Goal: Transaction & Acquisition: Purchase product/service

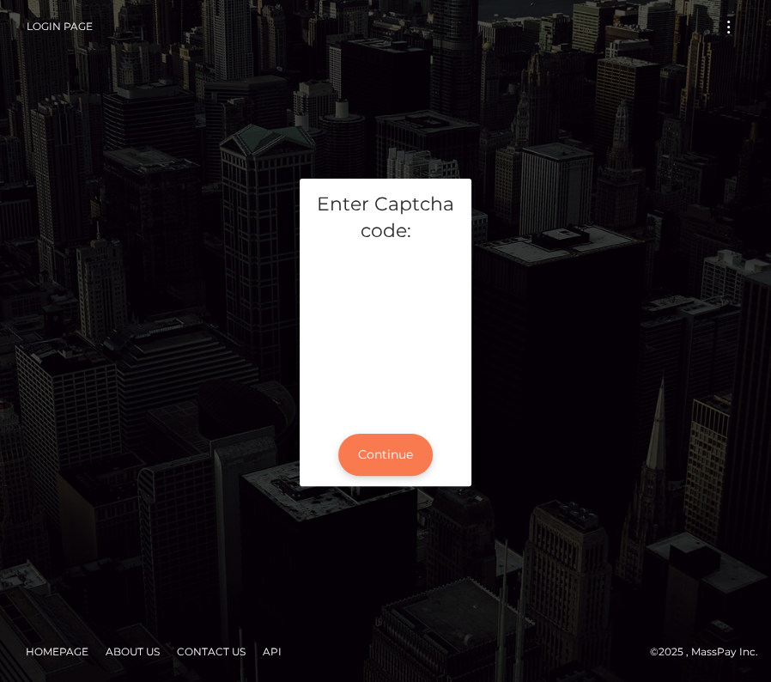
click at [383, 450] on button "Continue" at bounding box center [385, 455] width 94 height 42
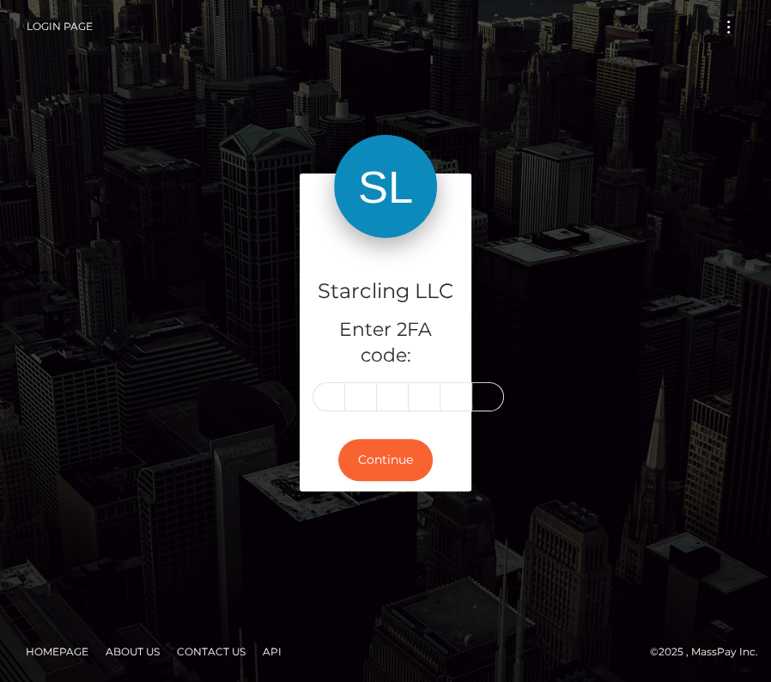
click at [321, 350] on h5 "Enter 2FA code:" at bounding box center [386, 343] width 146 height 53
type input "5"
type input "2"
type input "1"
type input "9"
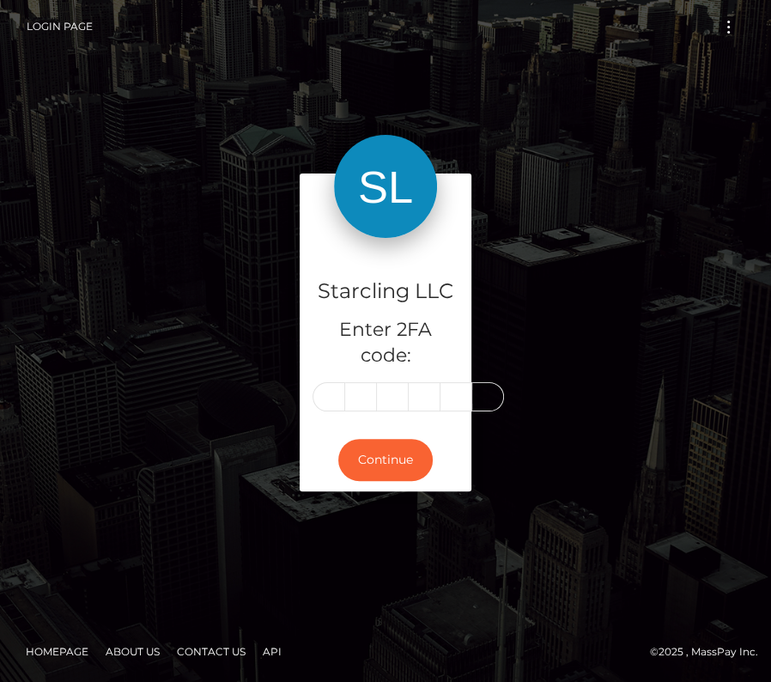
type input "4"
type input "0"
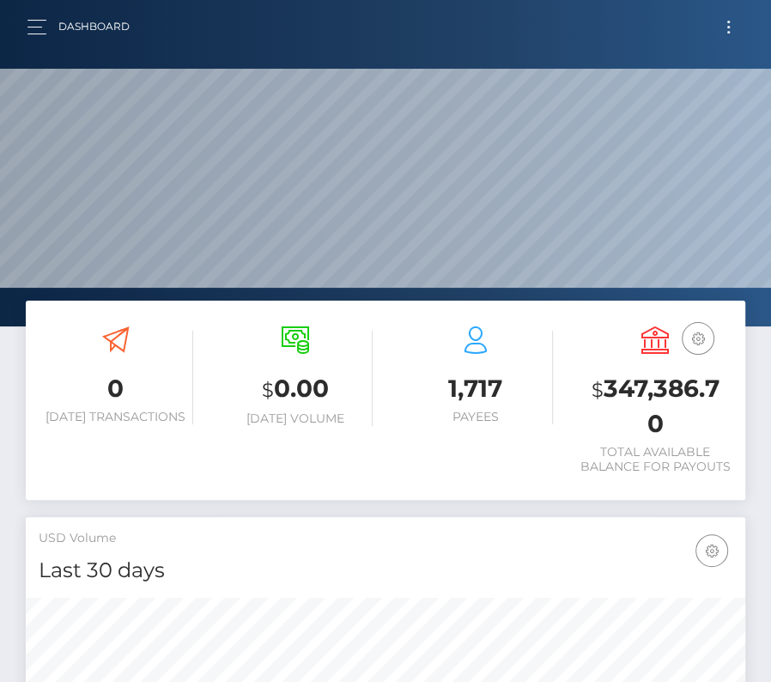
scroll to position [304, 346]
click at [729, 37] on button "Toggle navigation" at bounding box center [729, 26] width 32 height 23
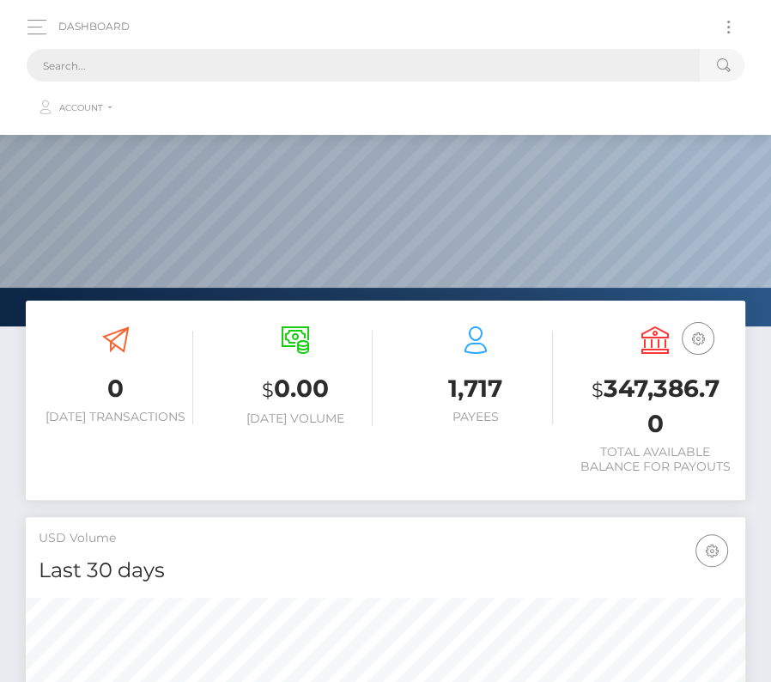
click at [300, 66] on input "text" at bounding box center [363, 65] width 673 height 33
paste input "716857"
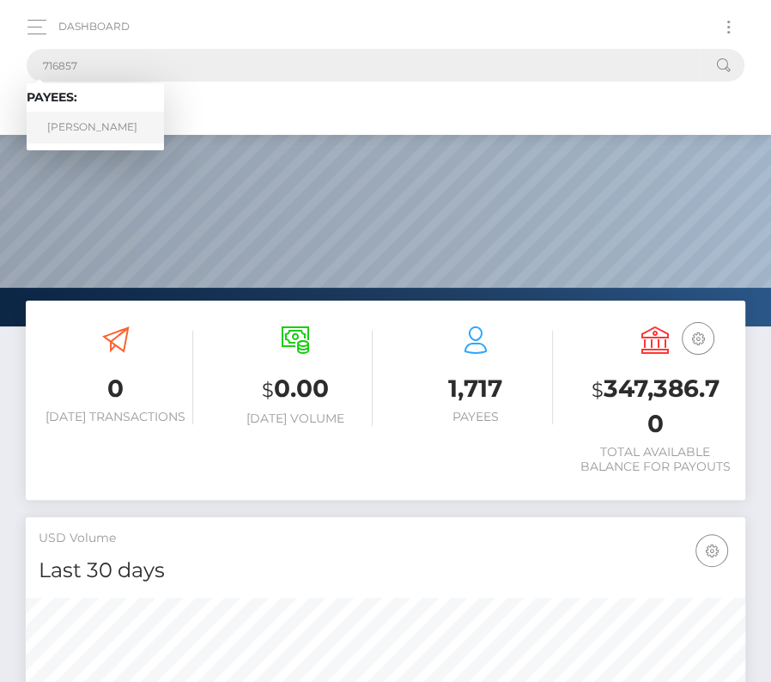
type input "716857"
click at [93, 125] on link "Taylor Webber" at bounding box center [95, 128] width 137 height 32
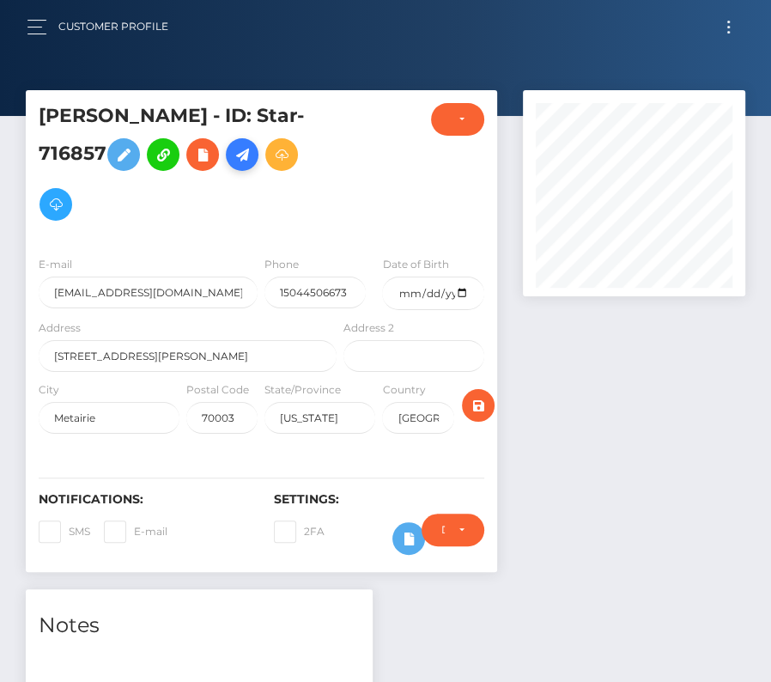
click at [238, 163] on icon at bounding box center [242, 154] width 21 height 21
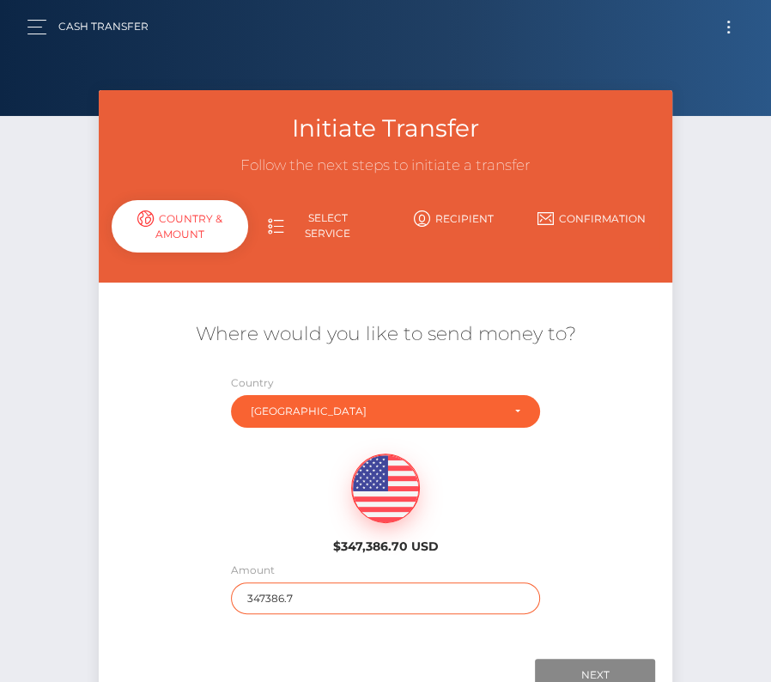
click at [261, 590] on input "347386.7" at bounding box center [385, 598] width 309 height 32
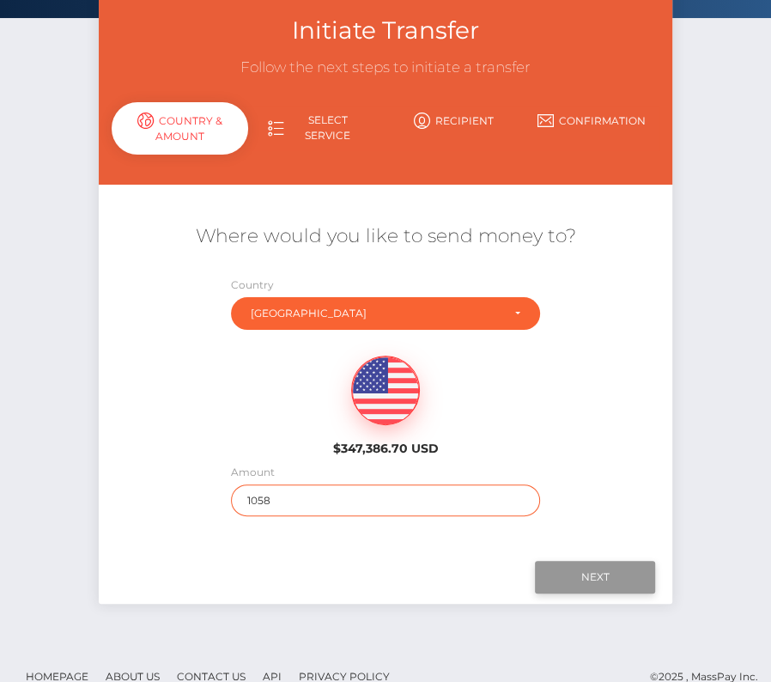
type input "1058"
click at [588, 572] on input "Next" at bounding box center [595, 577] width 120 height 33
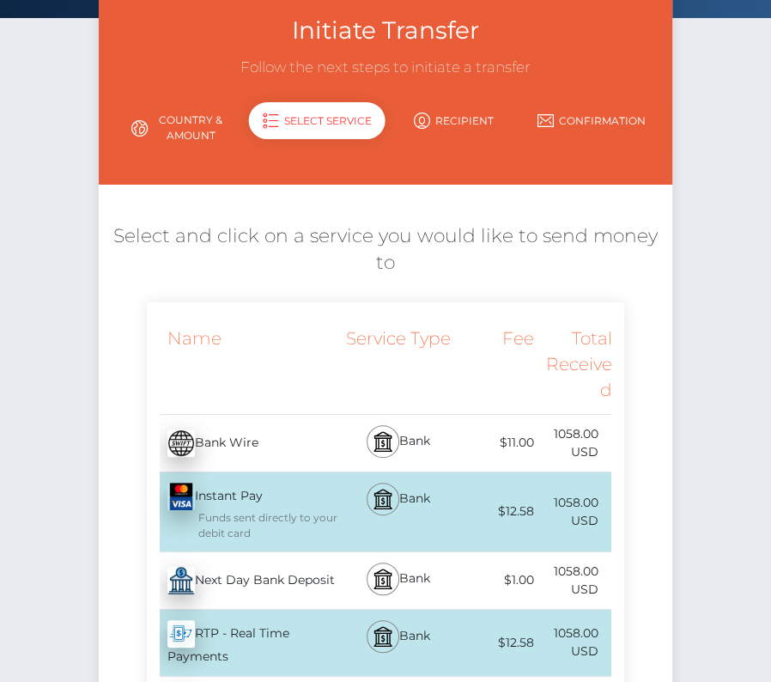
click at [301, 575] on div "Next Day Bank Deposit - USD" at bounding box center [244, 581] width 194 height 48
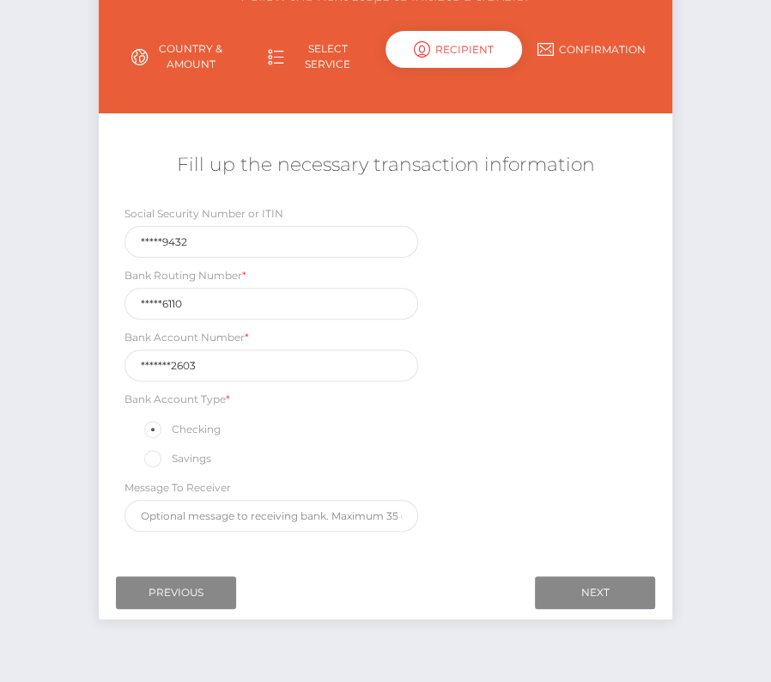
scroll to position [202, 0]
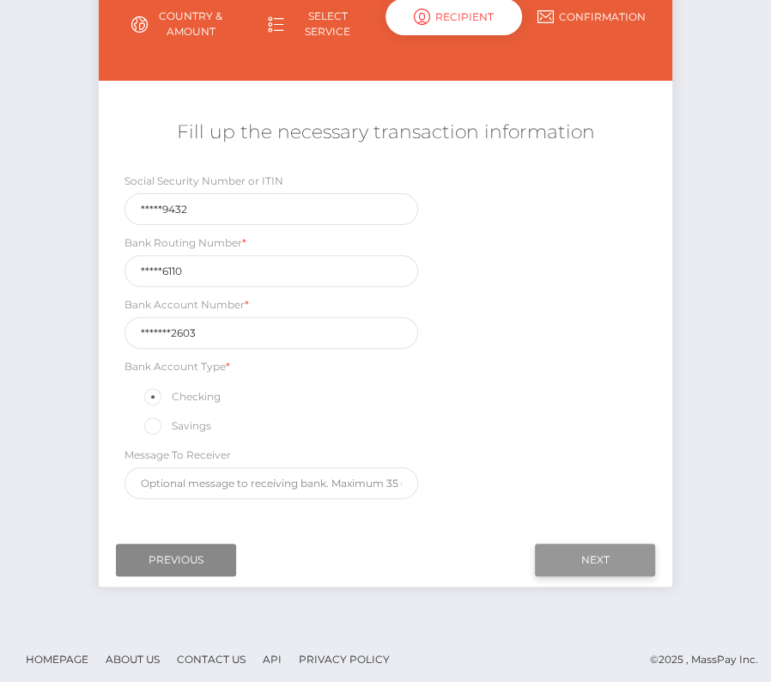
click at [569, 549] on input "Next" at bounding box center [595, 560] width 120 height 33
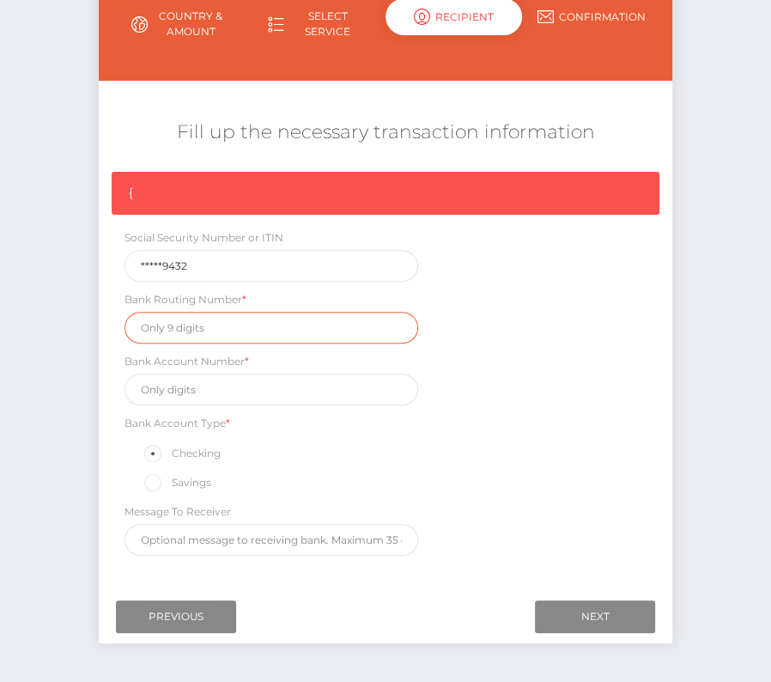
click at [182, 325] on input "text" at bounding box center [272, 328] width 294 height 32
paste input "031176110"
type input "031176110"
click at [238, 367] on div "Bank Account Number *" at bounding box center [272, 378] width 294 height 53
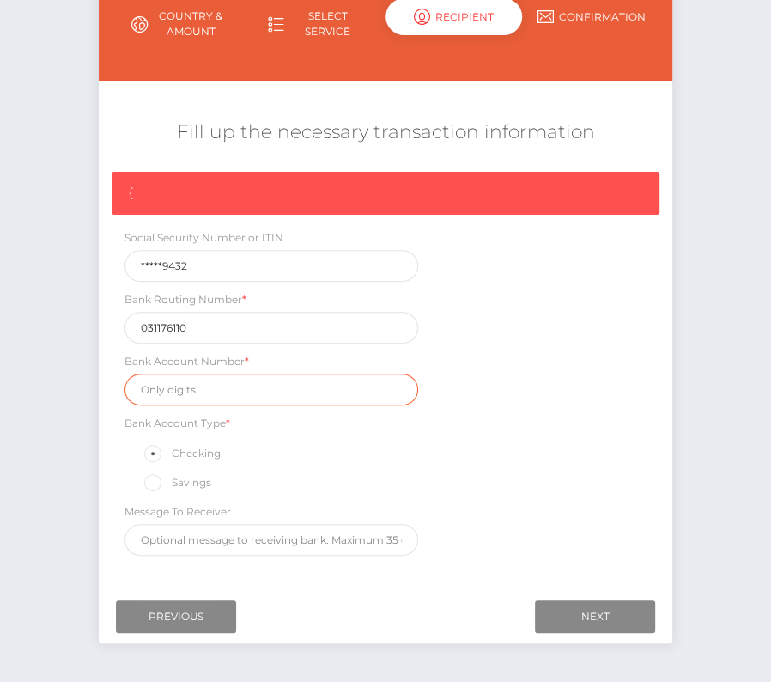
click at [218, 374] on input "text" at bounding box center [272, 390] width 294 height 32
paste input "36124942603"
type input "36124942603"
click at [618, 502] on div "{ Social Security Number or ITIN *****9432 Bank Routing Number * 031176110 Bank…" at bounding box center [386, 368] width 574 height 393
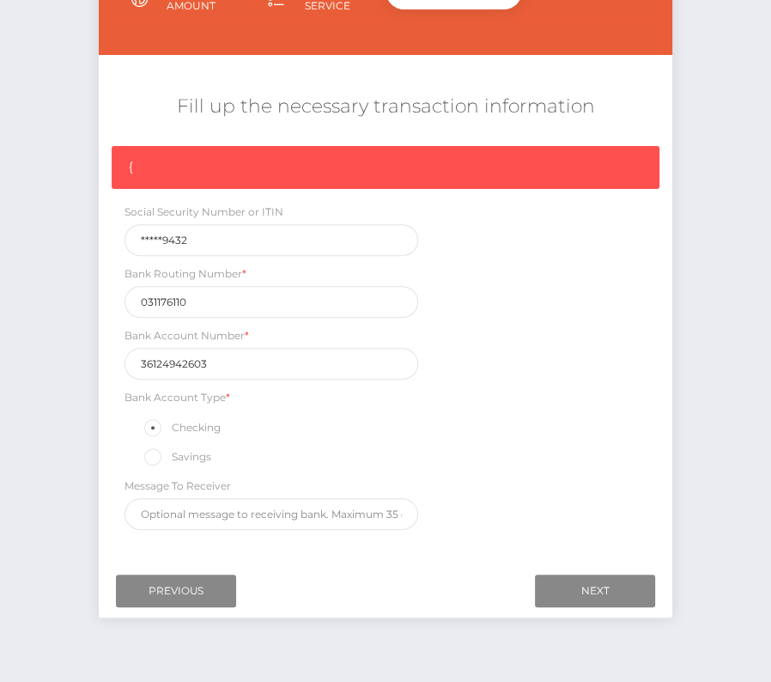
scroll to position [228, 0]
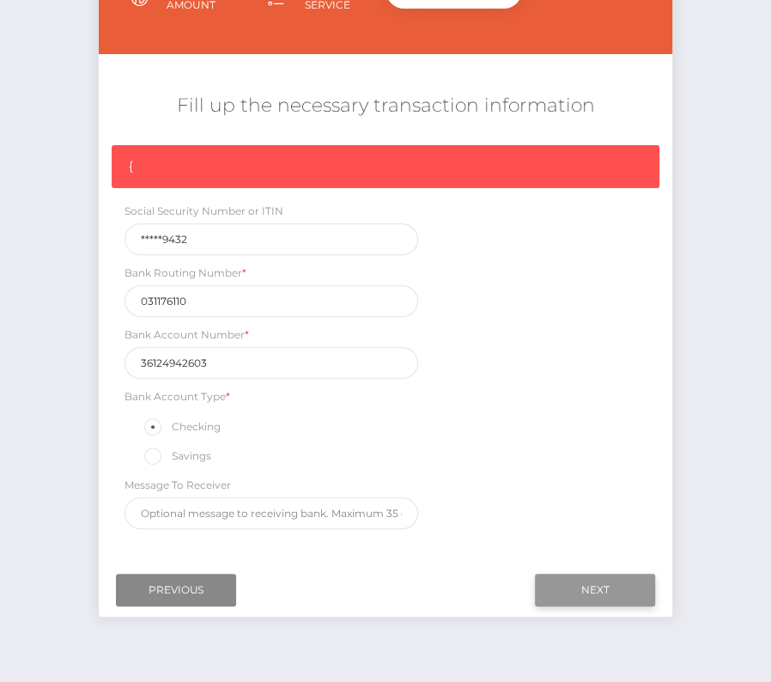
click at [607, 586] on input "Next" at bounding box center [595, 590] width 120 height 33
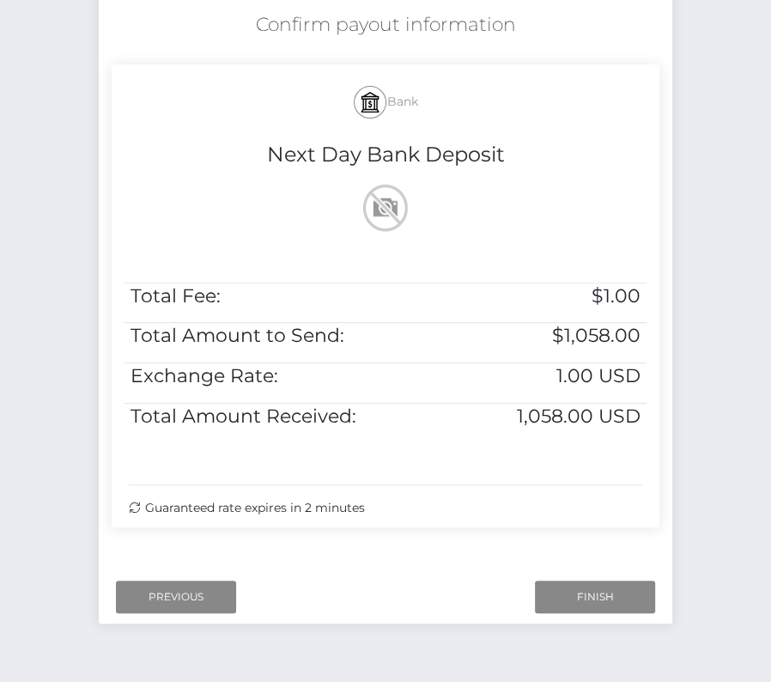
scroll to position [320, 0]
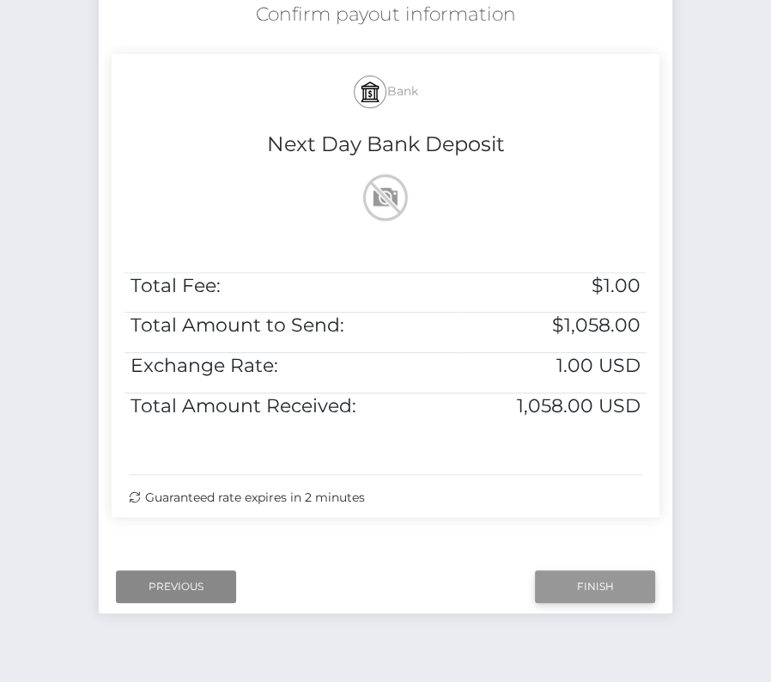
click at [600, 588] on input "Finish" at bounding box center [595, 586] width 120 height 33
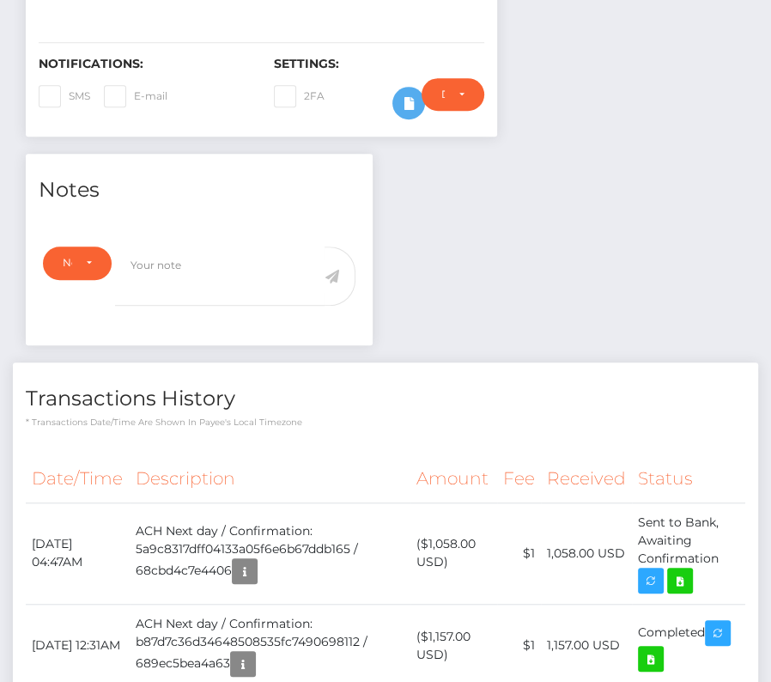
scroll to position [435, 0]
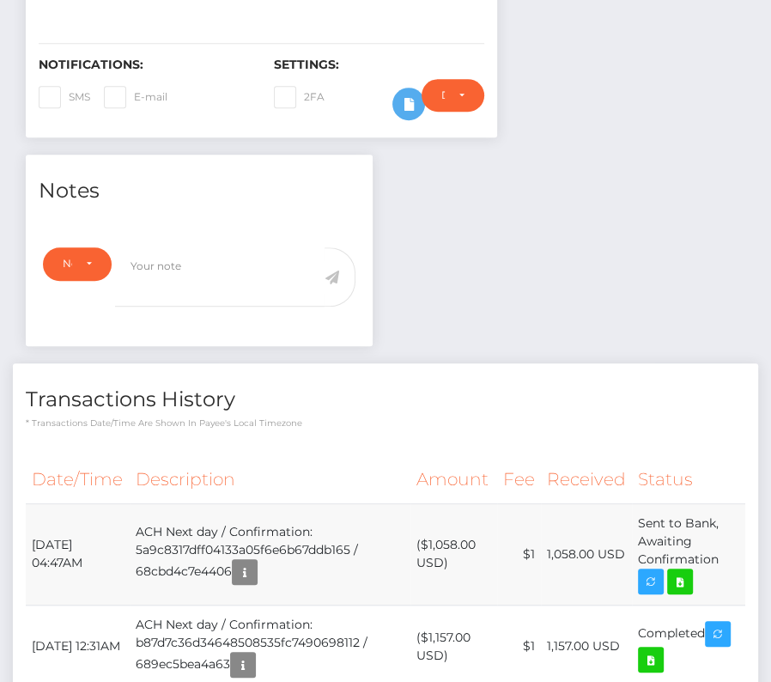
drag, startPoint x: 27, startPoint y: 539, endPoint x: 731, endPoint y: 549, distance: 703.6
click at [731, 549] on tr "[DATE] 04:47AM ACH Next day / Confirmation: 5a9c8317dff04133a05f6e6b67ddb165 / …" at bounding box center [386, 553] width 720 height 101
copy tr "[DATE] 04:47AM ACH Next day / Confirmation: 5a9c8317dff04133a05f6e6b67ddb165 / …"
click at [679, 573] on icon at bounding box center [680, 581] width 21 height 21
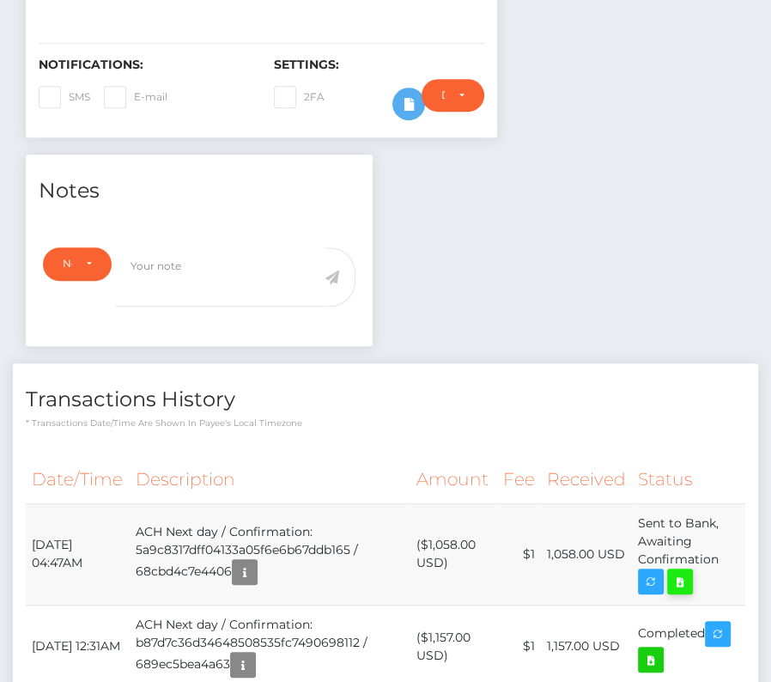
click at [686, 575] on icon at bounding box center [680, 581] width 21 height 21
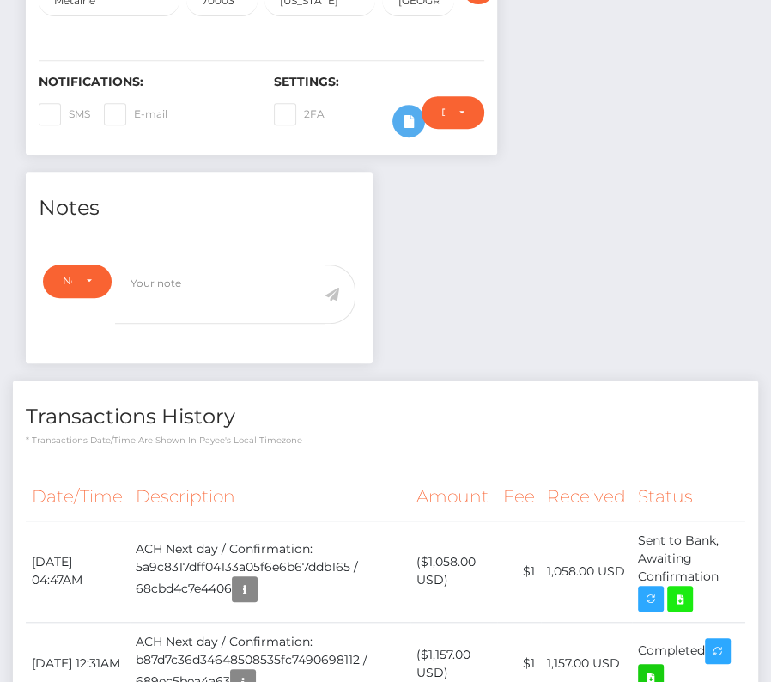
scroll to position [550, 0]
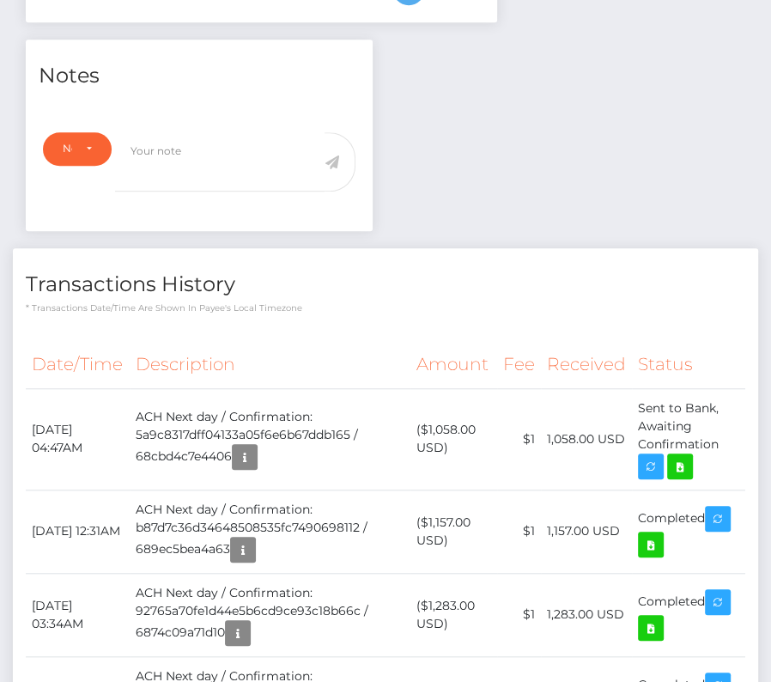
click at [321, 357] on th "Description" at bounding box center [270, 364] width 281 height 47
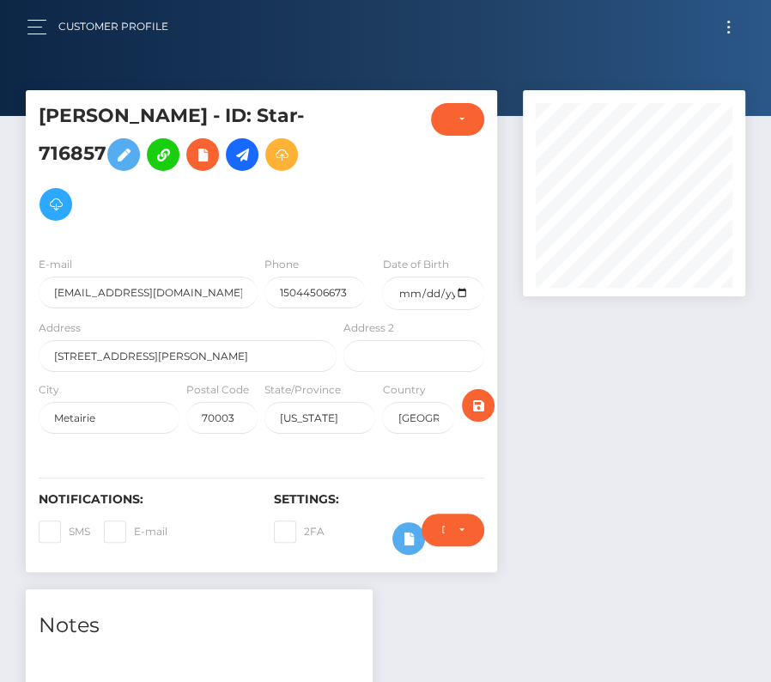
click at [728, 33] on button "Toggle navigation" at bounding box center [729, 26] width 32 height 23
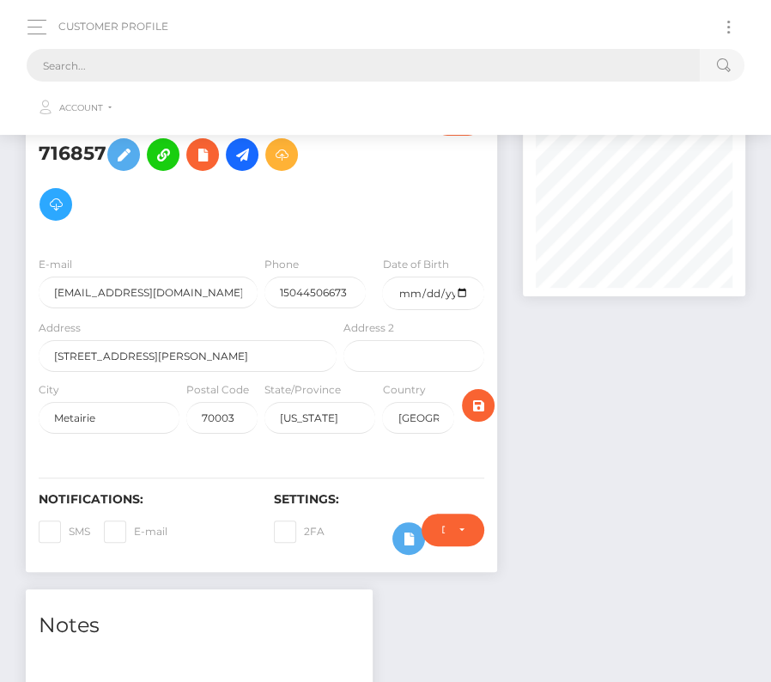
click at [159, 78] on input "text" at bounding box center [363, 65] width 673 height 33
click at [78, 52] on input "text" at bounding box center [363, 65] width 673 height 33
paste input "1965168"
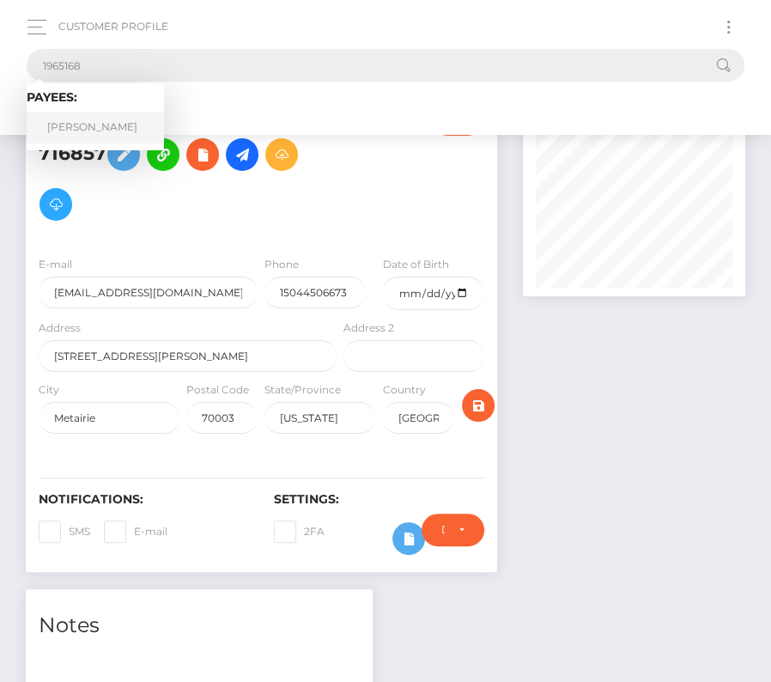
type input "1965168"
click at [100, 118] on link "Lauren M Degeneffe" at bounding box center [95, 128] width 137 height 32
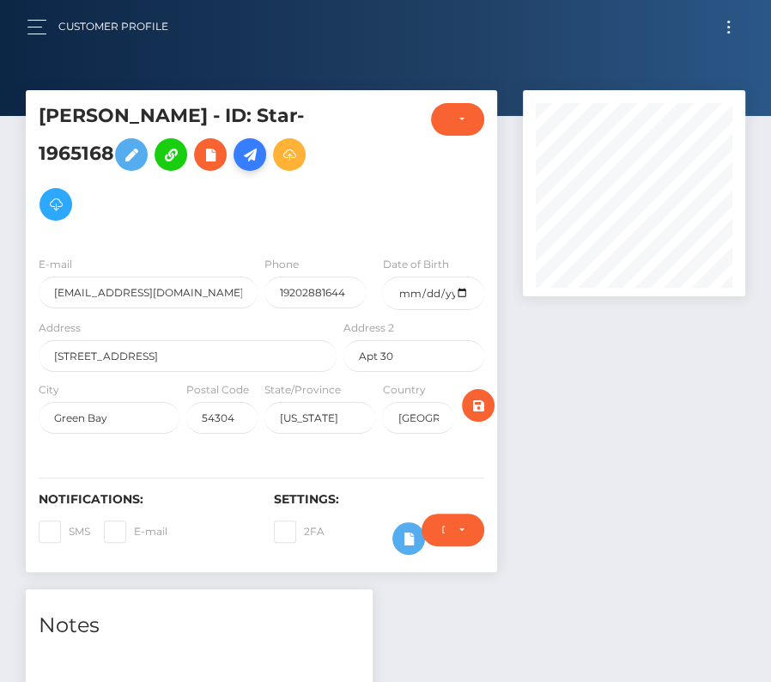
click at [260, 153] on icon at bounding box center [250, 154] width 21 height 21
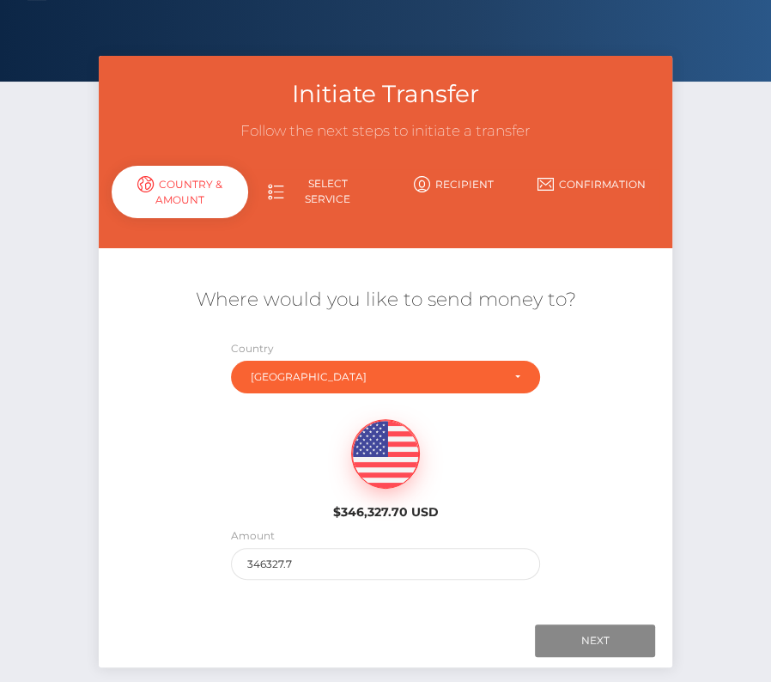
scroll to position [37, 0]
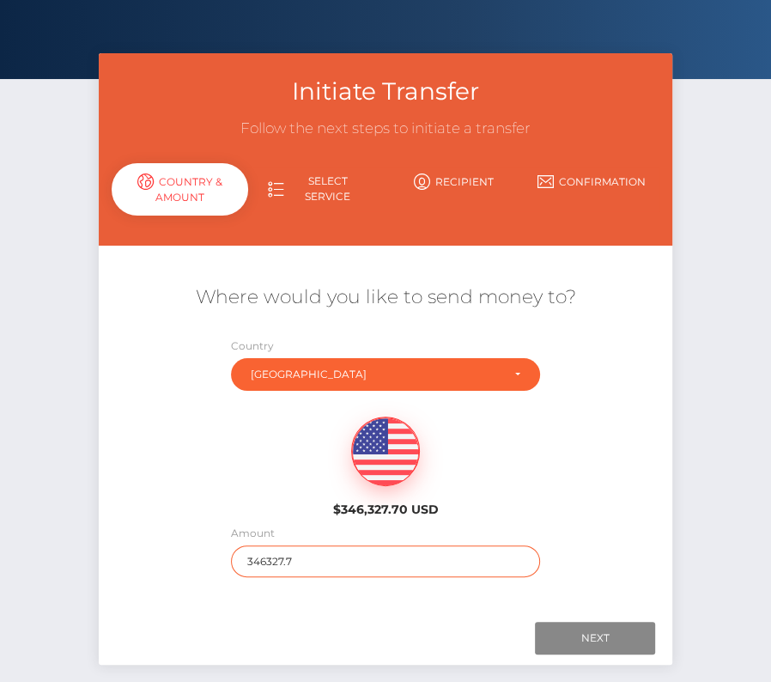
click at [265, 564] on input "346327.7" at bounding box center [385, 561] width 309 height 32
type input "198"
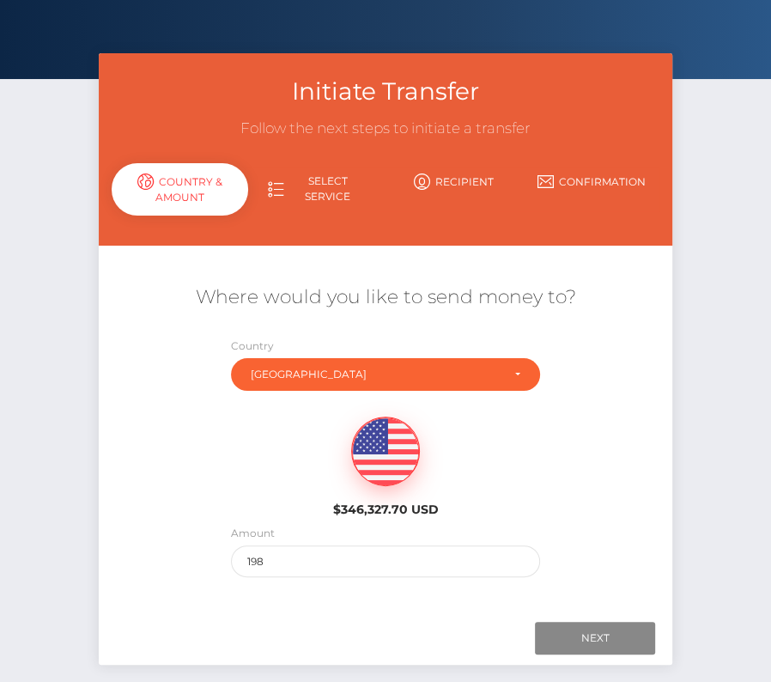
click at [227, 530] on div "Amount 198" at bounding box center [385, 555] width 335 height 62
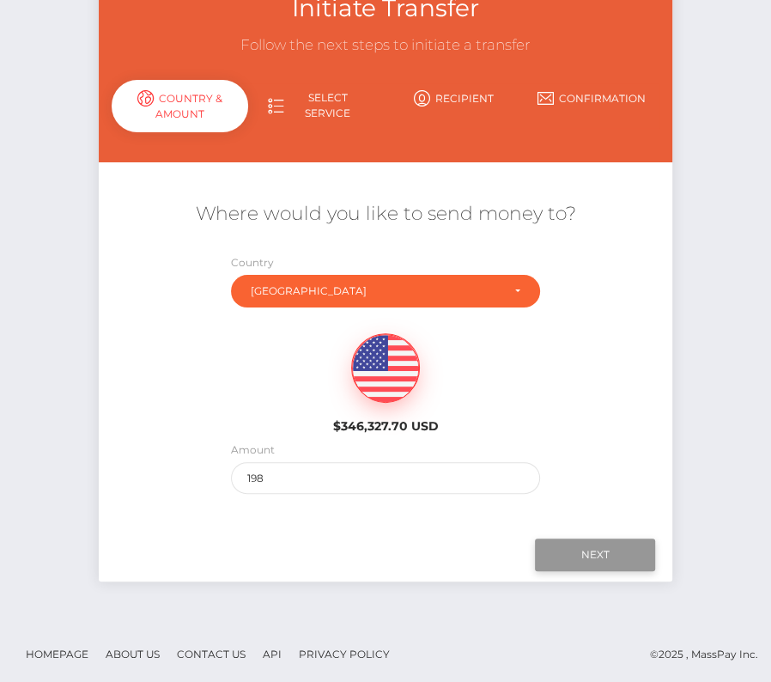
click at [564, 558] on input "Next" at bounding box center [595, 555] width 120 height 33
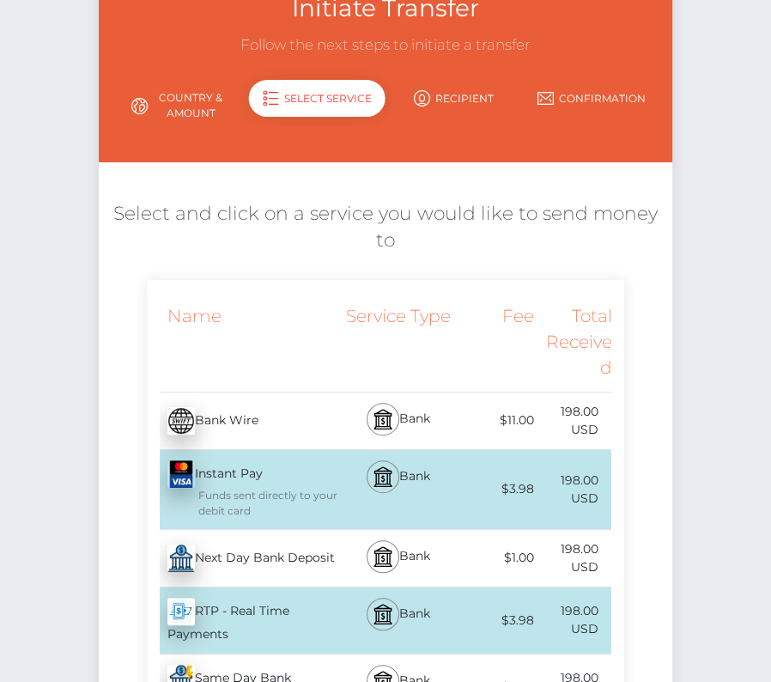
click at [277, 561] on div "Next Day Bank Deposit - USD" at bounding box center [244, 558] width 194 height 48
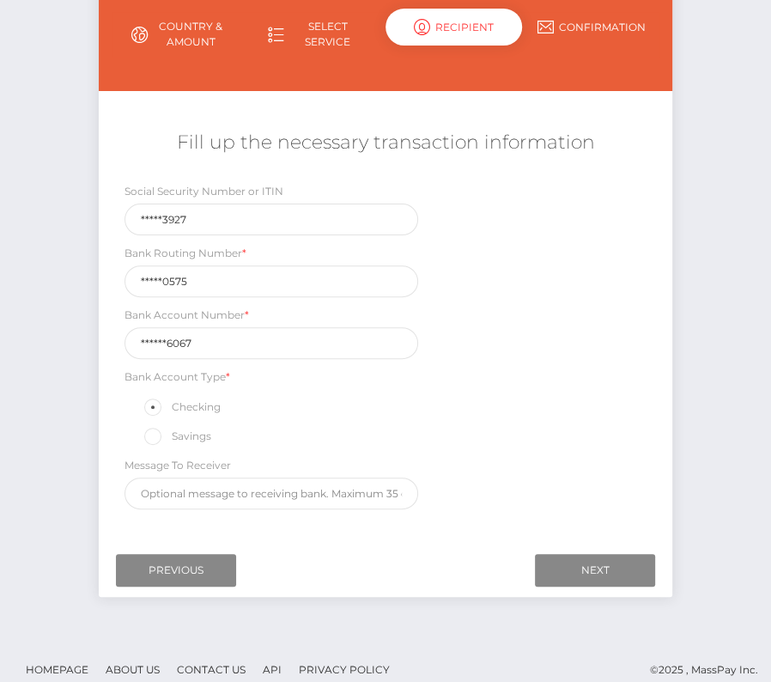
scroll to position [202, 0]
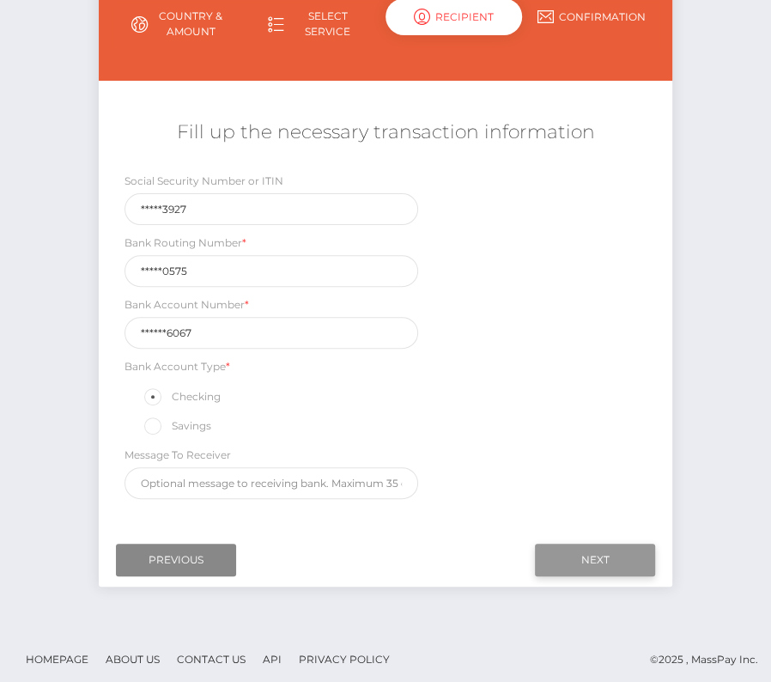
click at [564, 557] on input "Next" at bounding box center [595, 560] width 120 height 33
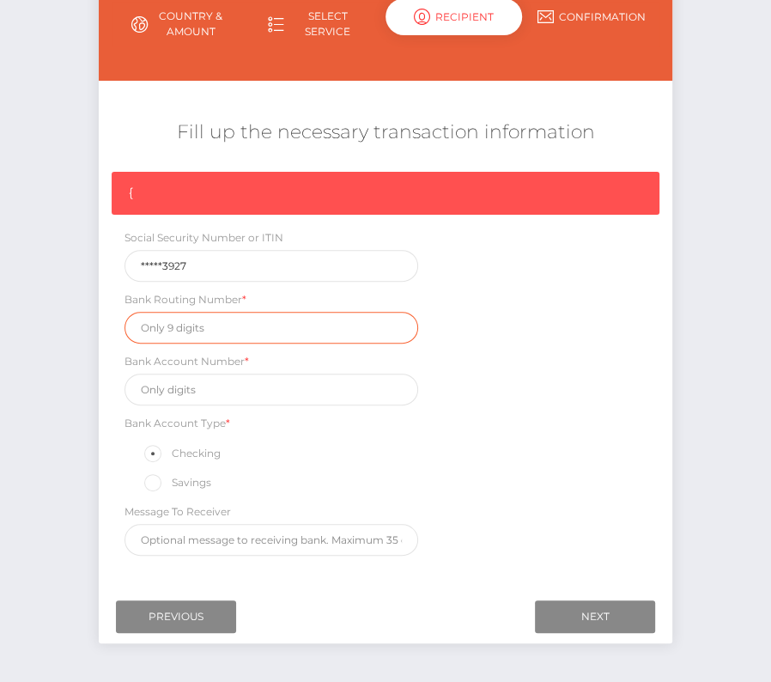
click at [178, 326] on input "text" at bounding box center [272, 328] width 294 height 32
paste input "075900575"
type input "075900575"
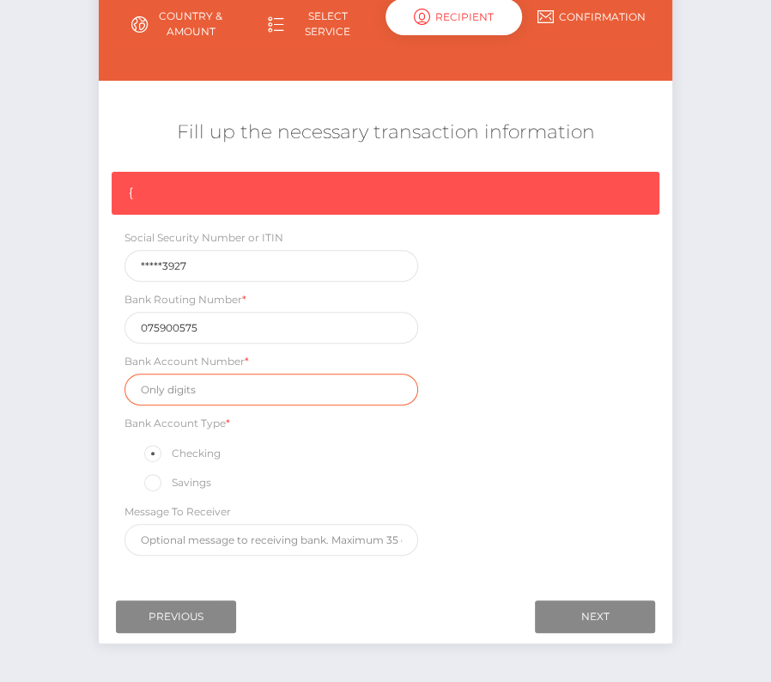
click at [217, 375] on input "text" at bounding box center [272, 390] width 294 height 32
paste input "2912676067"
type input "2912676067"
click at [540, 435] on div "{ Social Security Number or ITIN *****3927 Bank Routing Number * 075900575 Bank…" at bounding box center [386, 368] width 574 height 393
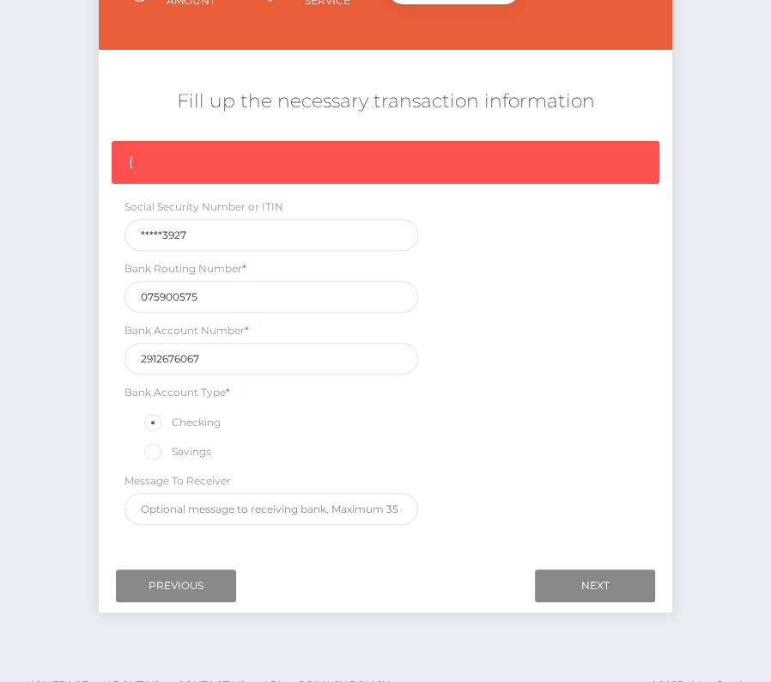
scroll to position [255, 0]
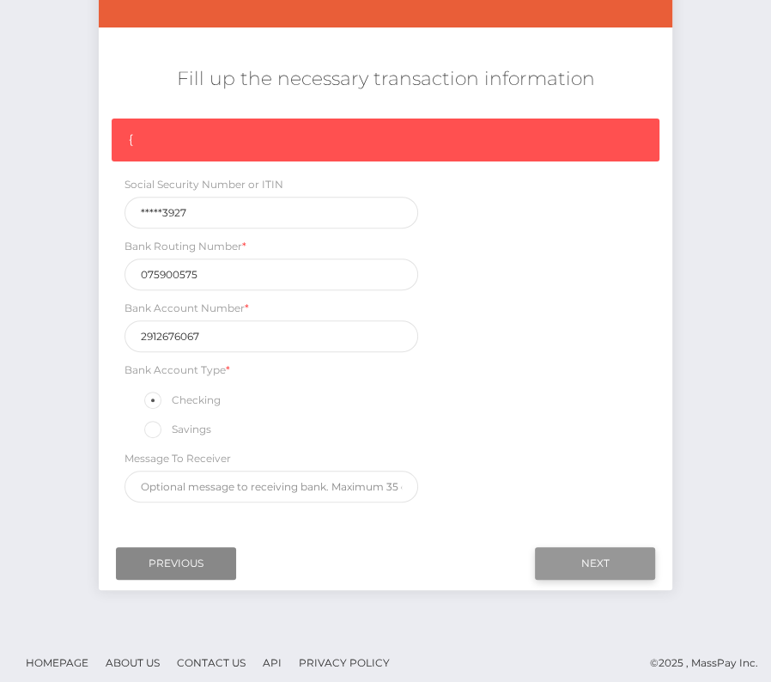
click at [611, 559] on input "Next" at bounding box center [595, 563] width 120 height 33
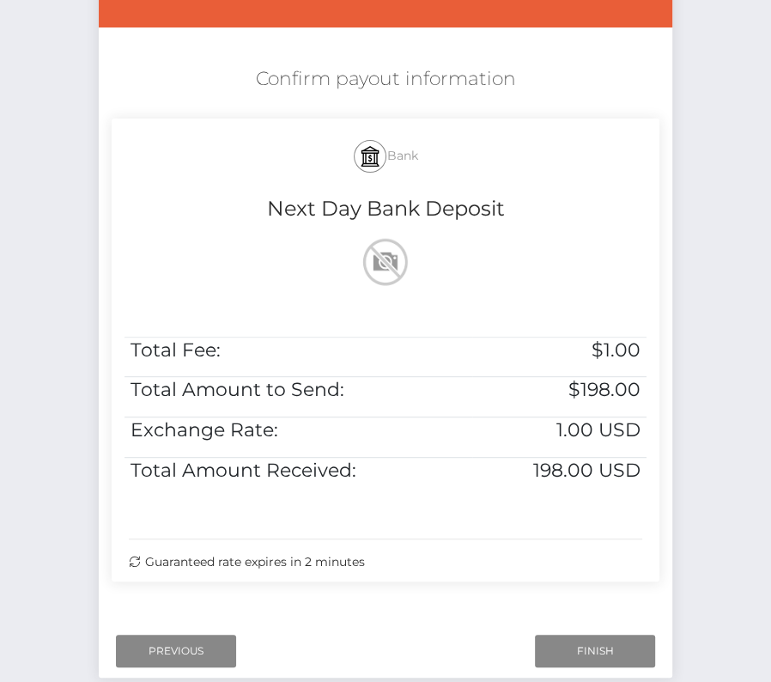
scroll to position [315, 0]
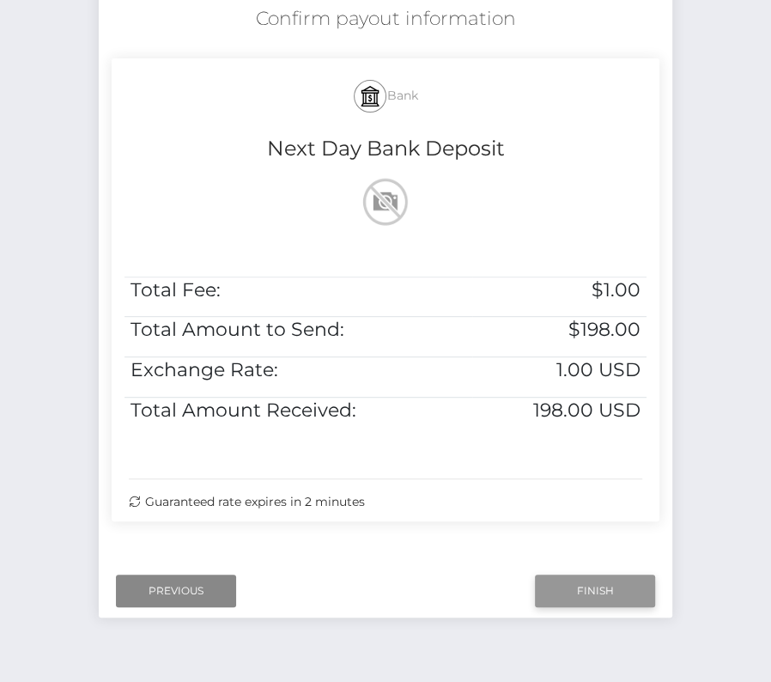
click at [574, 594] on input "Finish" at bounding box center [595, 591] width 120 height 33
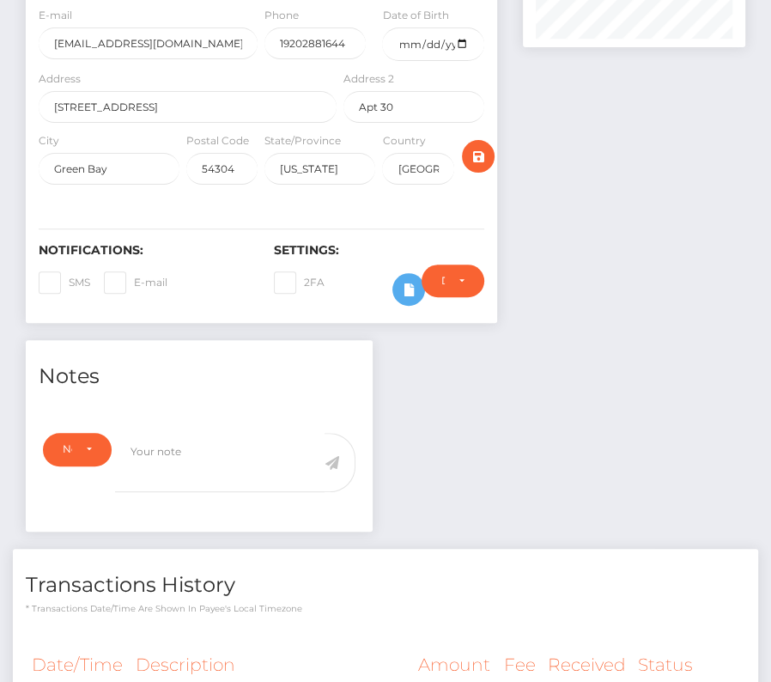
scroll to position [557, 0]
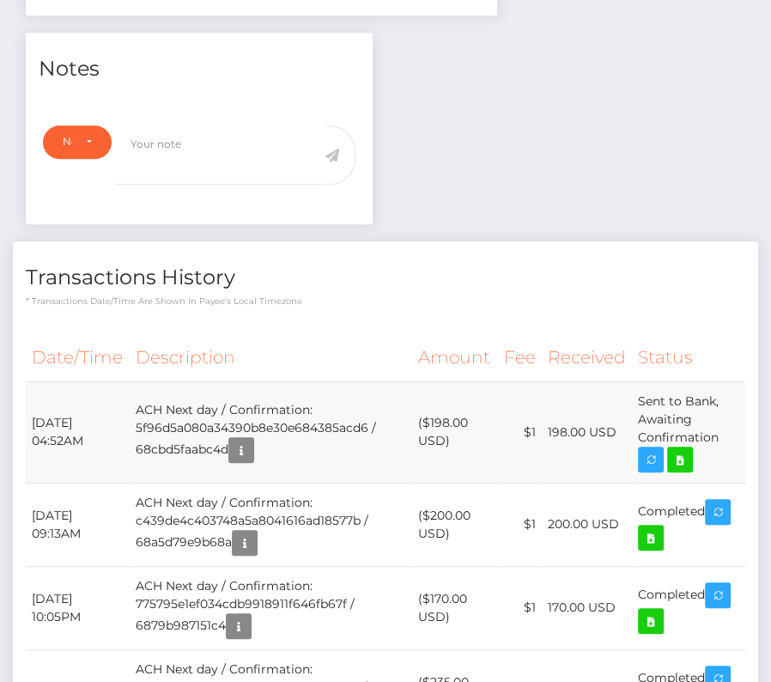
drag, startPoint x: 32, startPoint y: 411, endPoint x: 728, endPoint y: 435, distance: 697.0
click at [728, 435] on tr "September 18, 2025 04:52AM ACH Next day / Confirmation: 5f96d5a080a34390b8e30e6…" at bounding box center [386, 431] width 720 height 101
copy tr "September 18, 2025 04:52AM ACH Next day / Confirmation: 5f96d5a080a34390b8e30e6…"
click at [671, 454] on link at bounding box center [680, 460] width 26 height 26
click at [0, 0] on div "Lauren M Degeneffe - ID: Star-1965168 CLOSED ACTIVE E-mail" at bounding box center [385, 479] width 771 height 1890
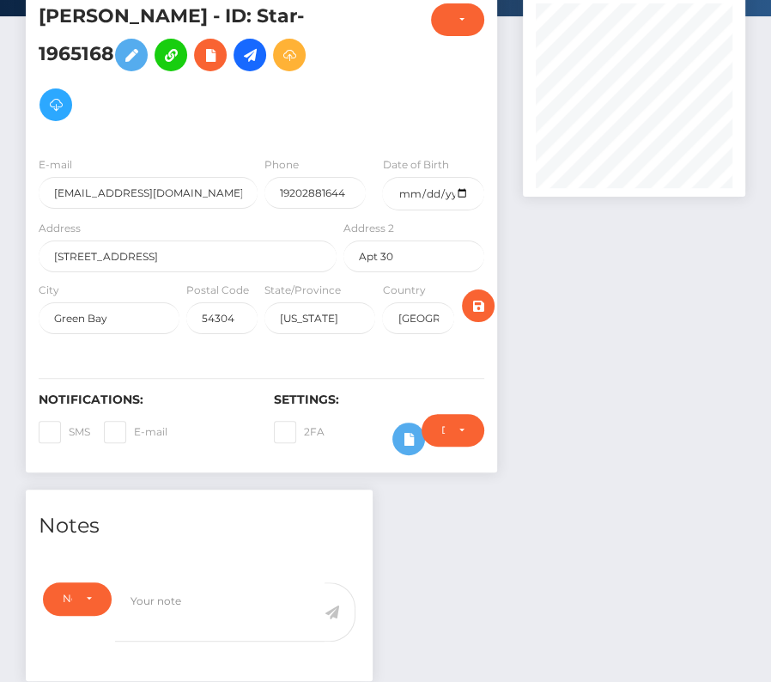
scroll to position [0, 0]
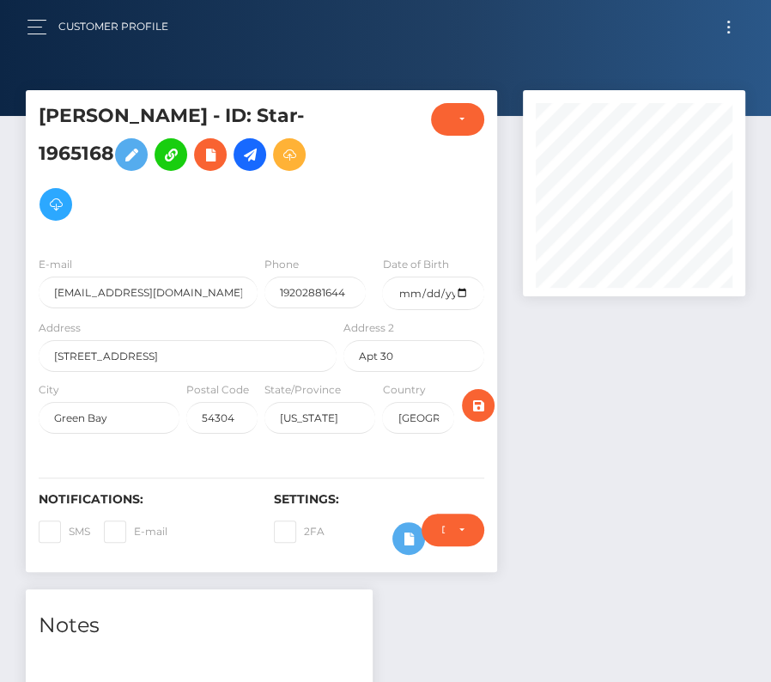
click at [730, 28] on button "Toggle navigation" at bounding box center [729, 26] width 32 height 23
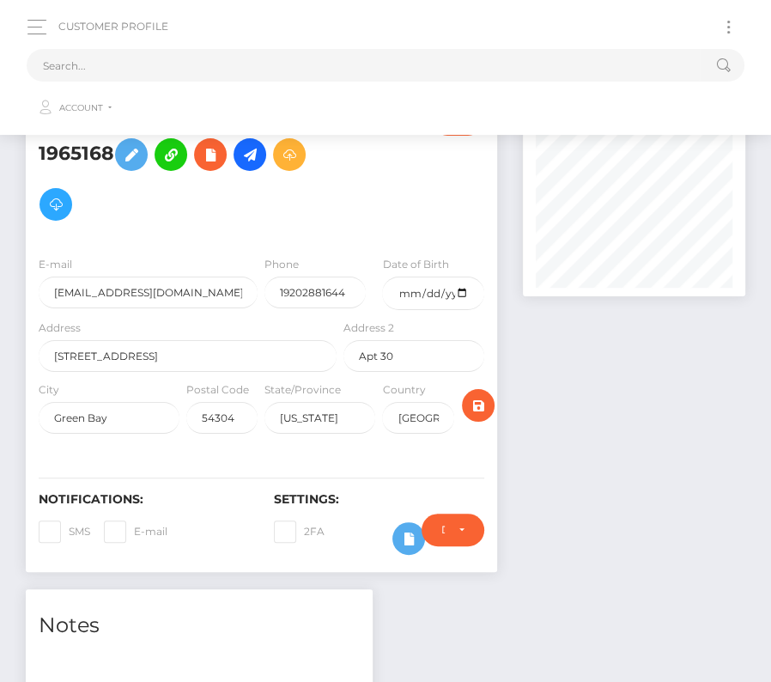
click at [173, 46] on div "Loading... Loading... Account Edit Profile Logout" at bounding box center [386, 86] width 718 height 82
click at [154, 67] on input "text" at bounding box center [363, 65] width 673 height 33
paste input "126868"
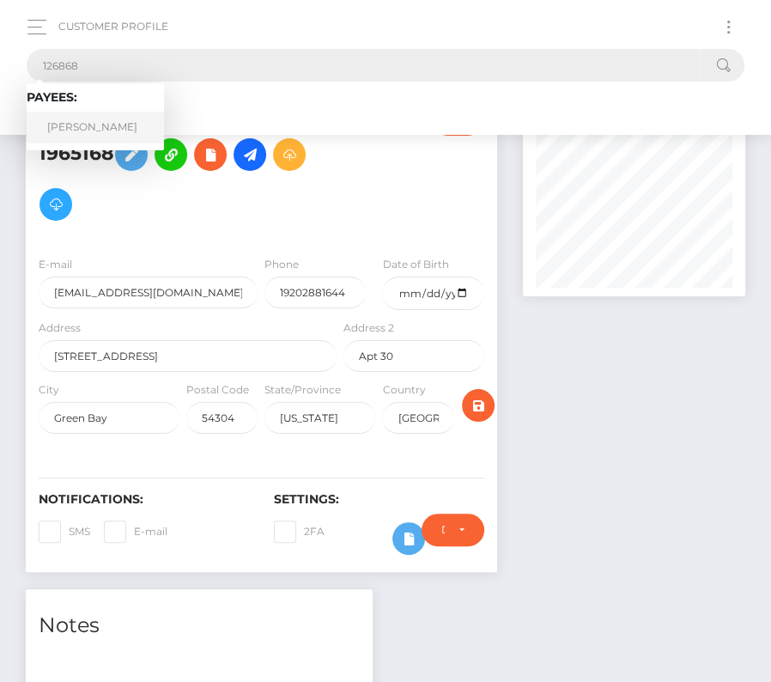
type input "126868"
click at [99, 128] on link "Timothy Donley" at bounding box center [95, 128] width 137 height 32
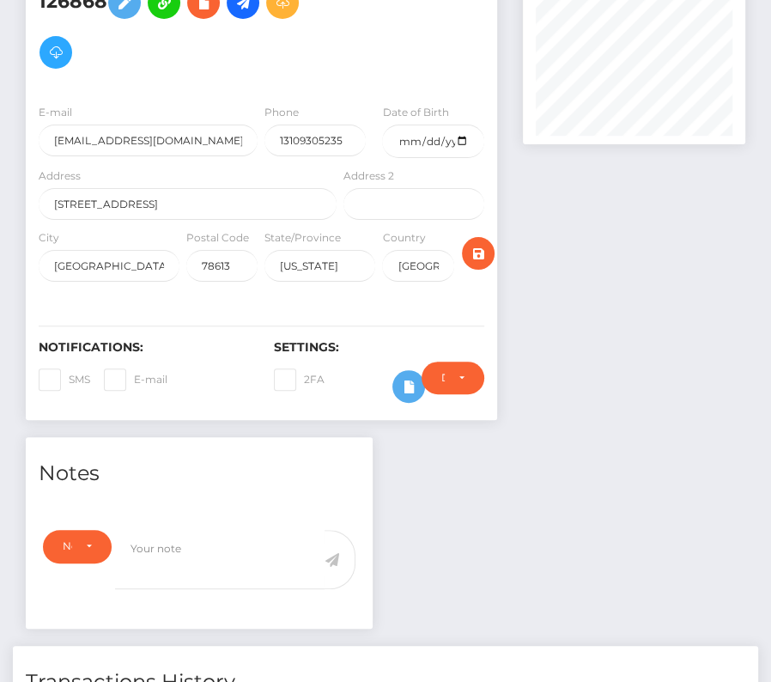
scroll to position [153, 0]
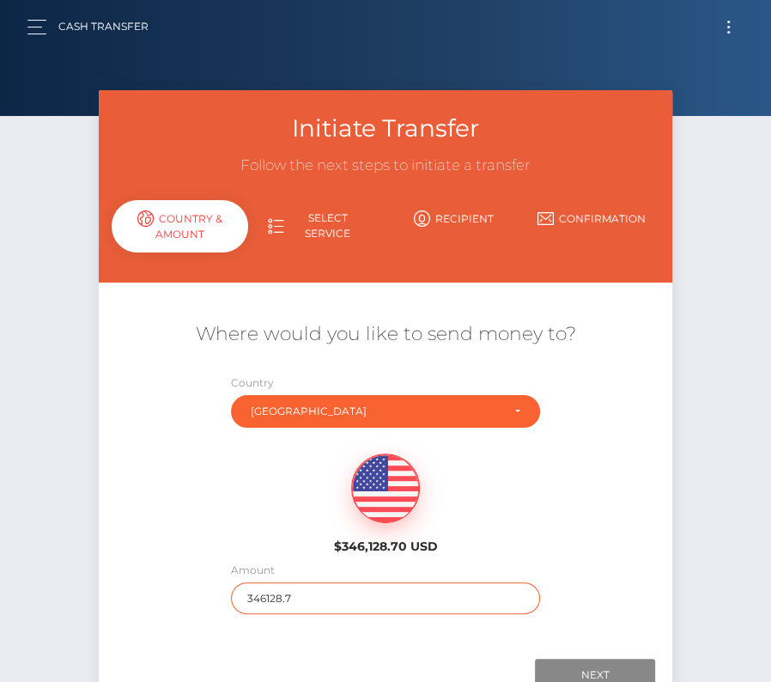
click at [277, 589] on input "346128.7" at bounding box center [385, 598] width 309 height 32
type input "156"
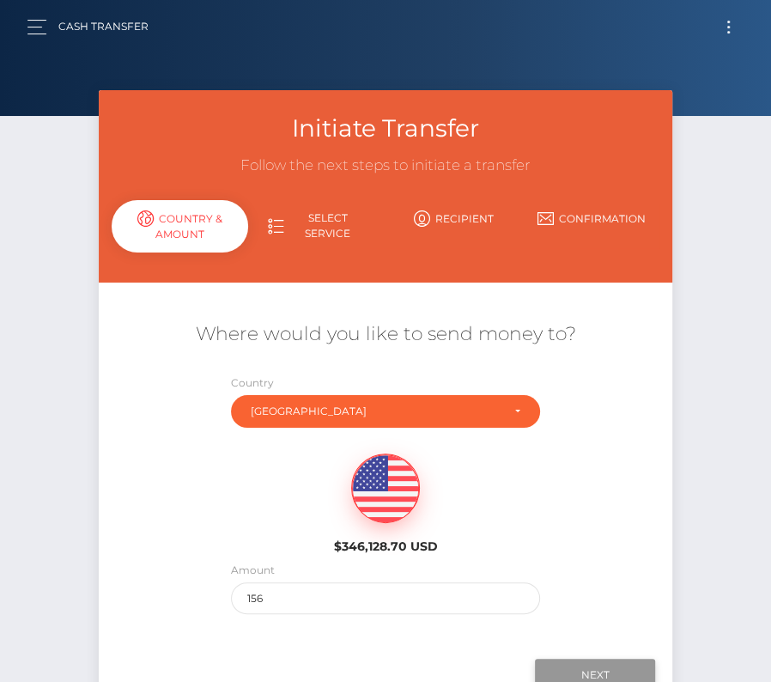
click at [601, 669] on input "Next" at bounding box center [595, 675] width 120 height 33
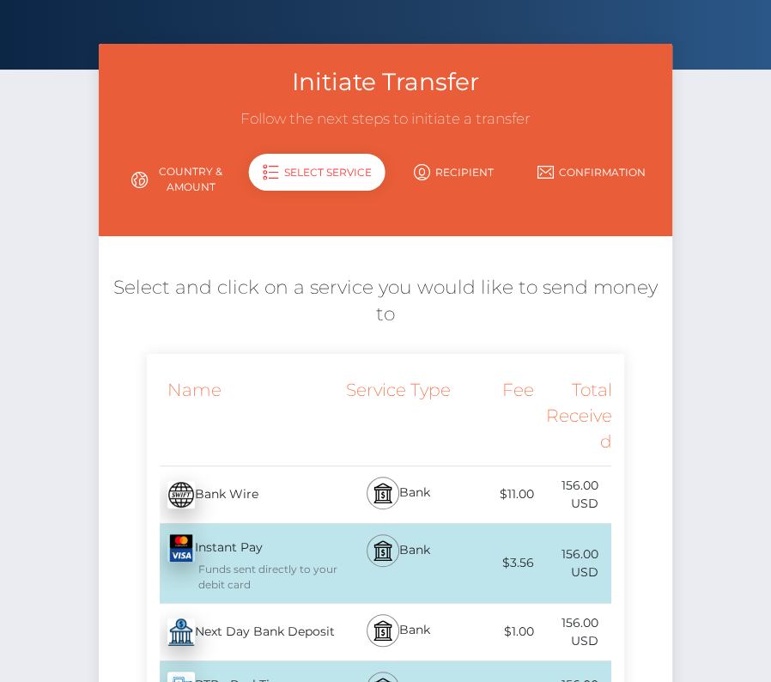
scroll to position [107, 0]
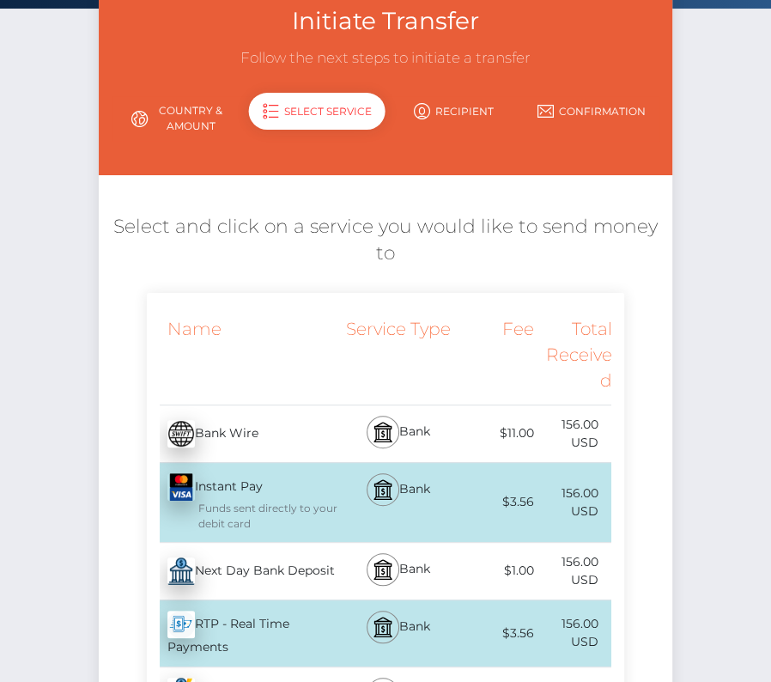
click at [251, 571] on div "Next Day Bank Deposit - USD" at bounding box center [244, 571] width 194 height 48
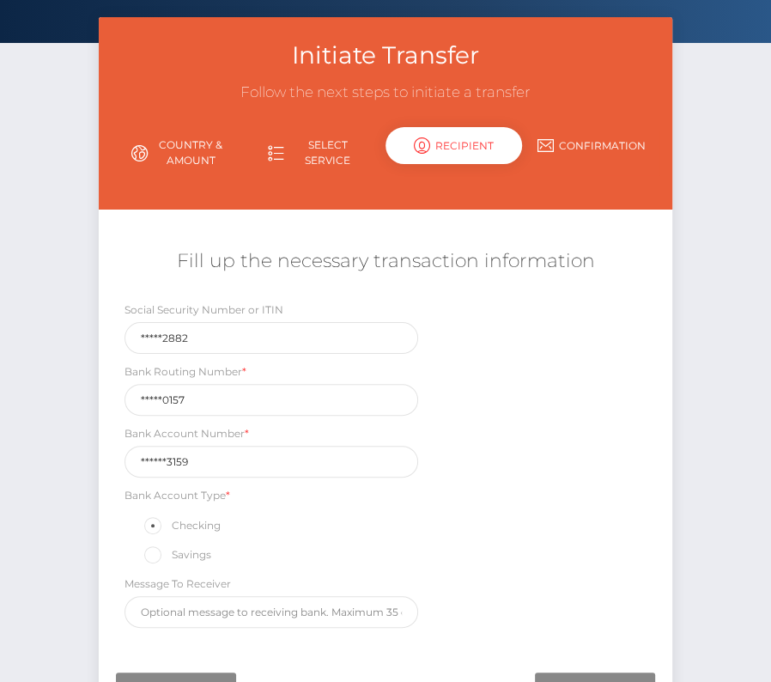
scroll to position [87, 0]
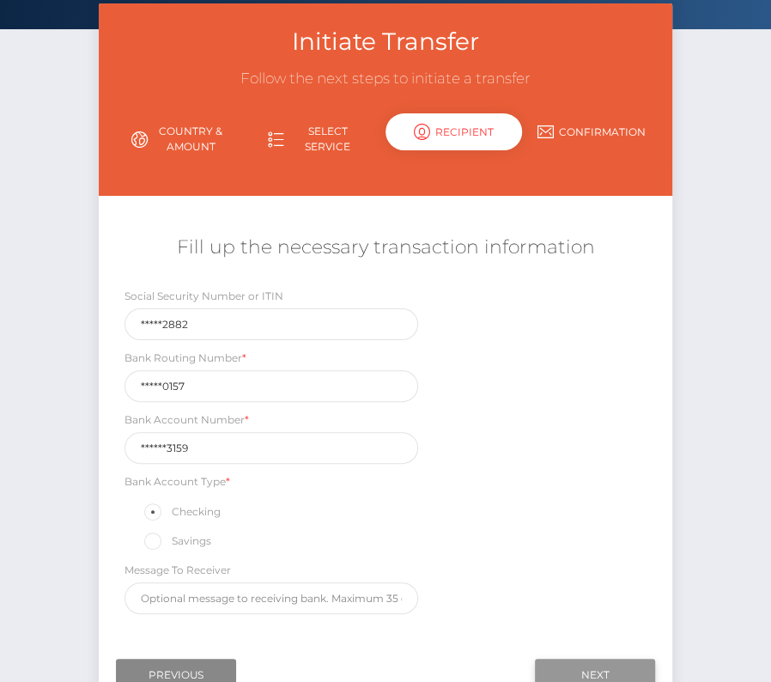
click at [603, 663] on input "Next" at bounding box center [595, 675] width 120 height 33
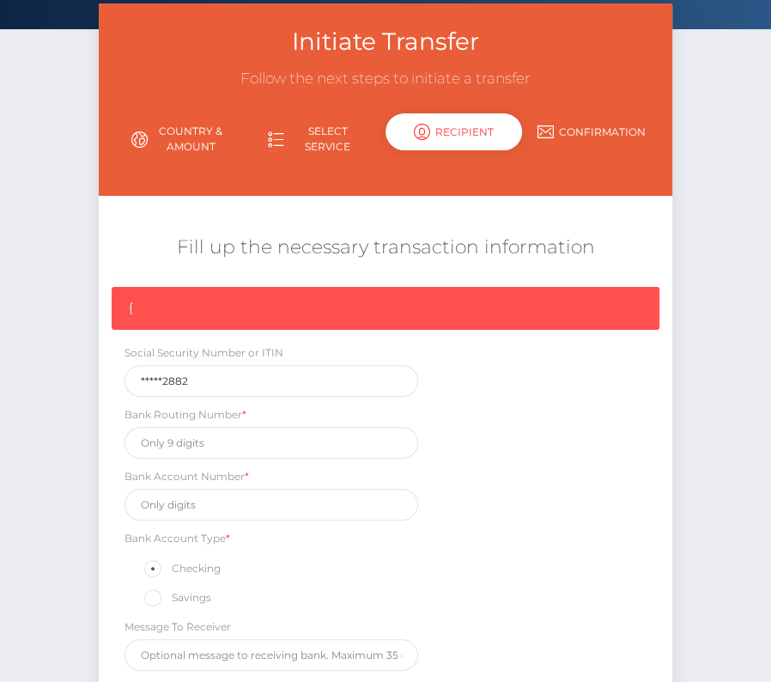
scroll to position [259, 0]
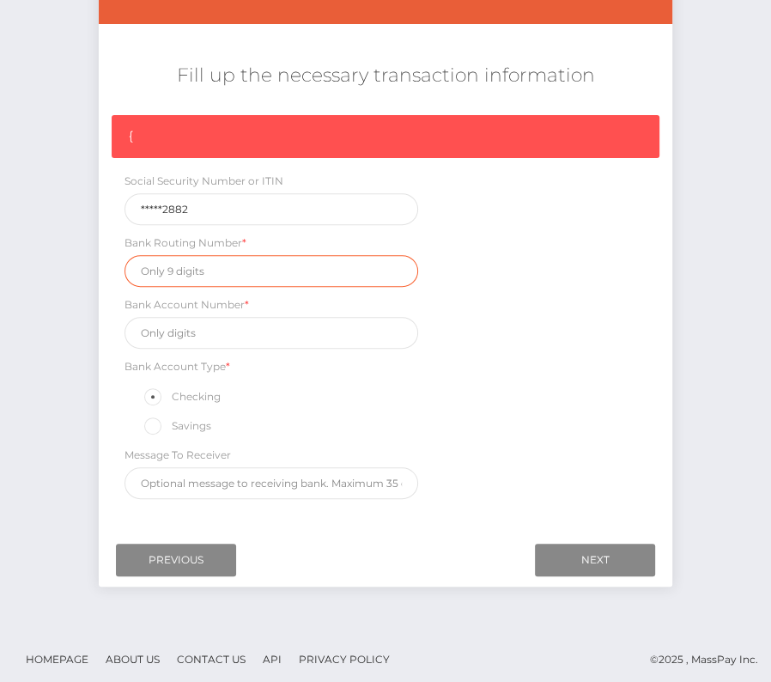
click at [167, 269] on input "text" at bounding box center [272, 271] width 294 height 32
paste input "031100157"
type input "031100157"
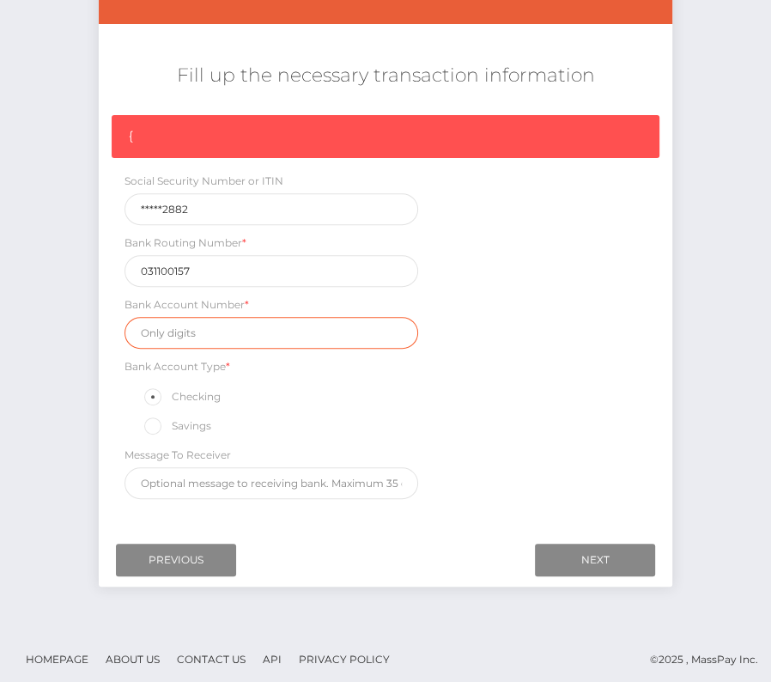
click at [175, 334] on input "text" at bounding box center [272, 333] width 294 height 32
paste input "7028463159"
type input "7028463159"
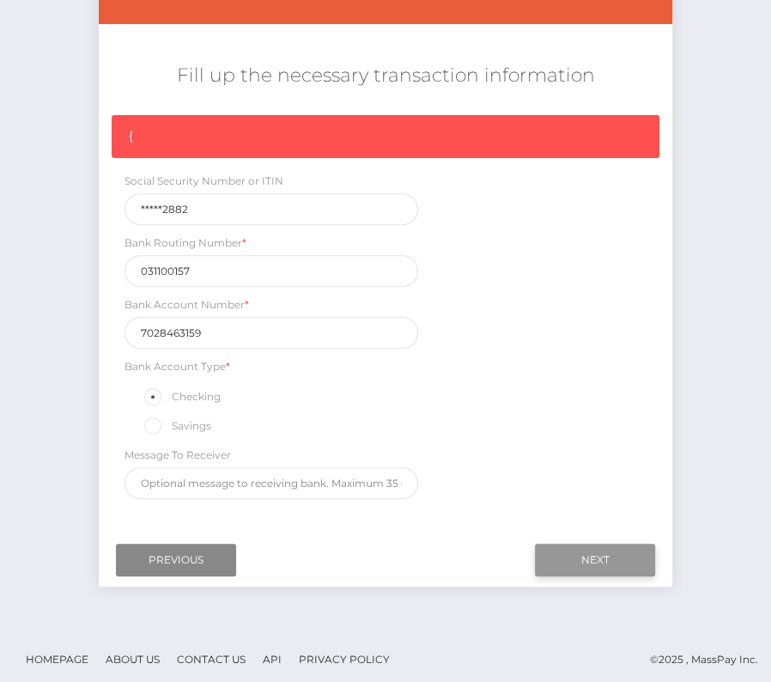
click at [600, 544] on input "Next" at bounding box center [595, 560] width 120 height 33
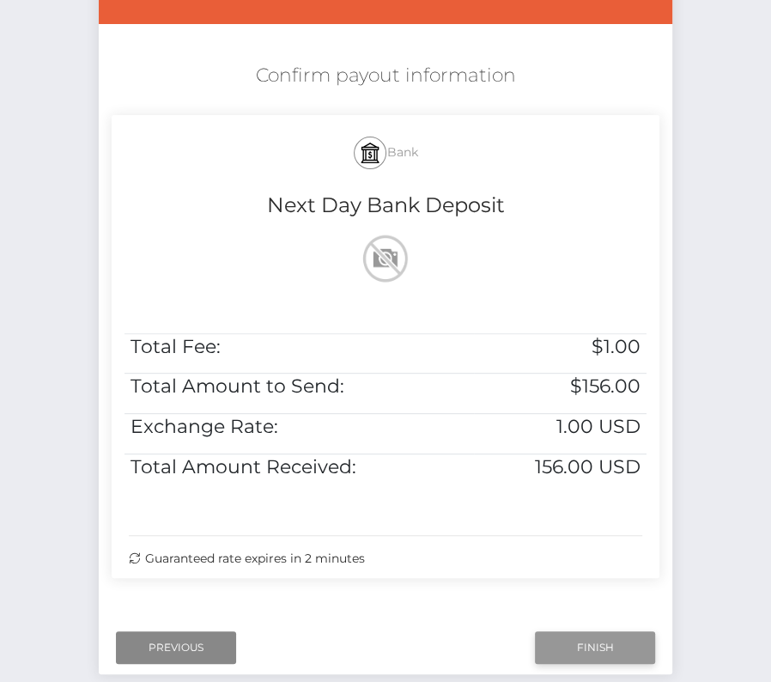
click at [571, 649] on input "Finish" at bounding box center [595, 647] width 120 height 33
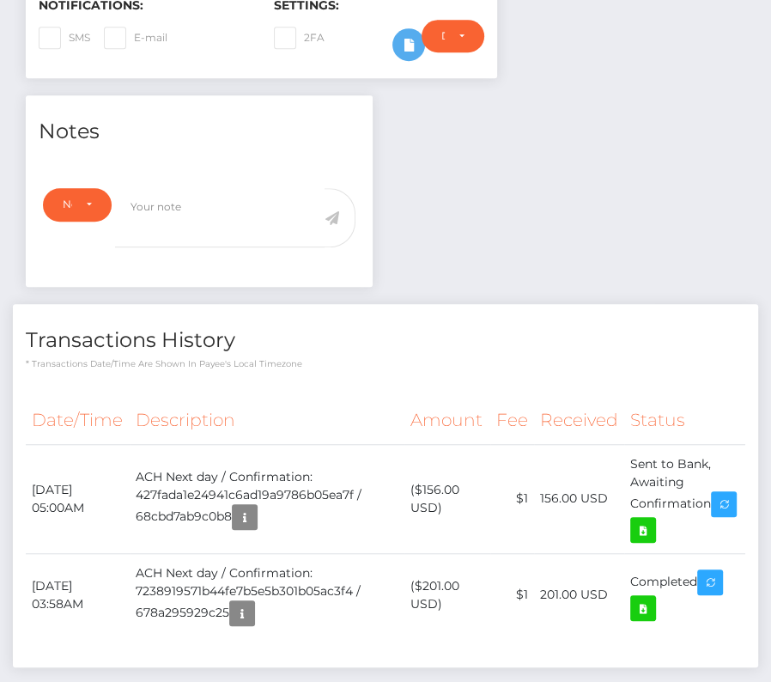
scroll to position [524, 0]
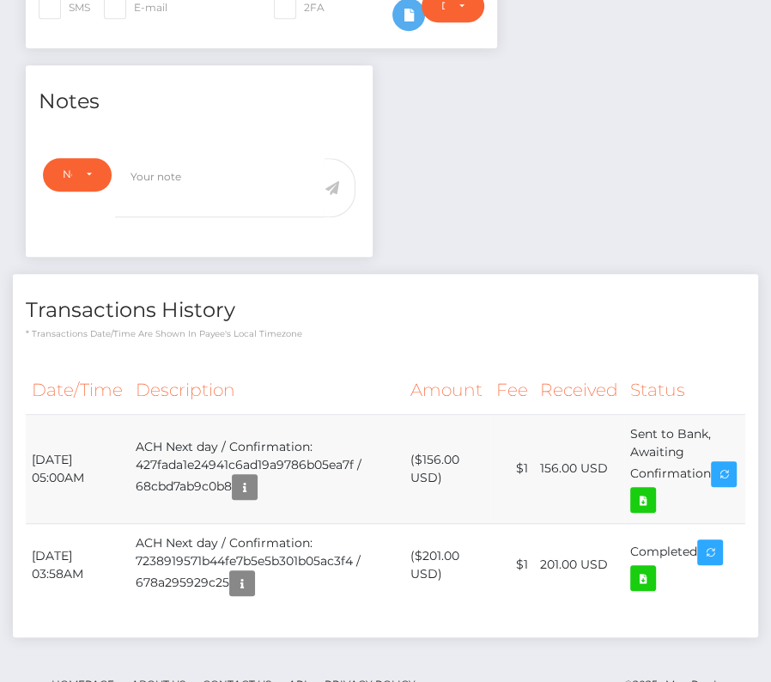
drag, startPoint x: 29, startPoint y: 442, endPoint x: 735, endPoint y: 469, distance: 706.6
click at [735, 469] on tr "[DATE] 05:00AM ACH Next day / Confirmation: 427fada1e24941c6ad19a9786b05ea7f / …" at bounding box center [386, 468] width 720 height 109
copy tr "[DATE] 05:00AM ACH Next day / Confirmation: 427fada1e24941c6ad19a9786b05ea7f / …"
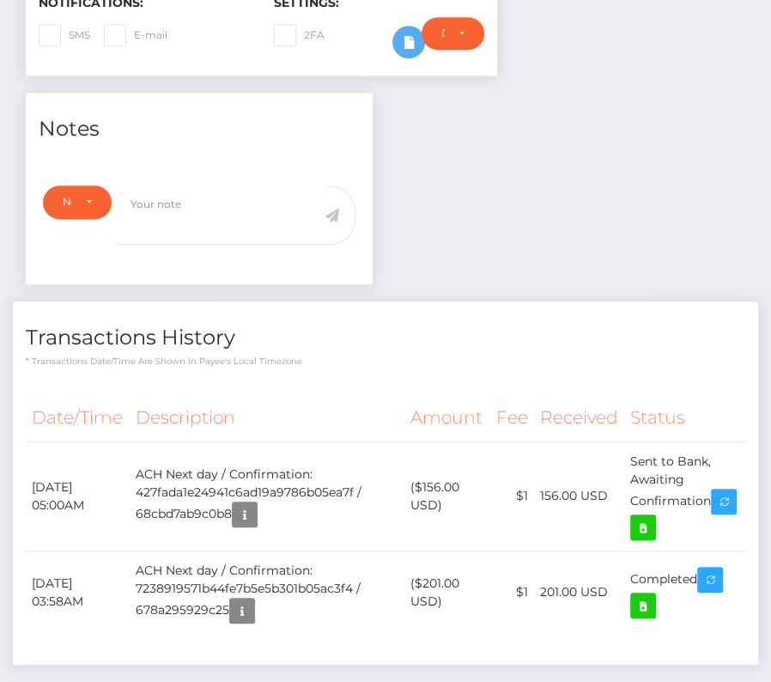
scroll to position [509, 0]
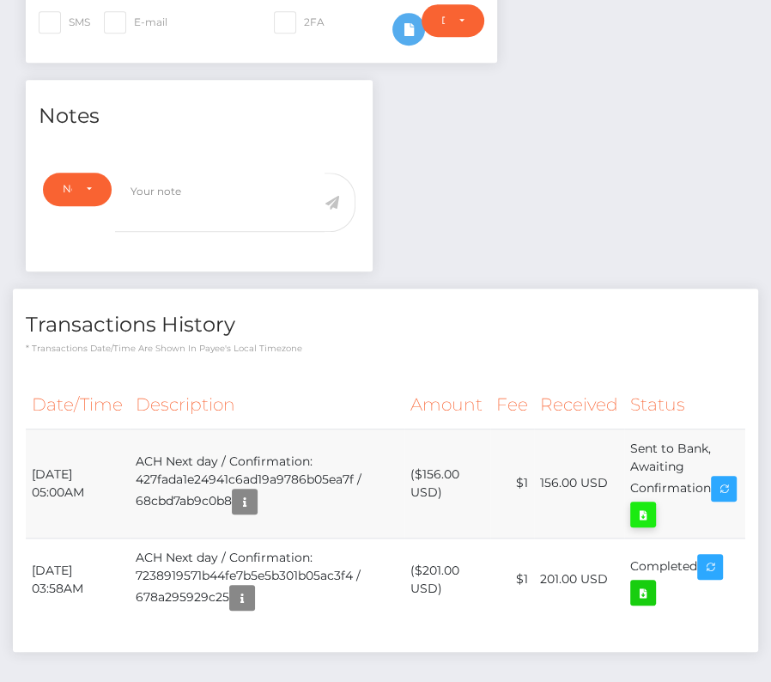
click at [654, 508] on icon at bounding box center [643, 514] width 21 height 21
click at [454, 310] on h4 "Transactions History" at bounding box center [386, 325] width 720 height 30
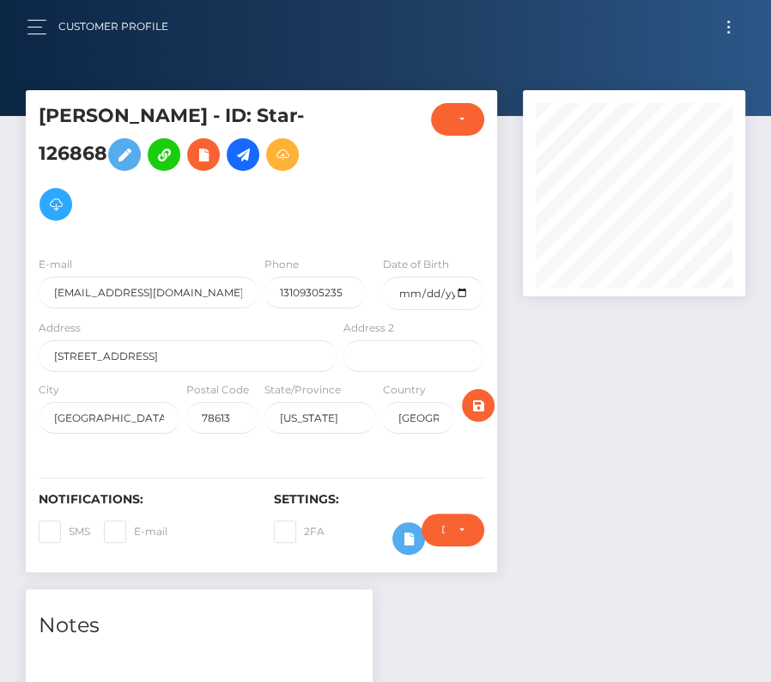
click at [728, 27] on span "Toggle navigation" at bounding box center [729, 27] width 3 height 3
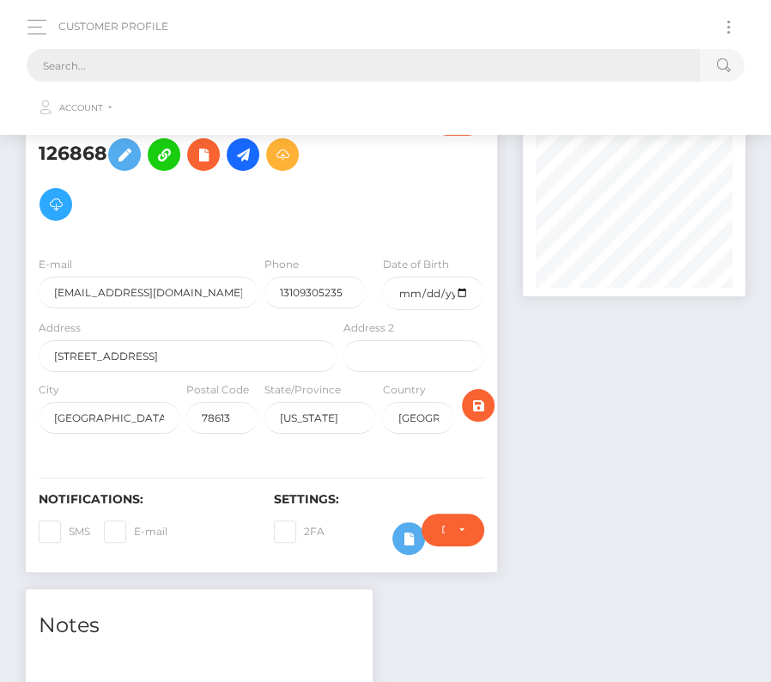
click at [274, 72] on input "text" at bounding box center [363, 65] width 673 height 33
paste input "249410"
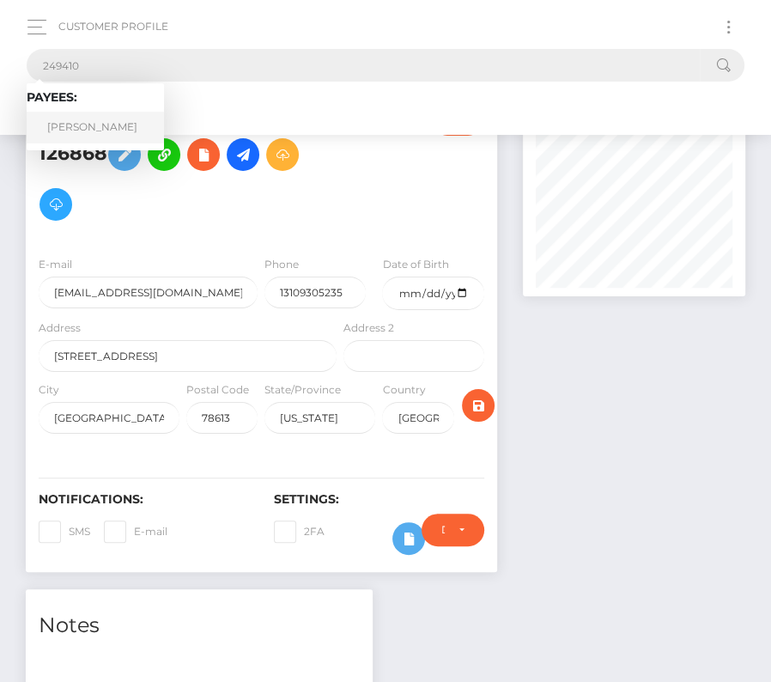
type input "249410"
click at [72, 120] on link "Joseph Robotham" at bounding box center [95, 128] width 137 height 32
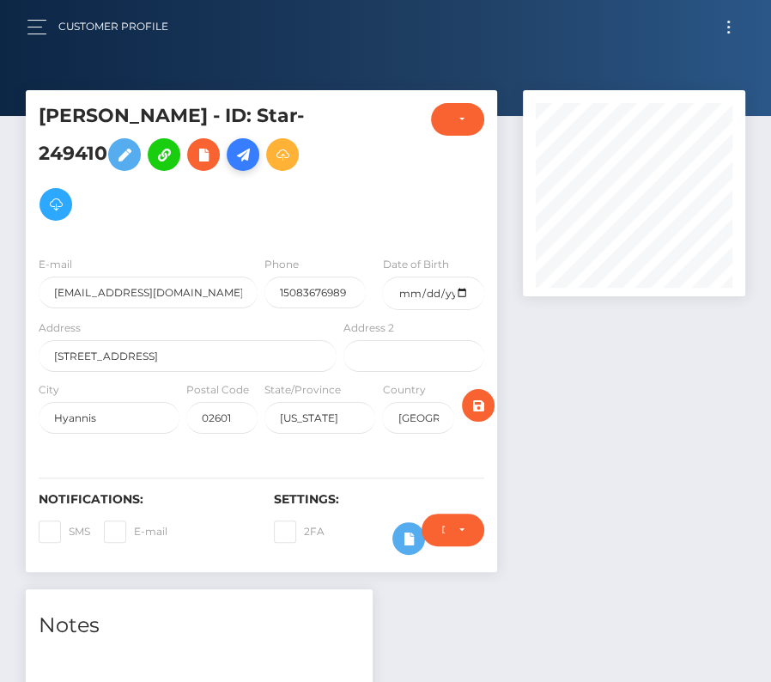
click at [253, 153] on icon at bounding box center [243, 154] width 21 height 21
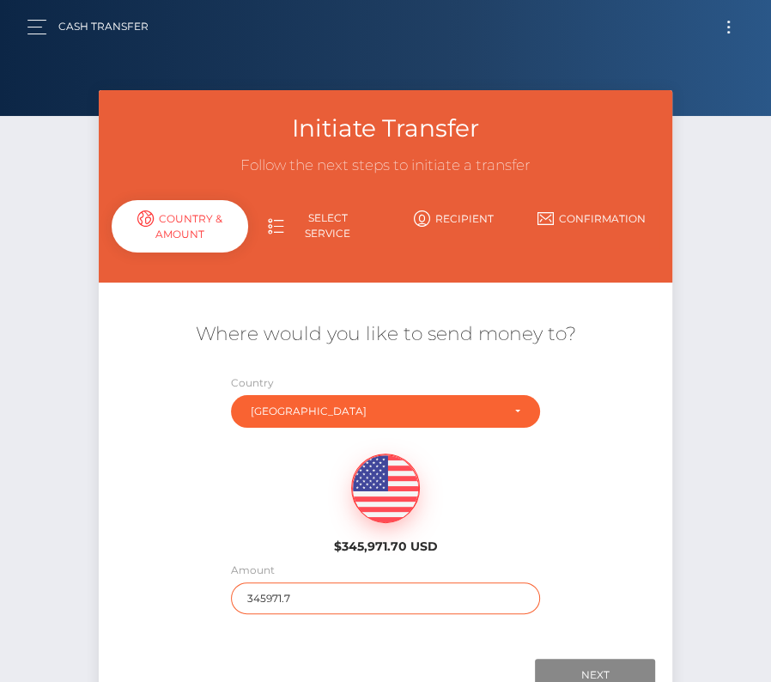
click at [281, 587] on input "345971.7" at bounding box center [385, 598] width 309 height 32
type input "908"
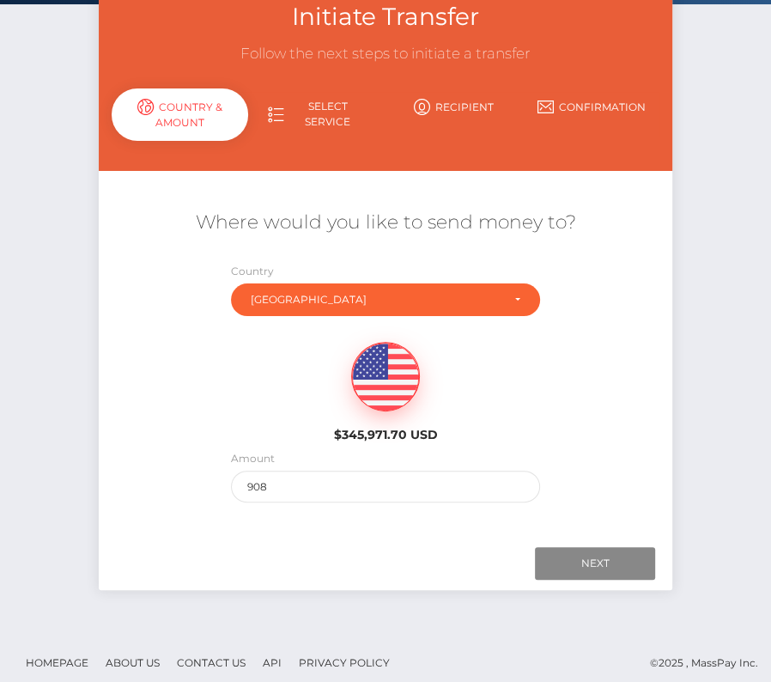
scroll to position [120, 0]
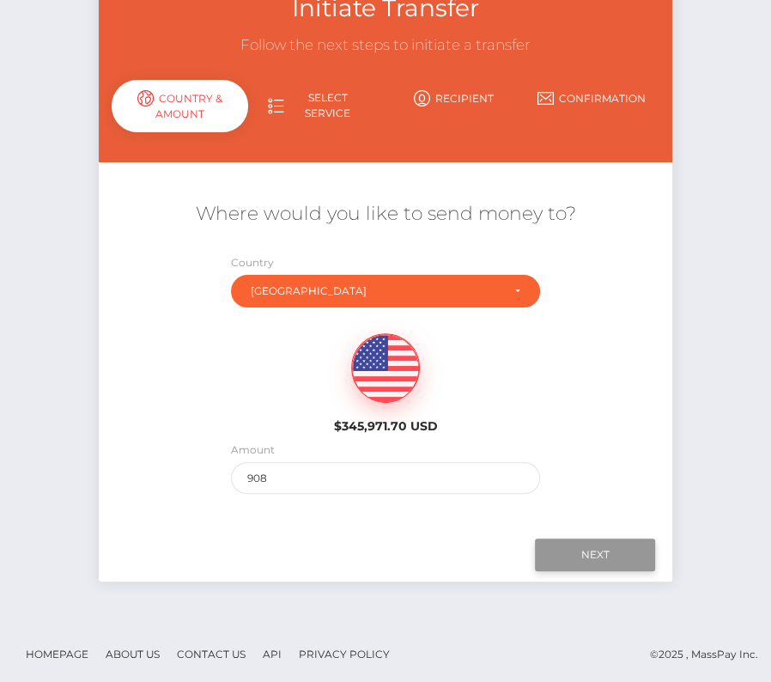
click at [572, 551] on input "Next" at bounding box center [595, 555] width 120 height 33
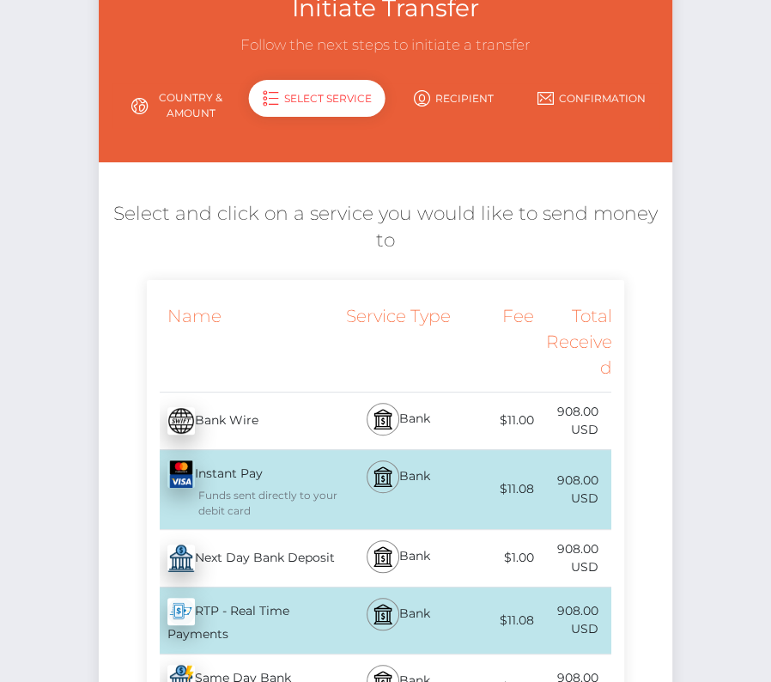
click at [223, 552] on div "Next Day Bank Deposit - USD" at bounding box center [244, 558] width 194 height 48
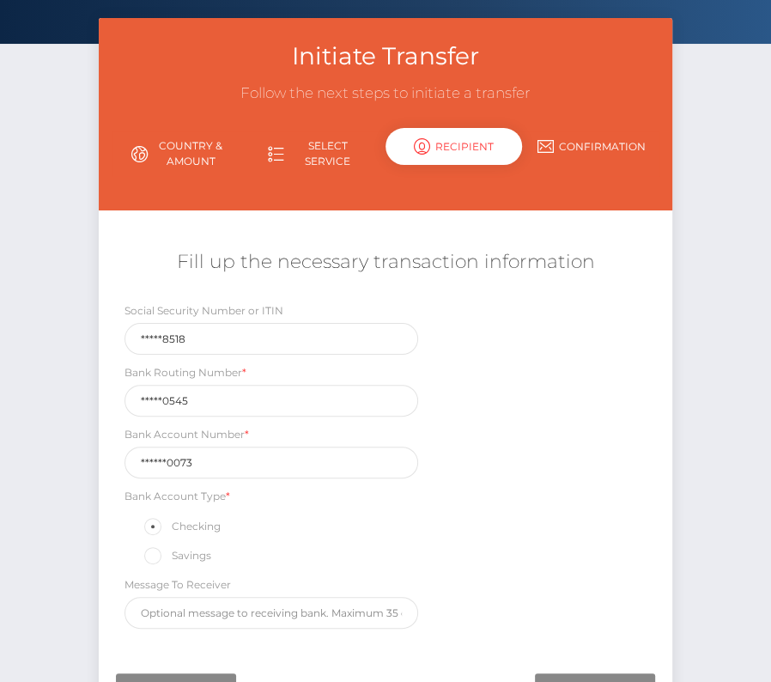
scroll to position [202, 0]
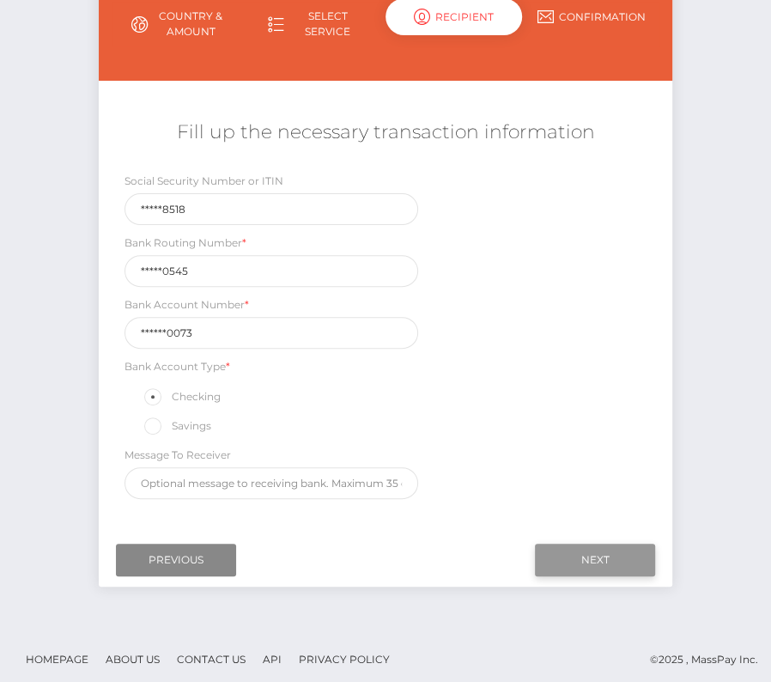
click at [576, 549] on input "Next" at bounding box center [595, 560] width 120 height 33
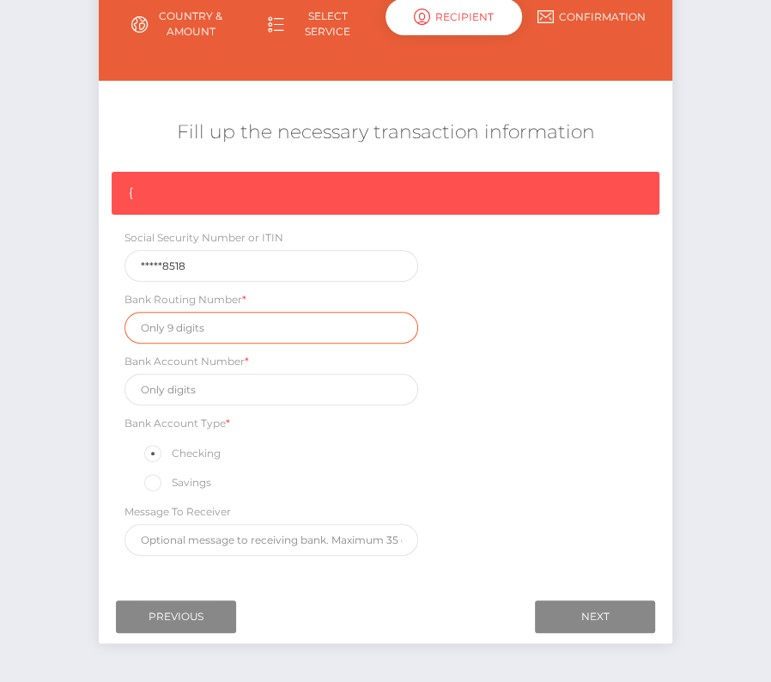
click at [210, 322] on input "text" at bounding box center [272, 328] width 294 height 32
paste input "211370545"
type input "211370545"
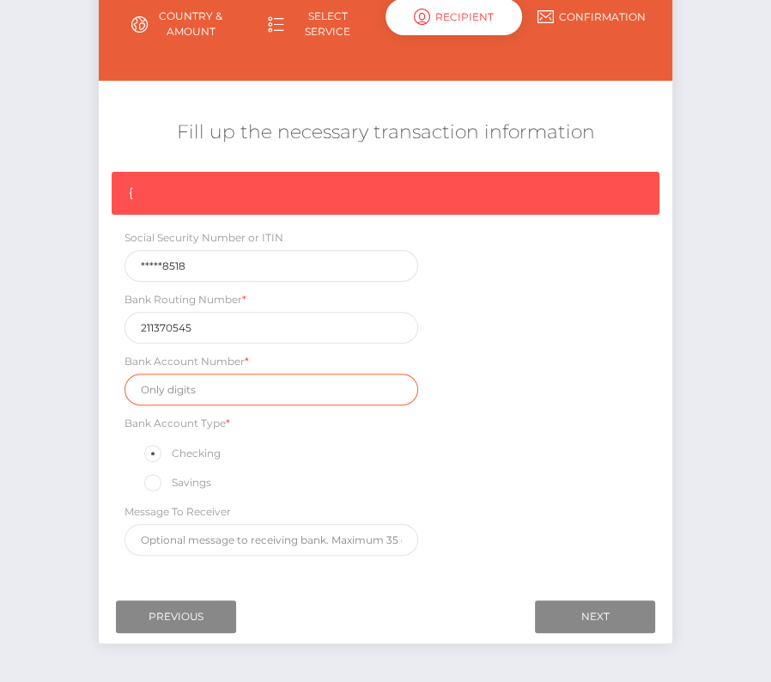
click at [206, 384] on input "text" at bounding box center [272, 390] width 294 height 32
paste input "8244870073"
type input "8244870073"
click at [506, 448] on div "{ Social Security Number or ITIN *****8518 Bank Routing Number * [US_BANK_ROUTI…" at bounding box center [386, 368] width 574 height 393
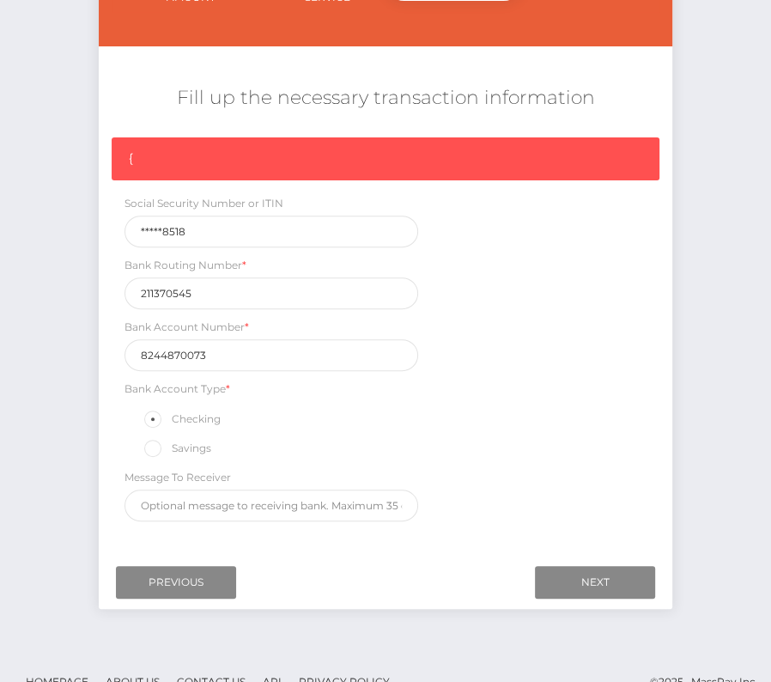
scroll to position [239, 0]
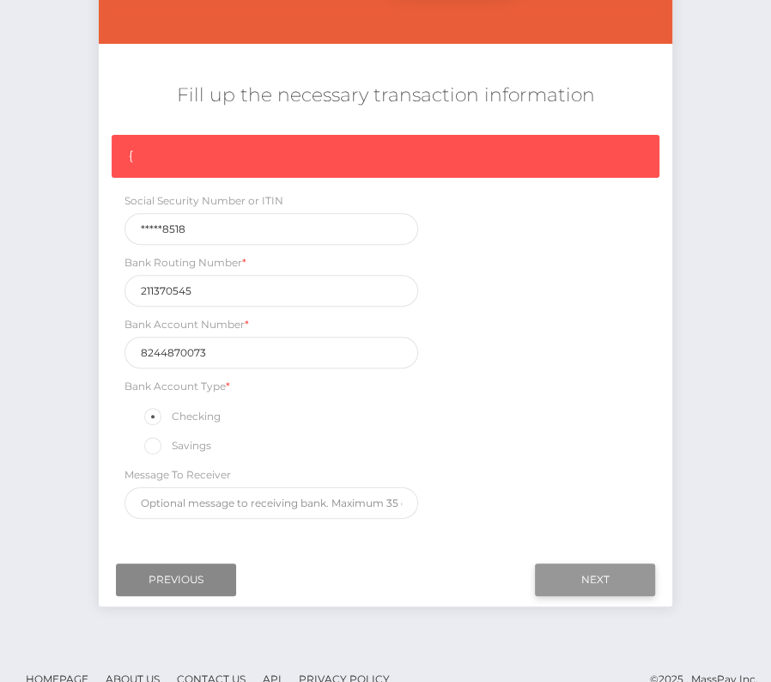
click at [582, 570] on input "Next" at bounding box center [595, 579] width 120 height 33
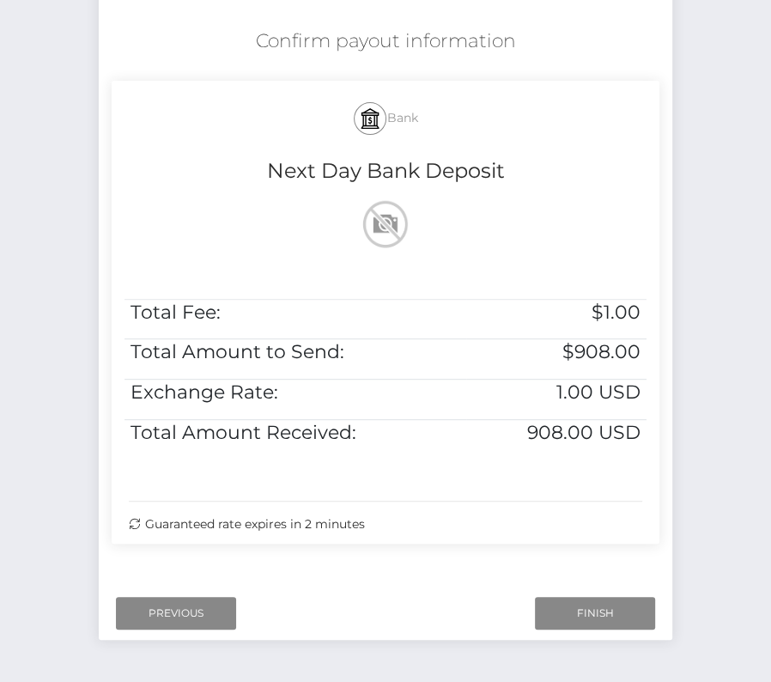
scroll to position [350, 0]
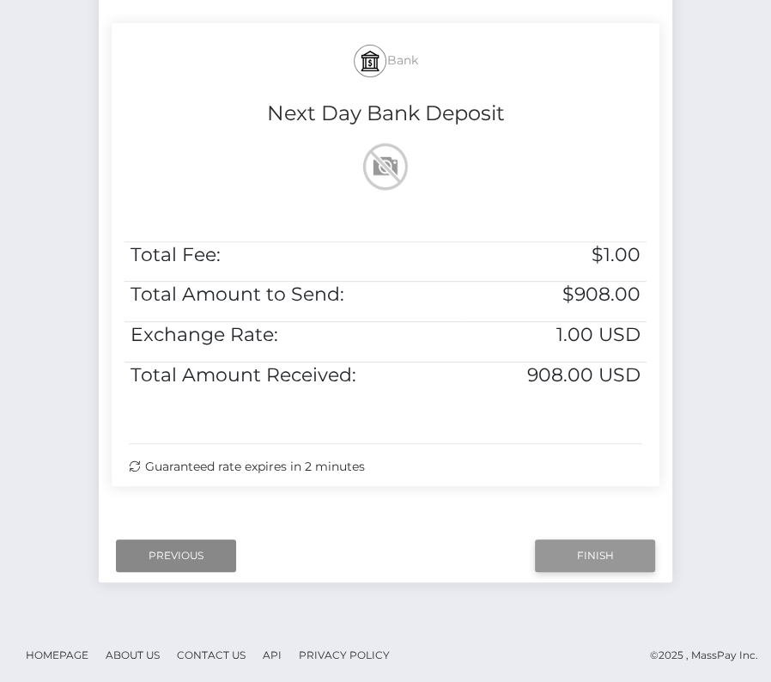
click at [607, 553] on input "Finish" at bounding box center [595, 555] width 120 height 33
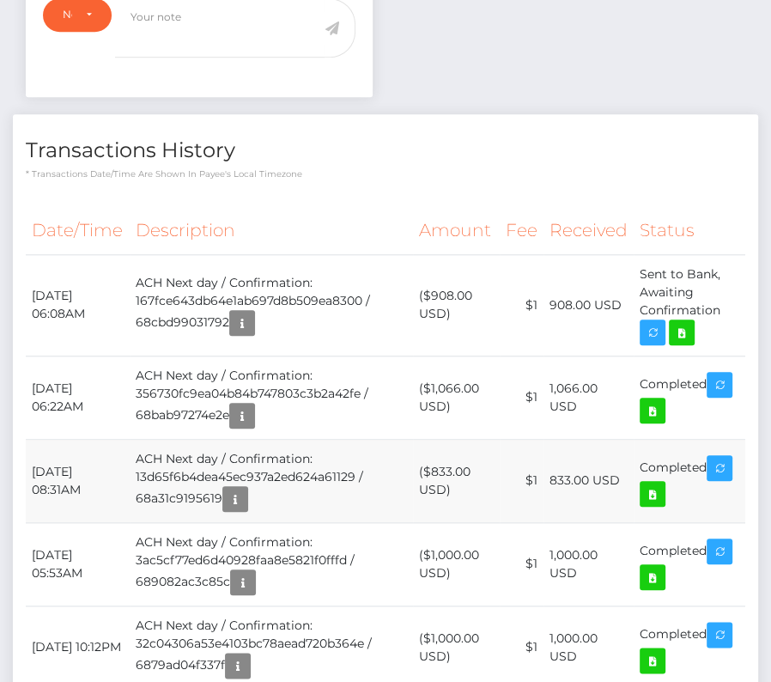
scroll to position [658, 0]
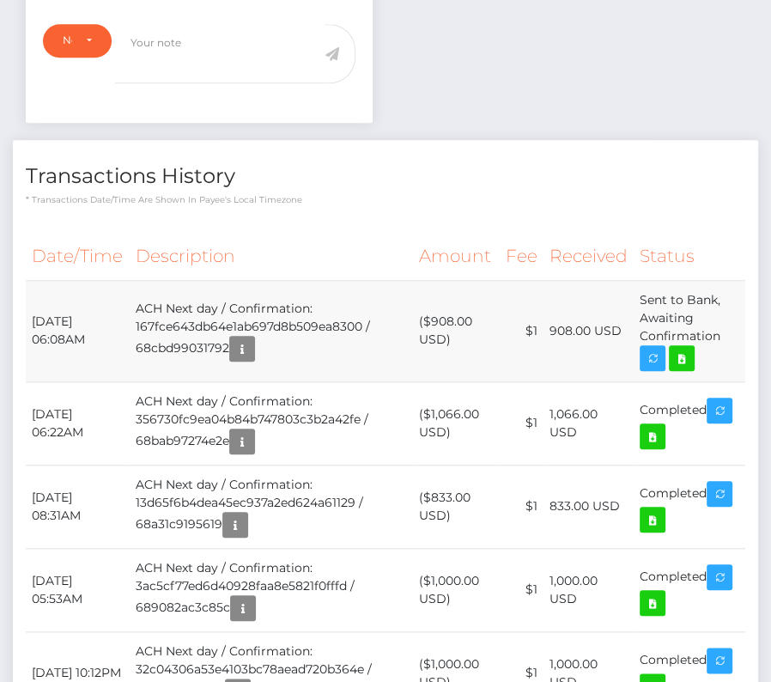
drag, startPoint x: 33, startPoint y: 310, endPoint x: 668, endPoint y: 354, distance: 636.3
click at [668, 354] on tr "[DATE] 06:08AM ACH Next day / Confirmation: 167fce643db64e1ab697d8b509ea8300 / …" at bounding box center [386, 330] width 720 height 101
copy tr "[DATE] 06:08AM ACH Next day / Confirmation: 167fce643db64e1ab697d8b509ea8300 / …"
click at [685, 352] on icon at bounding box center [682, 358] width 21 height 21
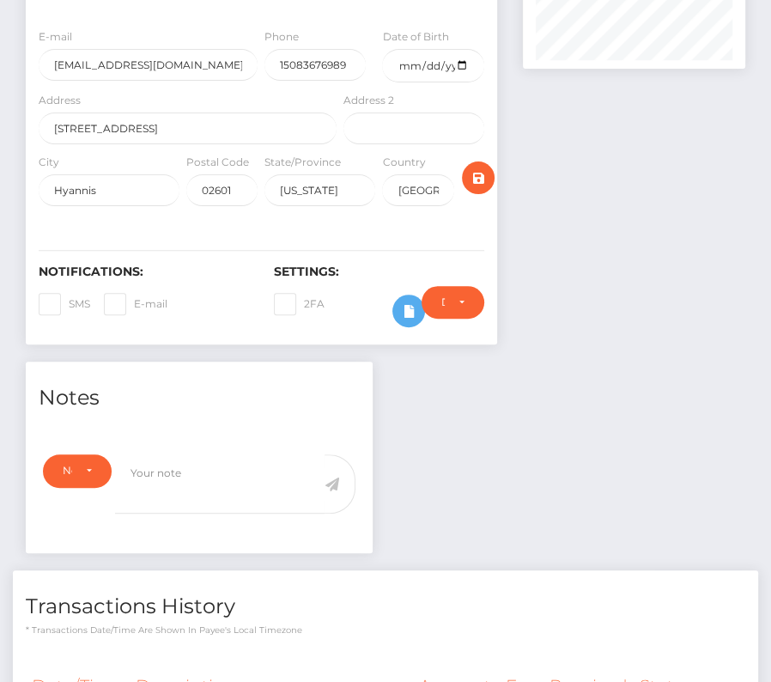
scroll to position [657, 0]
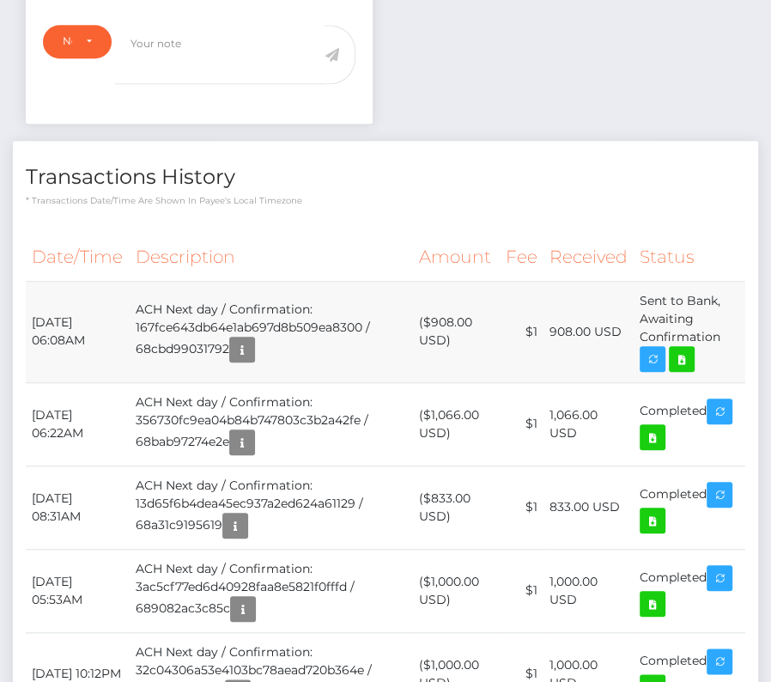
click at [451, 309] on td "($908.00 USD)" at bounding box center [456, 331] width 87 height 101
copy td "908.00"
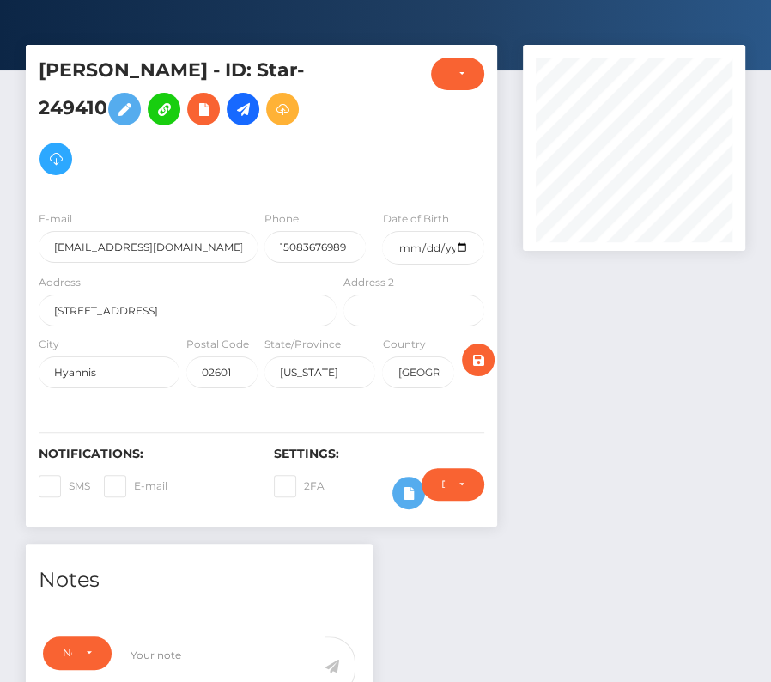
scroll to position [0, 0]
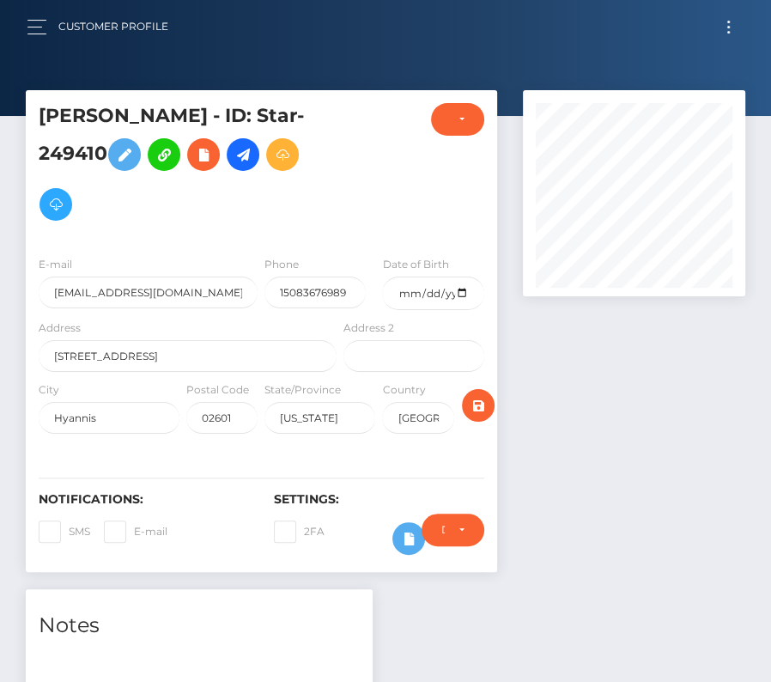
click at [731, 23] on button "Toggle navigation" at bounding box center [729, 26] width 32 height 23
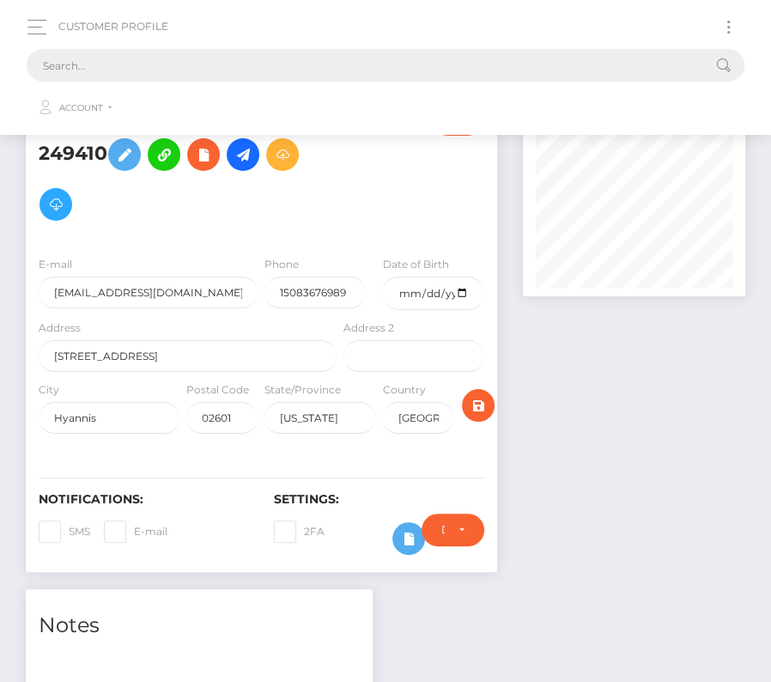
click at [63, 74] on input "text" at bounding box center [363, 65] width 673 height 33
paste input "107596"
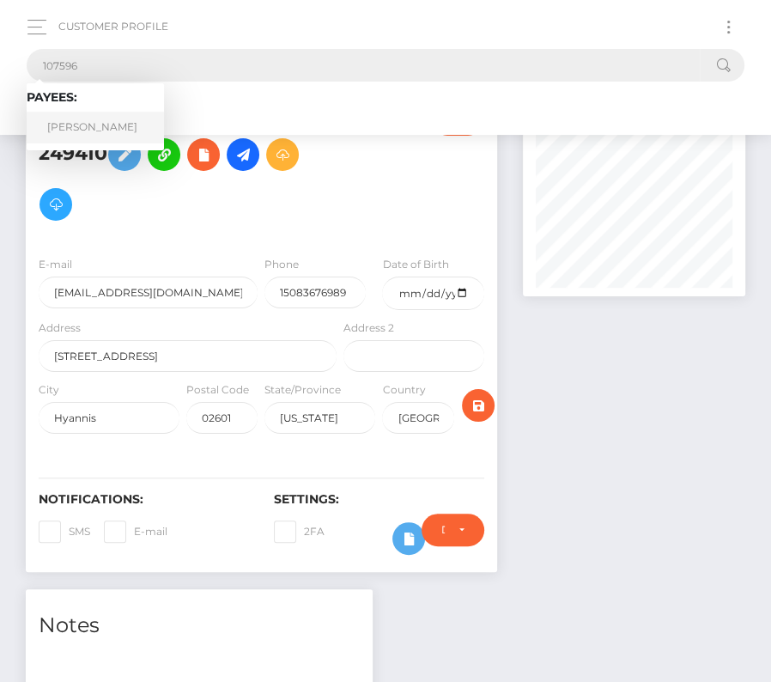
type input "107596"
click at [88, 132] on link "[PERSON_NAME]" at bounding box center [95, 128] width 137 height 32
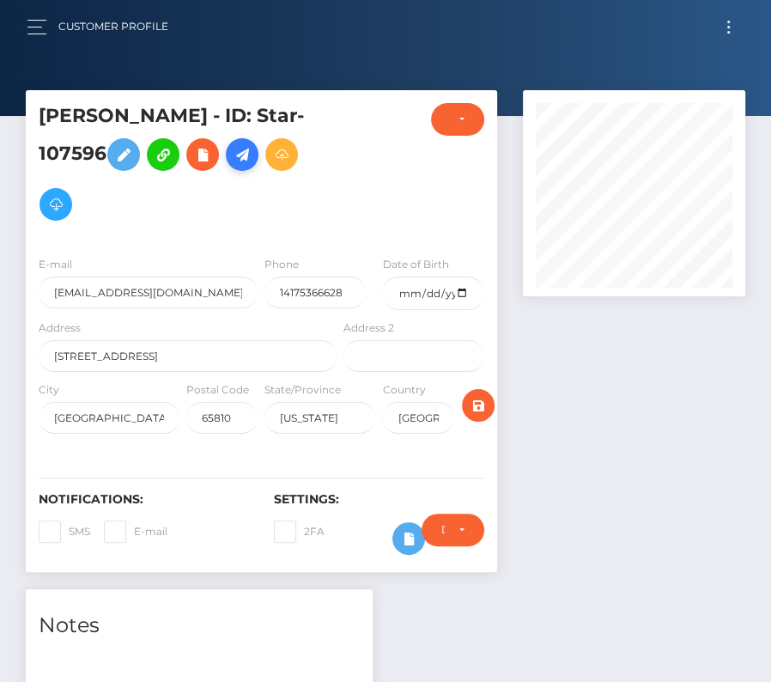
click at [253, 155] on icon at bounding box center [242, 154] width 21 height 21
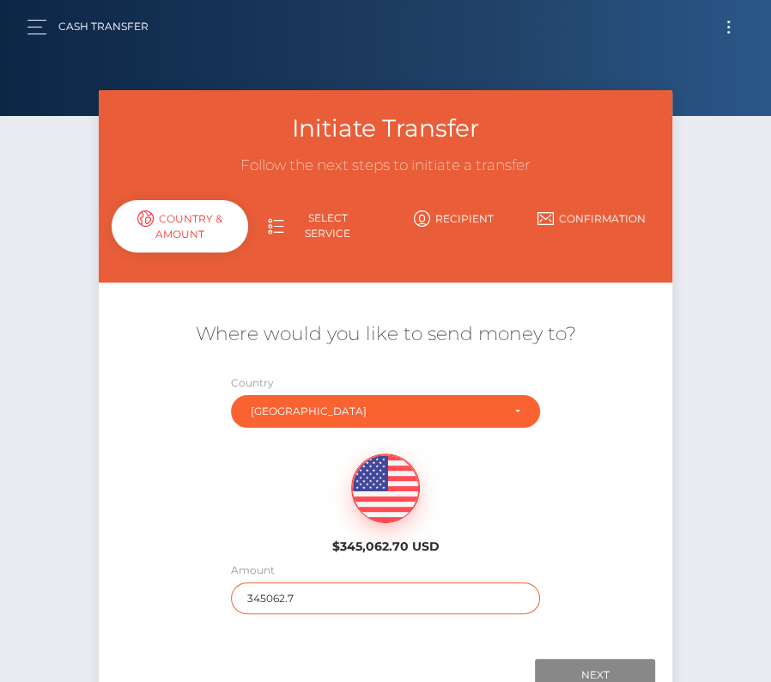
click at [262, 594] on input "345062.7" at bounding box center [385, 598] width 309 height 32
type input "9800"
click at [271, 512] on div "$345,062.70 USD" at bounding box center [386, 498] width 574 height 125
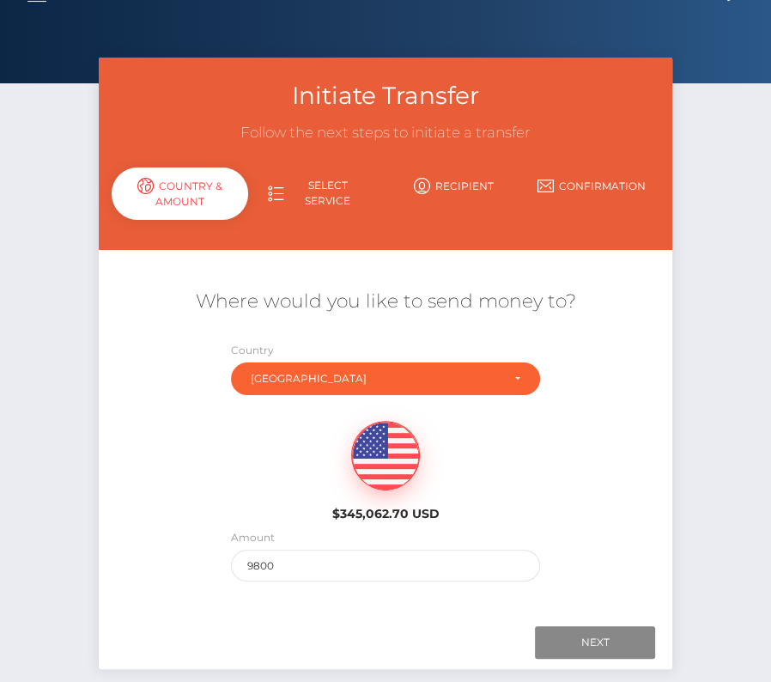
scroll to position [38, 0]
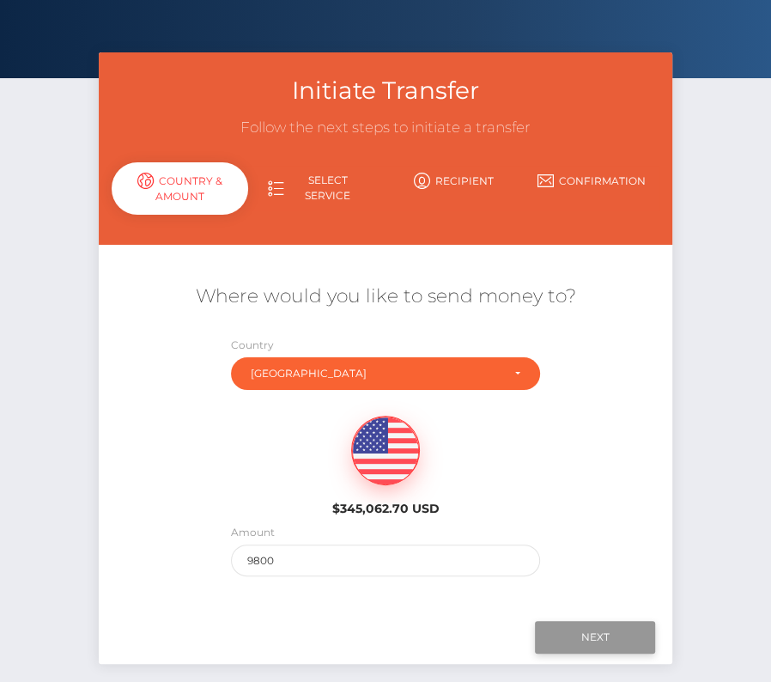
click at [617, 636] on input "Next" at bounding box center [595, 637] width 120 height 33
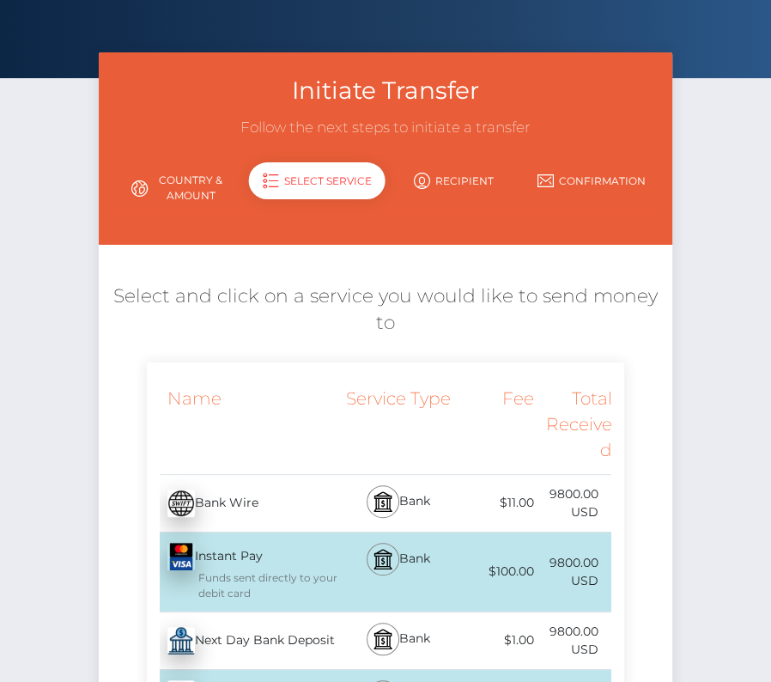
click at [302, 631] on div "Next Day Bank Deposit - USD" at bounding box center [244, 641] width 194 height 48
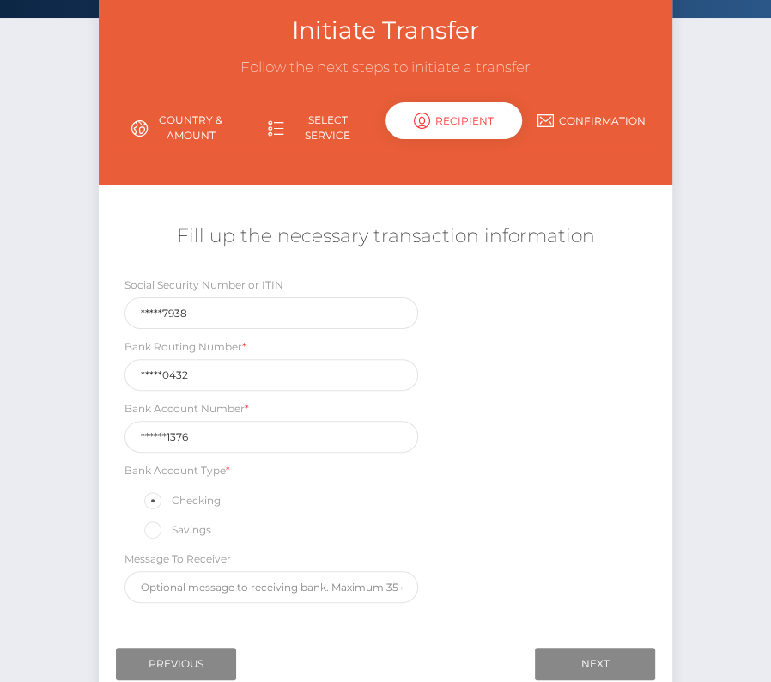
scroll to position [100, 0]
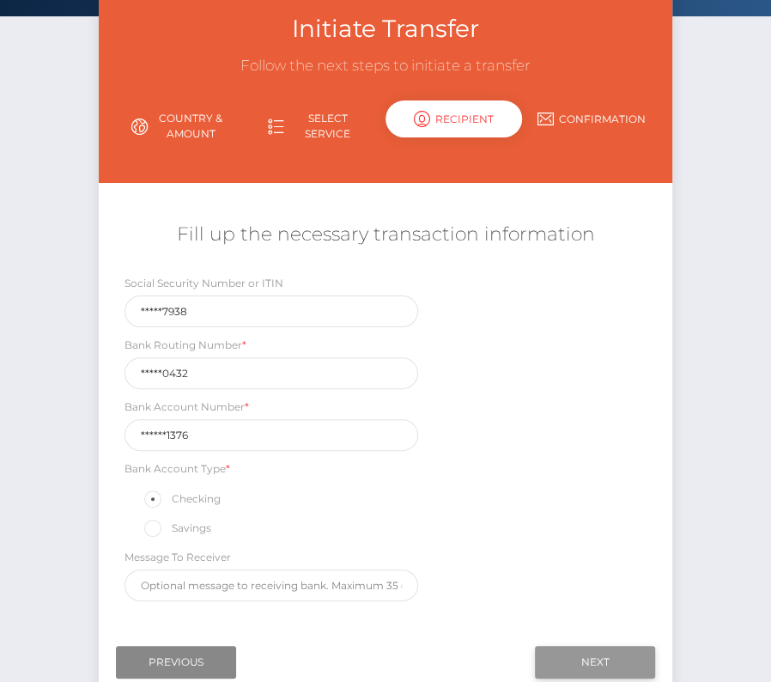
click at [565, 646] on input "Next" at bounding box center [595, 662] width 120 height 33
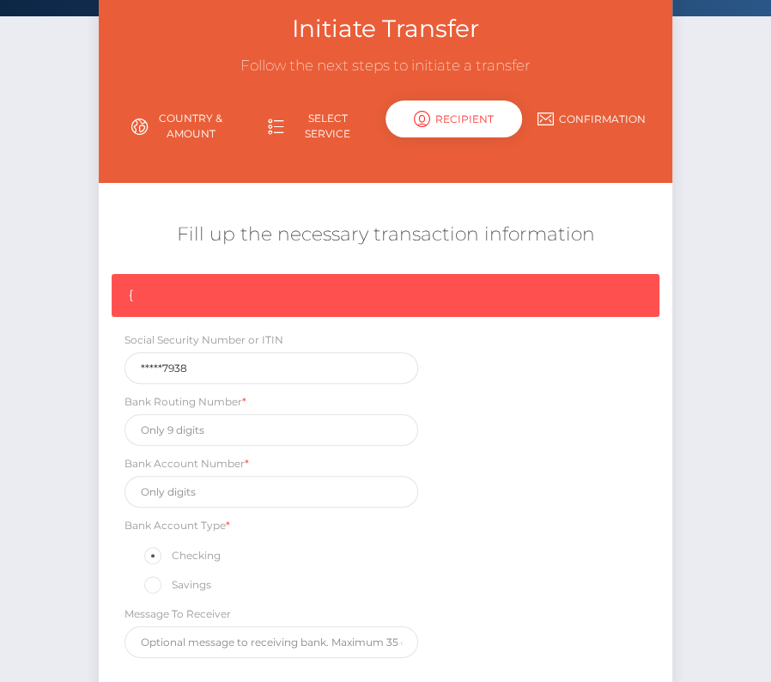
scroll to position [259, 0]
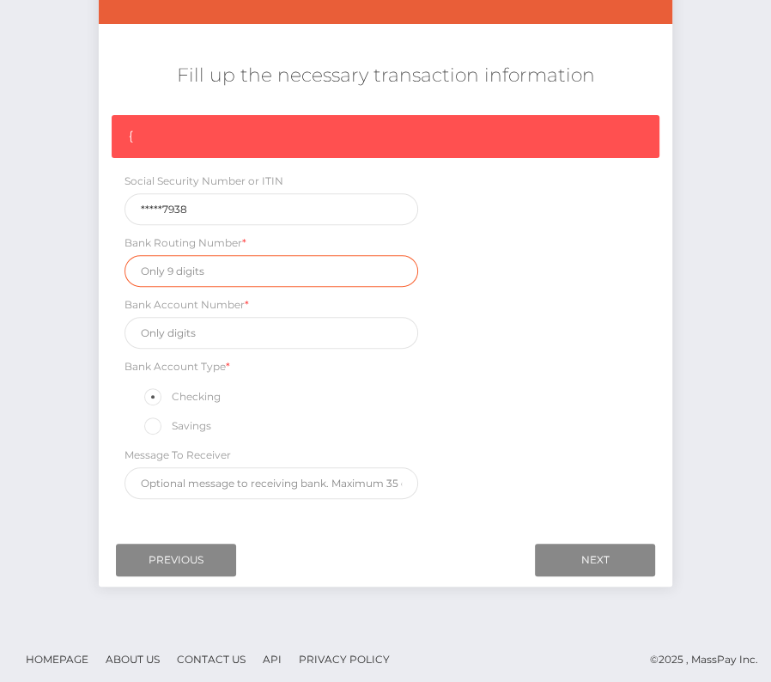
click at [186, 274] on input "text" at bounding box center [272, 271] width 294 height 32
paste input "082900432"
type input "082900432"
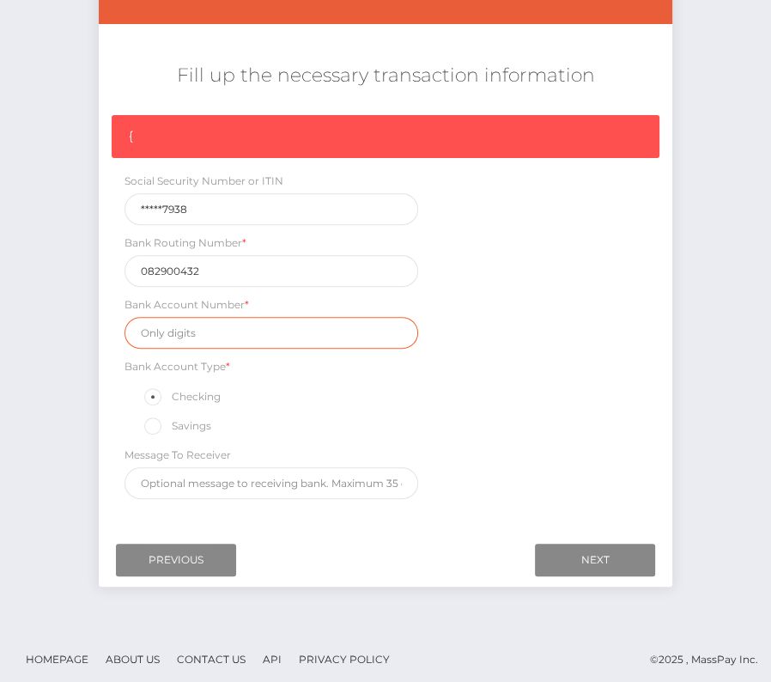
click at [193, 338] on input "text" at bounding box center [272, 333] width 294 height 32
paste input "1012131376"
type input "1012131376"
click at [527, 413] on div "{ Social Security Number or ITIN *****7938 Bank Routing Number * 082900432 Bank…" at bounding box center [386, 311] width 574 height 393
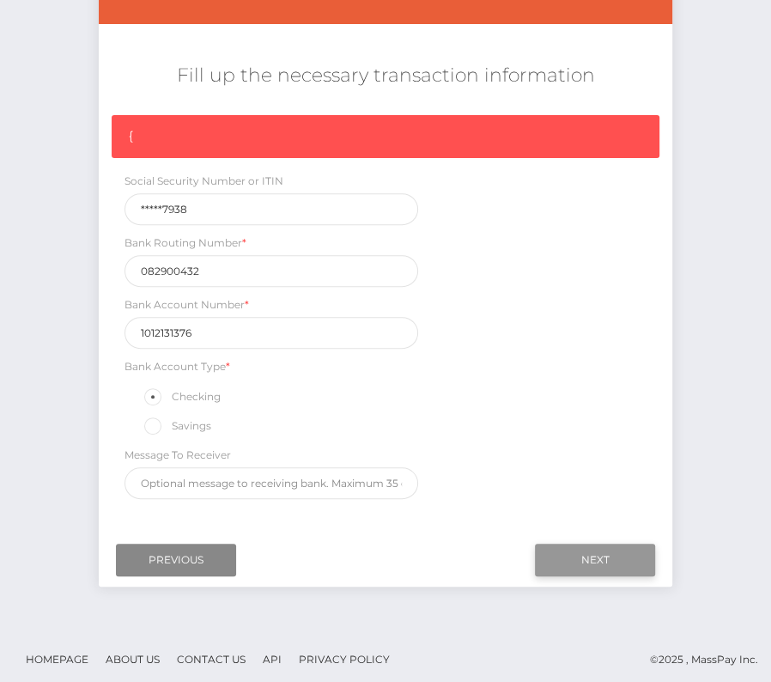
click at [636, 556] on input "Next" at bounding box center [595, 560] width 120 height 33
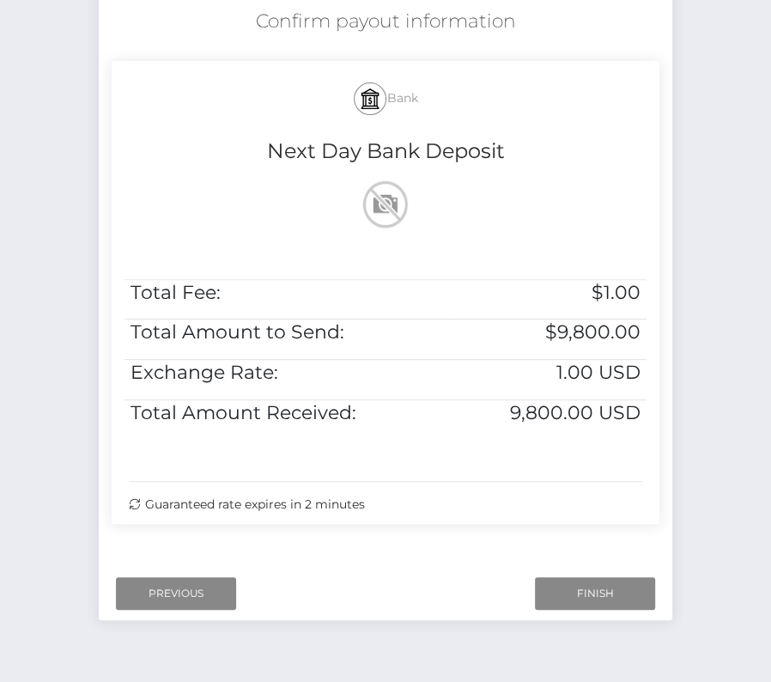
scroll to position [350, 0]
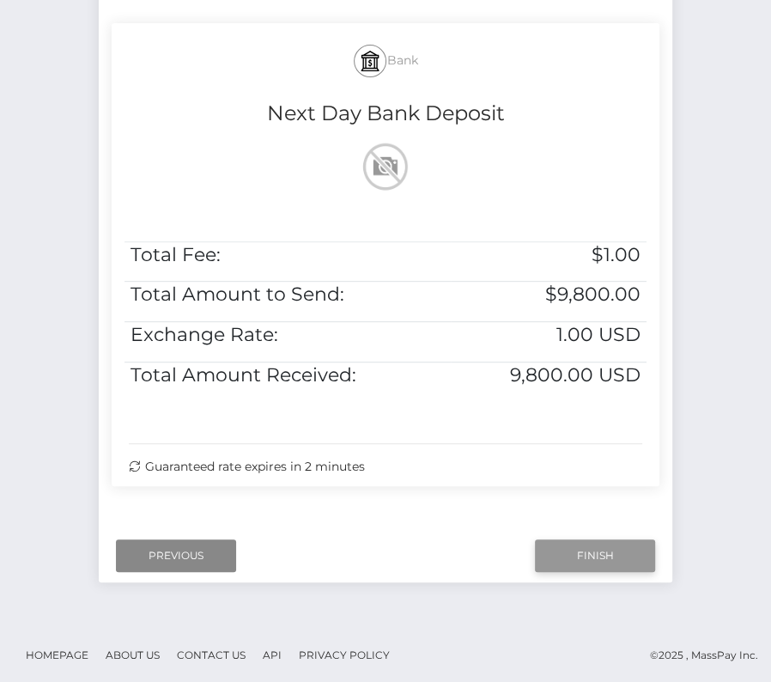
click at [581, 541] on input "Finish" at bounding box center [595, 555] width 120 height 33
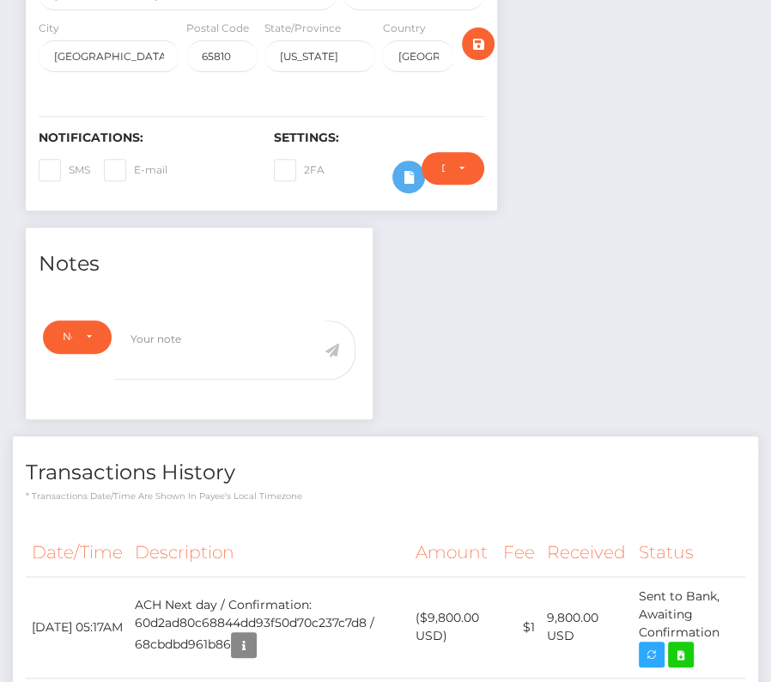
scroll to position [650, 0]
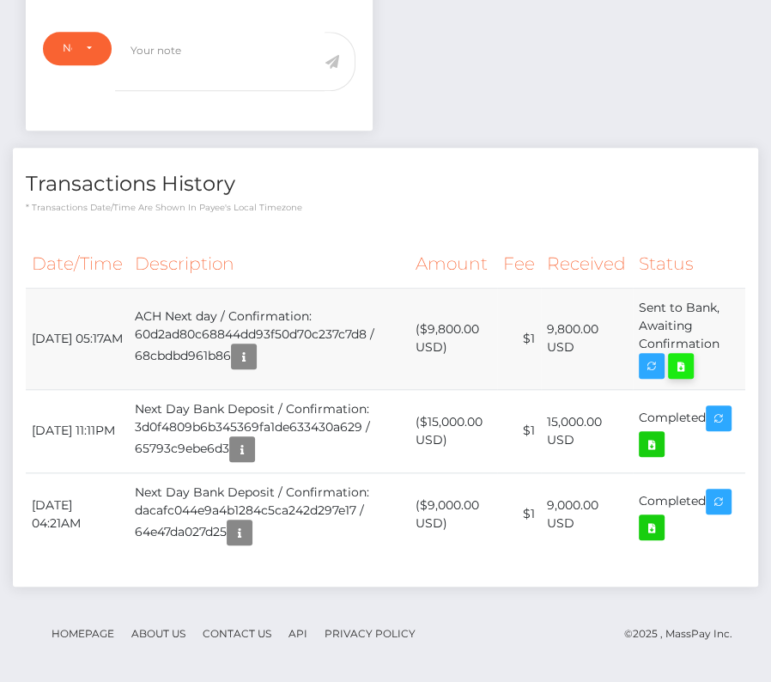
drag, startPoint x: 34, startPoint y: 322, endPoint x: 684, endPoint y: 352, distance: 650.1
click at [684, 352] on tr "[DATE] 05:17AM ACH Next day / Confirmation: 60d2ad80c68844dd93f50d70c237c7d8 / …" at bounding box center [386, 338] width 720 height 101
copy tbody "[DATE] 05:17AM ACH Next day / Confirmation: 60d2ad80c68844dd93f50d70c237c7d8 / …"
click at [684, 373] on td "Sent to Bank, Awaiting Confirmation" at bounding box center [689, 338] width 113 height 101
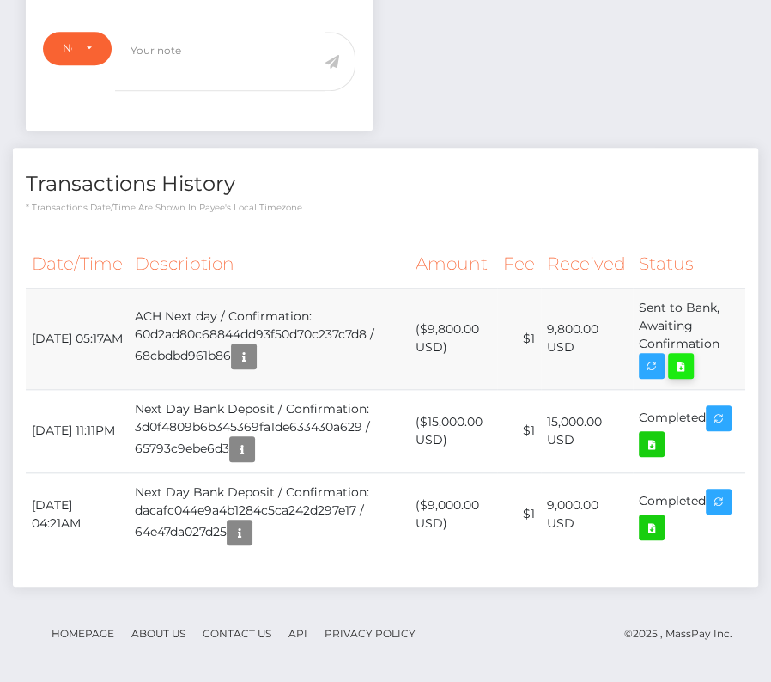
click at [691, 362] on icon at bounding box center [681, 366] width 21 height 21
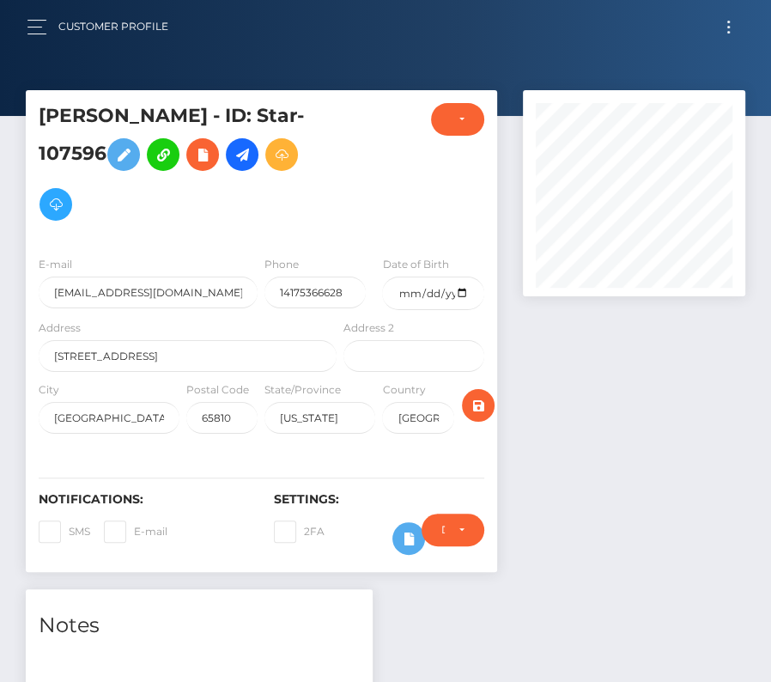
scroll to position [485, 0]
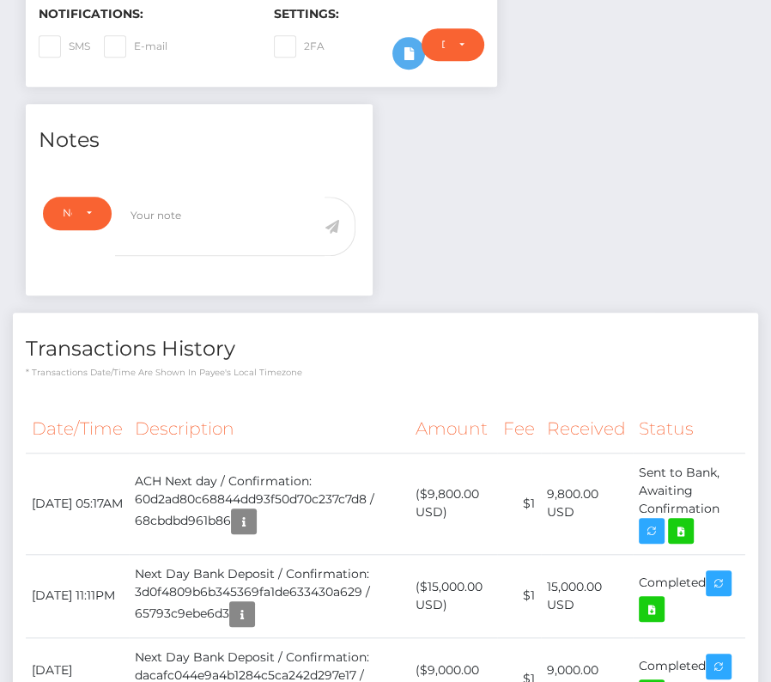
click at [246, 407] on th "Description" at bounding box center [269, 428] width 281 height 47
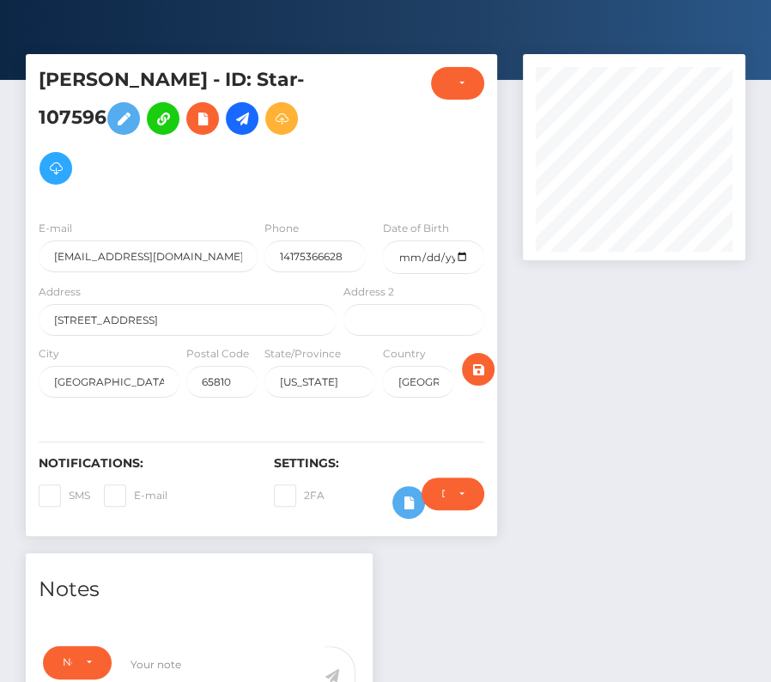
scroll to position [0, 0]
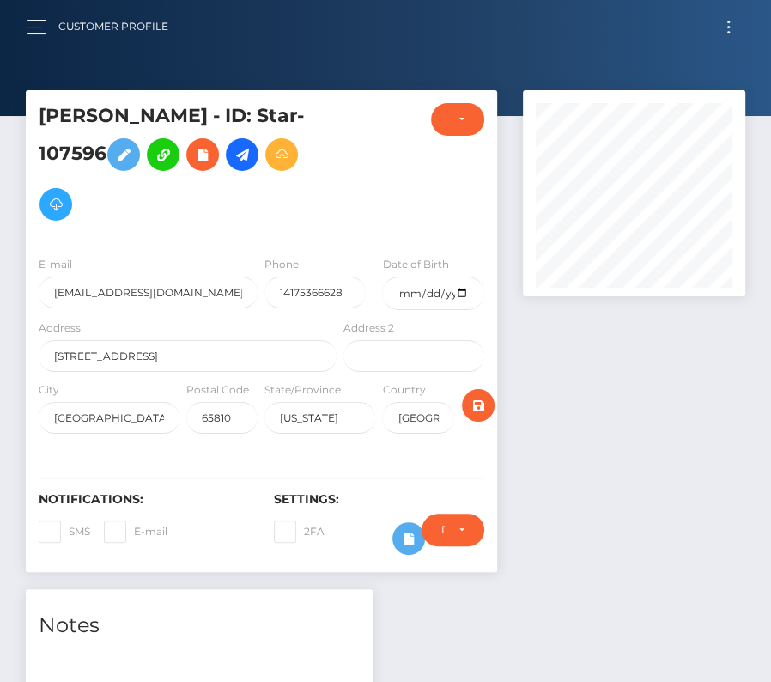
click at [730, 26] on button "Toggle navigation" at bounding box center [729, 26] width 32 height 23
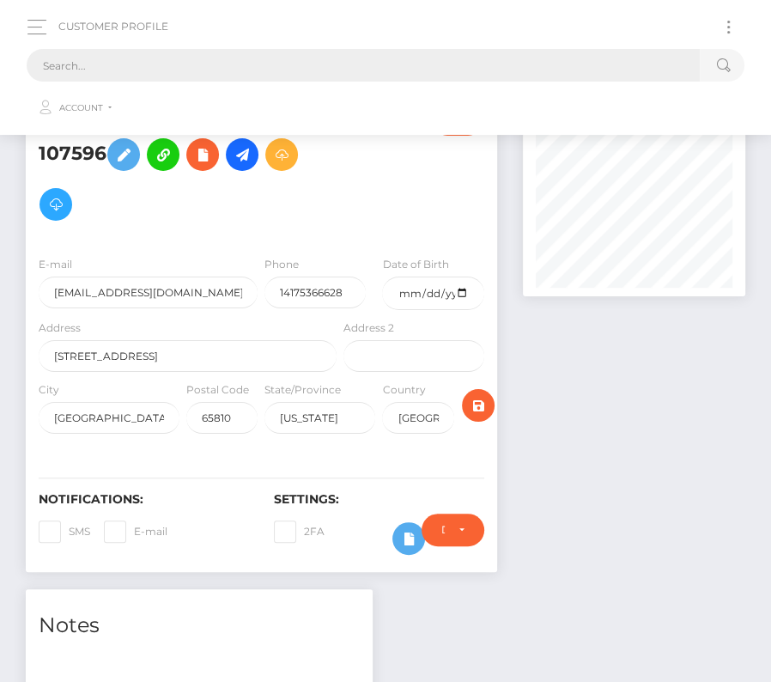
click at [483, 64] on input "text" at bounding box center [363, 65] width 673 height 33
paste input "345923"
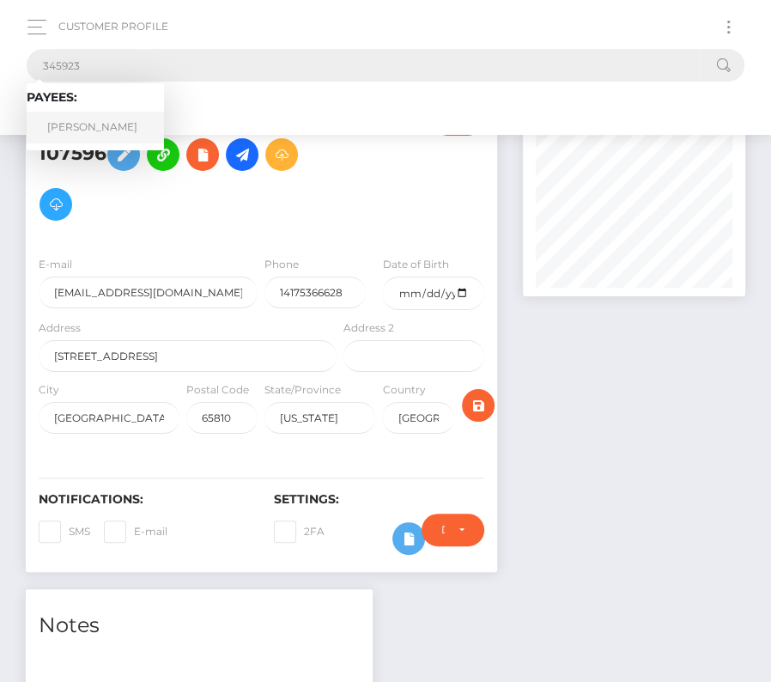
type input "345923"
click at [113, 122] on link "[PERSON_NAME]" at bounding box center [95, 128] width 137 height 32
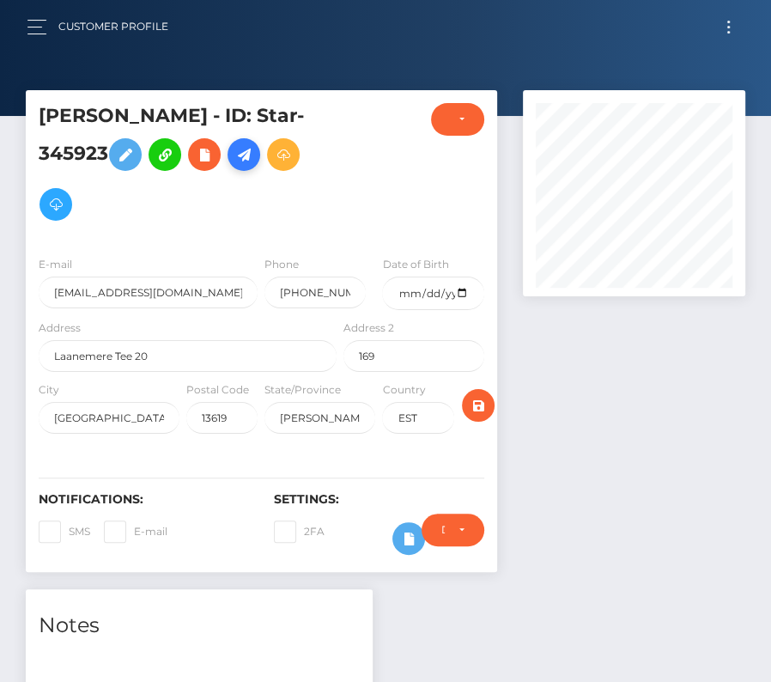
click at [252, 157] on icon at bounding box center [244, 154] width 21 height 21
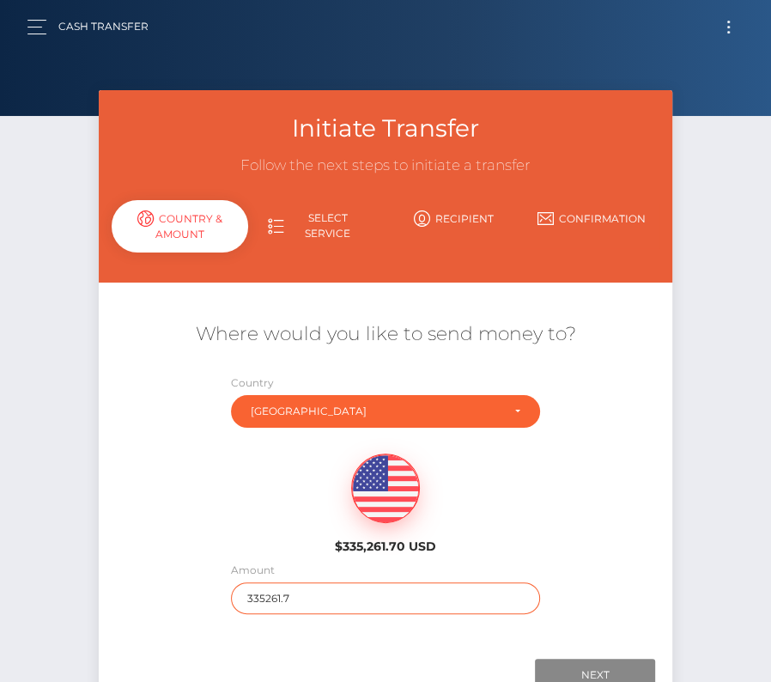
click at [259, 599] on input "335261.7" at bounding box center [385, 598] width 309 height 32
type input "2500"
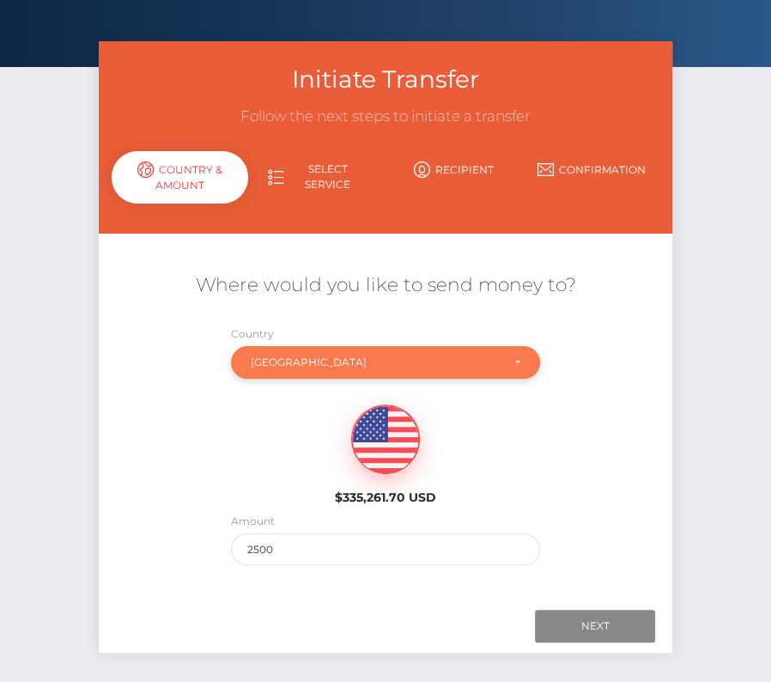
click at [332, 358] on div "Estonia" at bounding box center [376, 363] width 250 height 14
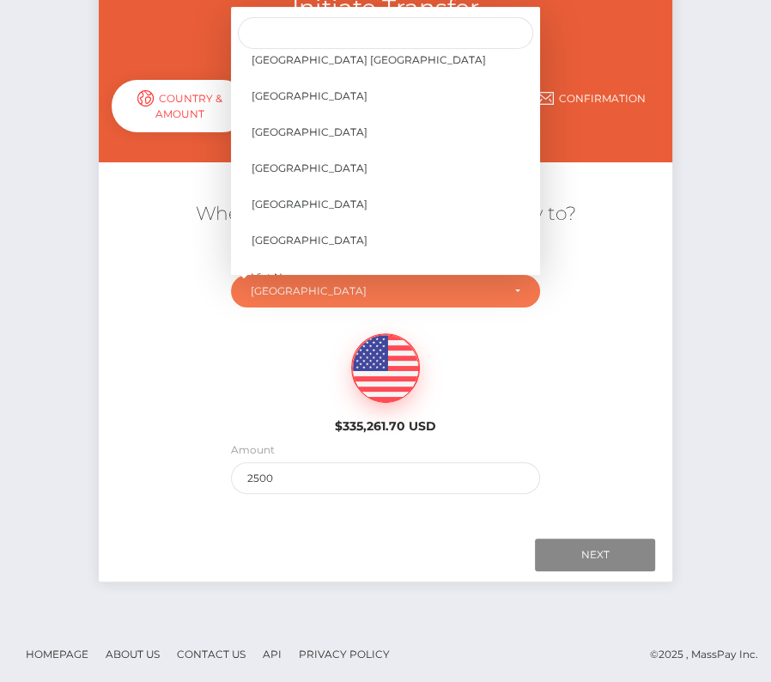
scroll to position [8255, 0]
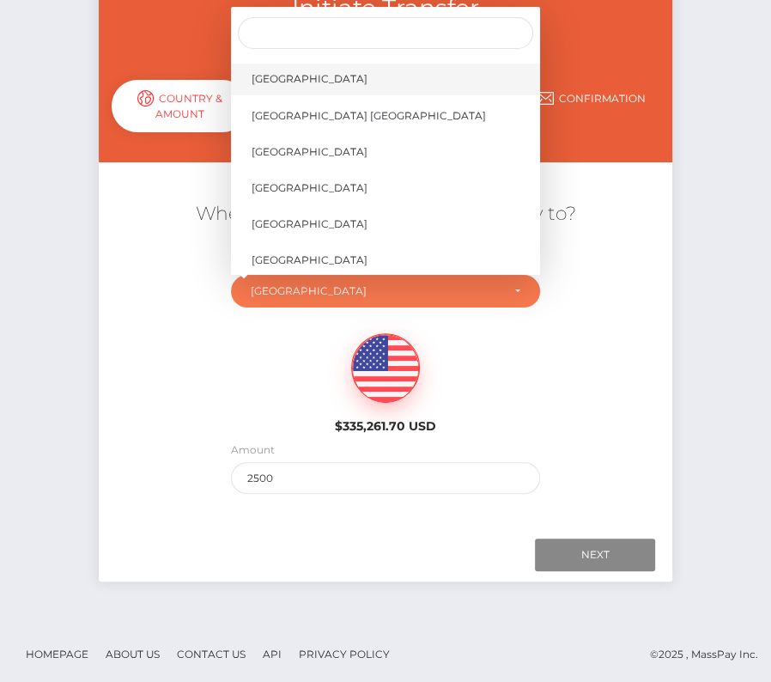
click at [322, 76] on link "United States" at bounding box center [385, 80] width 309 height 32
select select "USA"
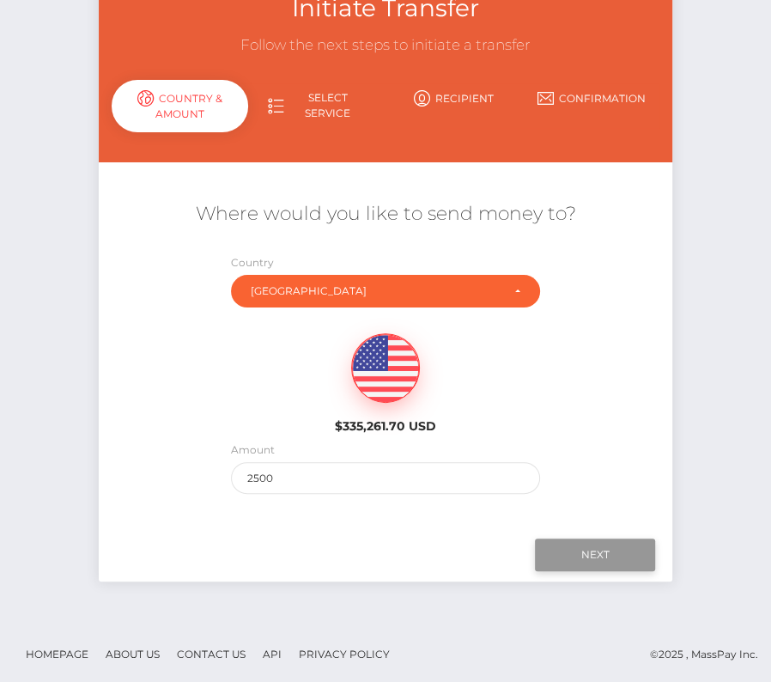
click at [572, 554] on input "Next" at bounding box center [595, 555] width 120 height 33
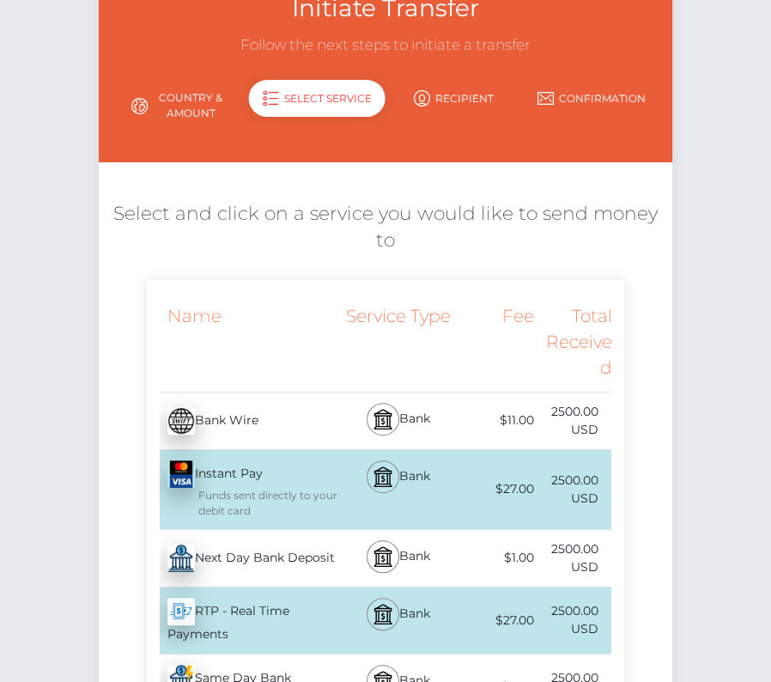
click at [259, 573] on div "Next Day Bank Deposit - USD" at bounding box center [244, 558] width 194 height 48
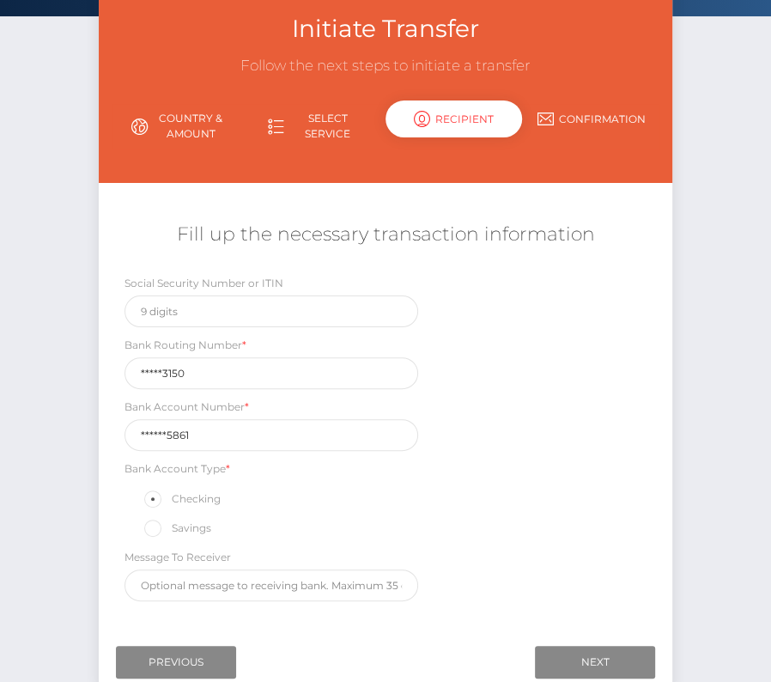
scroll to position [110, 0]
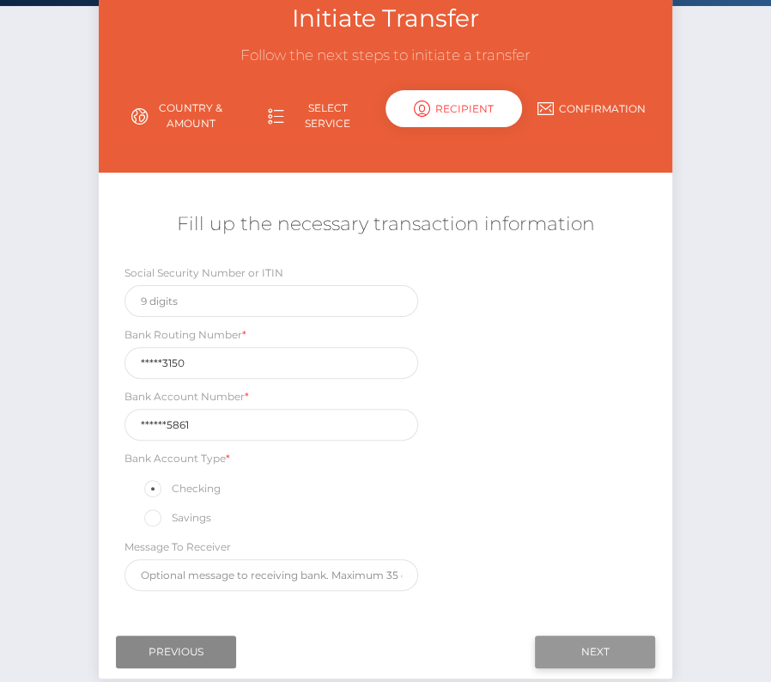
click at [605, 642] on input "Next" at bounding box center [595, 652] width 120 height 33
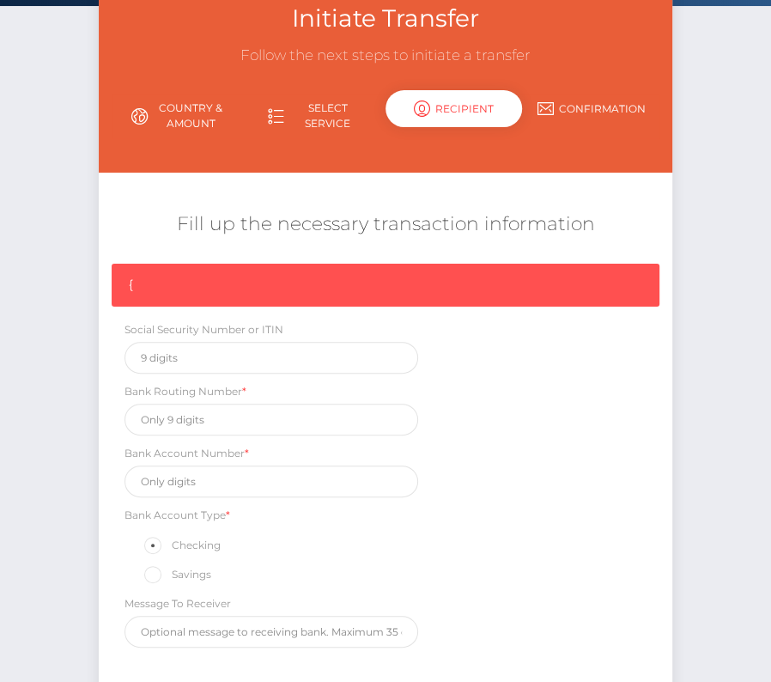
scroll to position [259, 0]
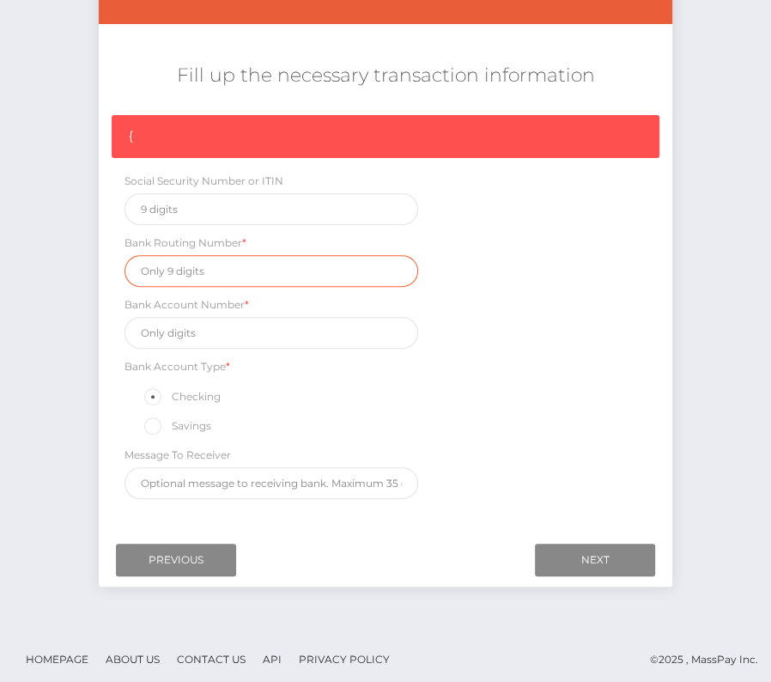
click at [208, 272] on input "text" at bounding box center [272, 271] width 294 height 32
paste input "026073150"
type input "026073150"
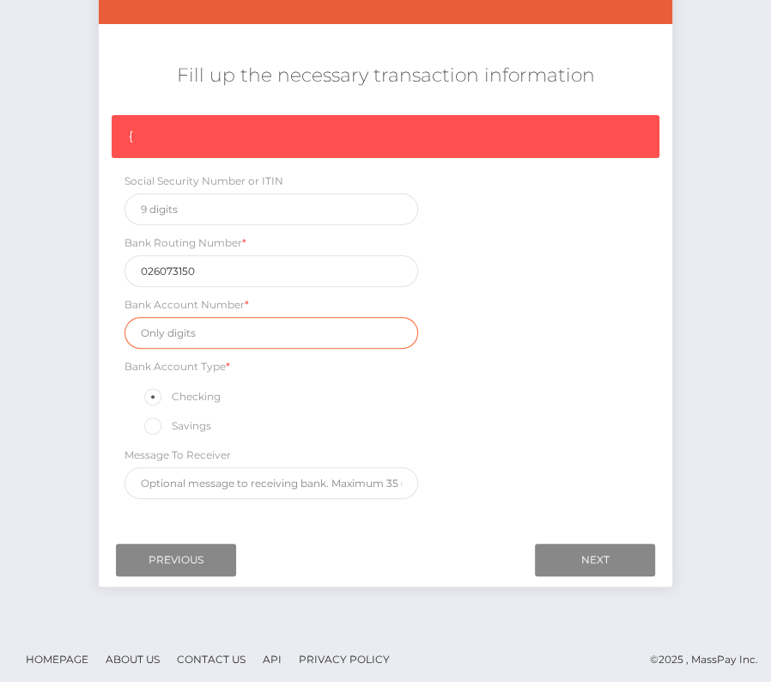
click at [189, 334] on input "text" at bounding box center [272, 333] width 294 height 32
paste input "8310285861"
type input "8310285861"
click at [606, 425] on div "{ Social Security Number or ITIN Bank Routing Number * 026073150 Bank Account N…" at bounding box center [386, 311] width 574 height 393
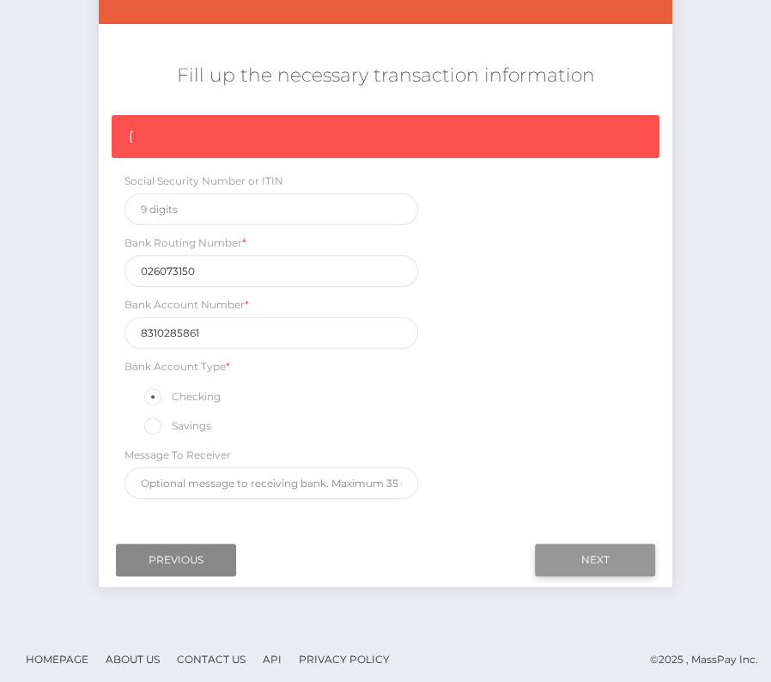
click at [572, 549] on input "Next" at bounding box center [595, 560] width 120 height 33
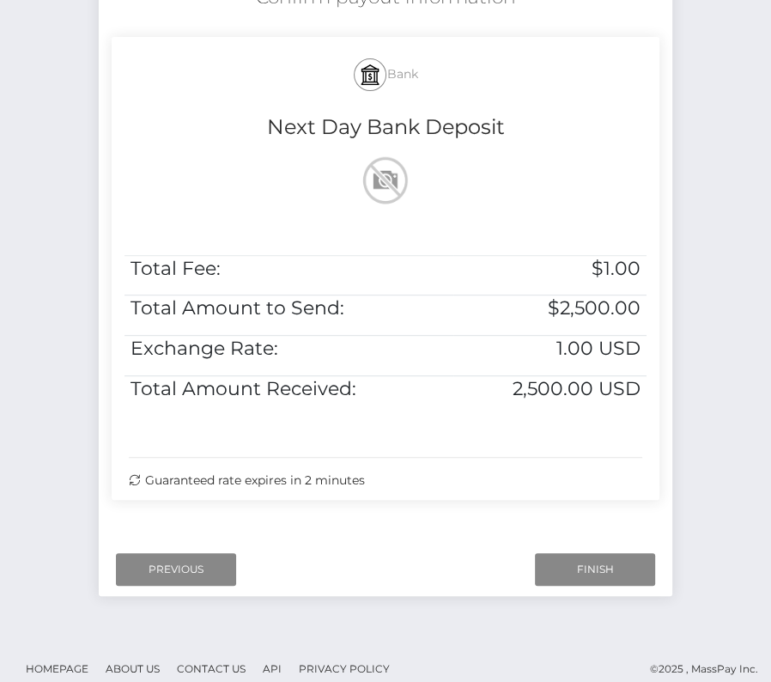
scroll to position [350, 0]
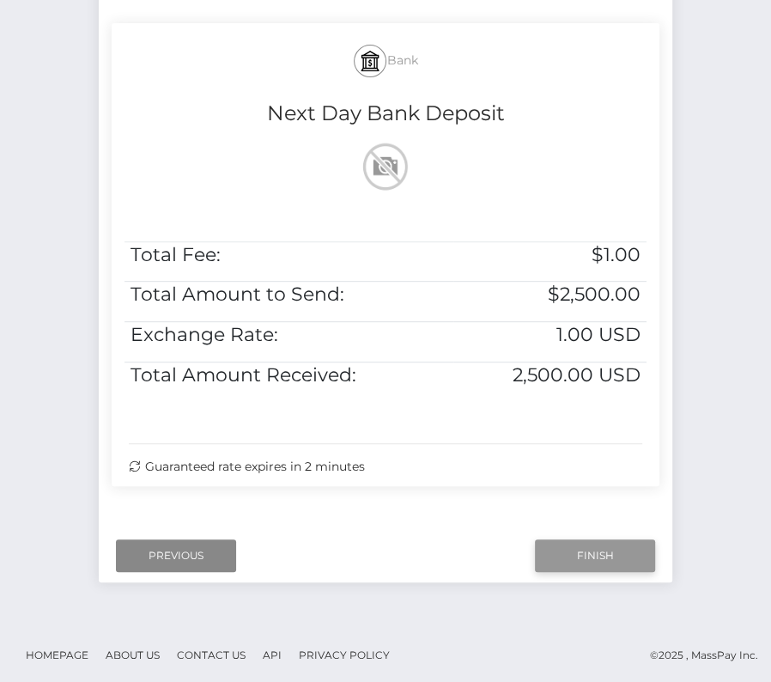
click at [593, 557] on input "Finish" at bounding box center [595, 555] width 120 height 33
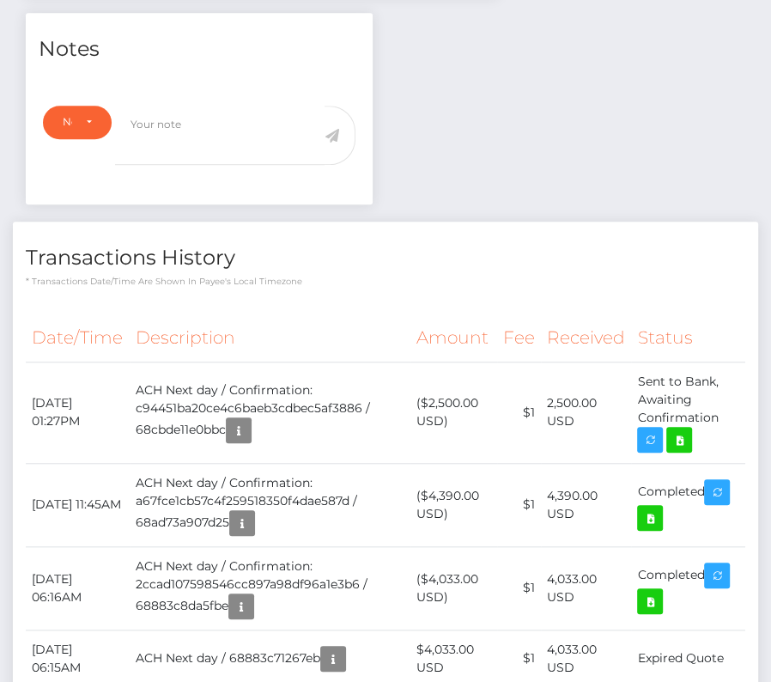
scroll to position [577, 0]
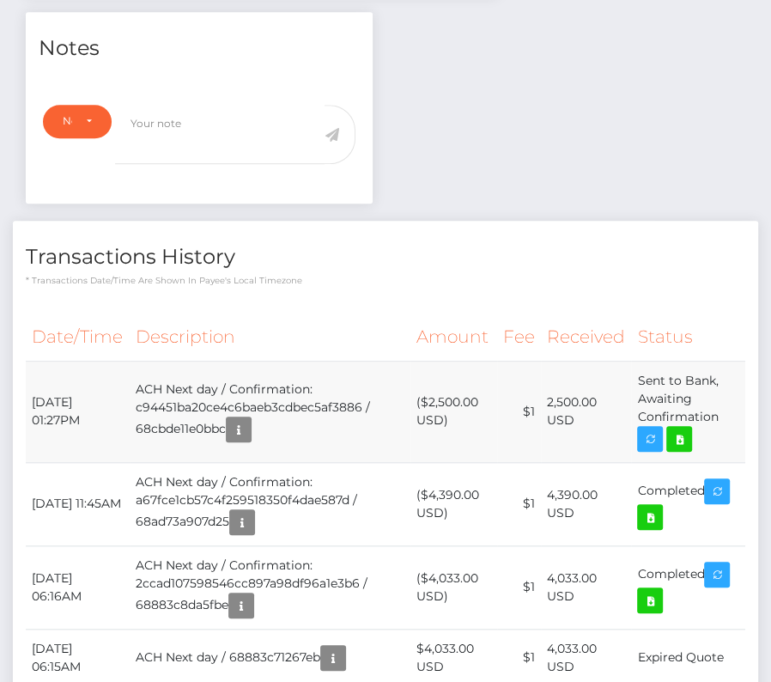
drag, startPoint x: 25, startPoint y: 395, endPoint x: 736, endPoint y: 413, distance: 711.4
click at [736, 413] on td "Sent to Bank, Awaiting Confirmation" at bounding box center [688, 411] width 114 height 101
drag, startPoint x: 734, startPoint y: 421, endPoint x: 23, endPoint y: 393, distance: 710.9
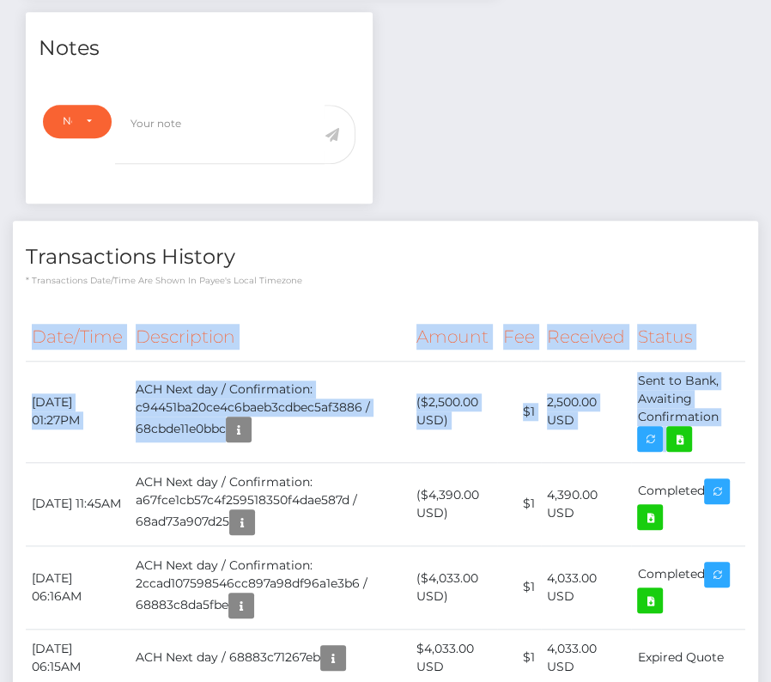
copy div "Date/Time Description Amount Fee Received Status [DATE] 01:27PM ACH Next day / …"
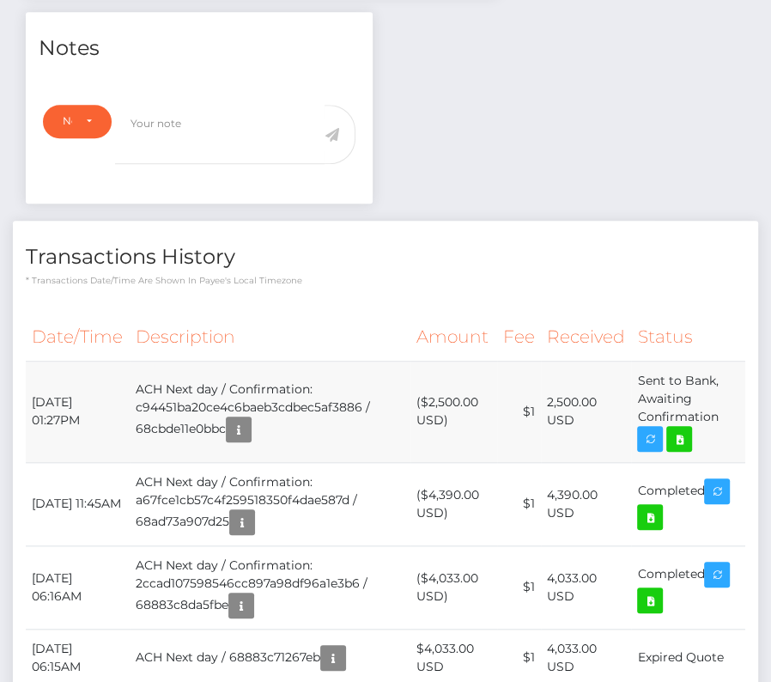
click at [62, 386] on td "[DATE] 01:27PM" at bounding box center [78, 411] width 104 height 101
drag, startPoint x: 27, startPoint y: 390, endPoint x: 729, endPoint y: 422, distance: 703.3
click at [729, 422] on tr "[DATE] 01:27PM ACH Next day / Confirmation: c94451ba20ce4c6baeb3cdbec5af3886 / …" at bounding box center [386, 411] width 720 height 101
copy tbody "[DATE] 01:27PM ACH Next day / Confirmation: c94451ba20ce4c6baeb3cdbec5af3886 / …"
click at [686, 442] on icon at bounding box center [679, 439] width 21 height 21
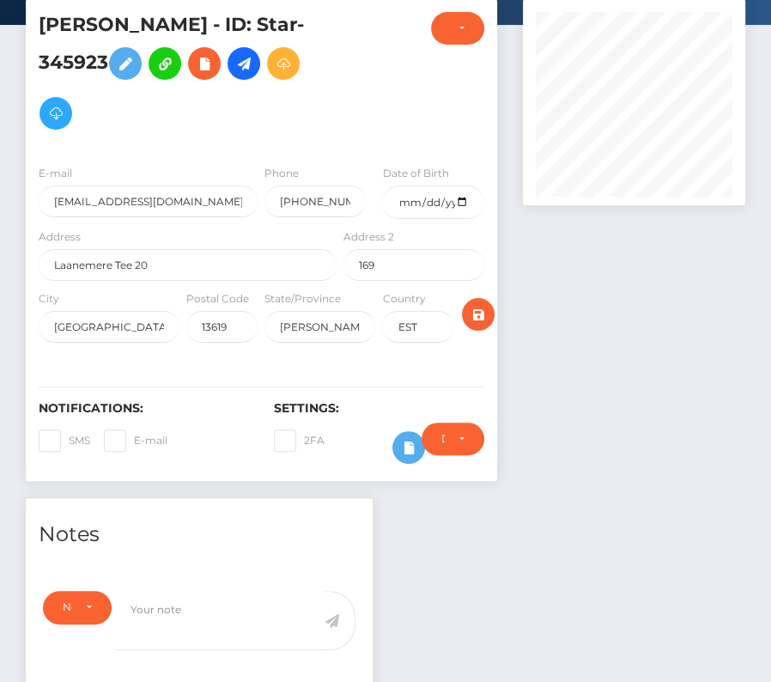
scroll to position [0, 0]
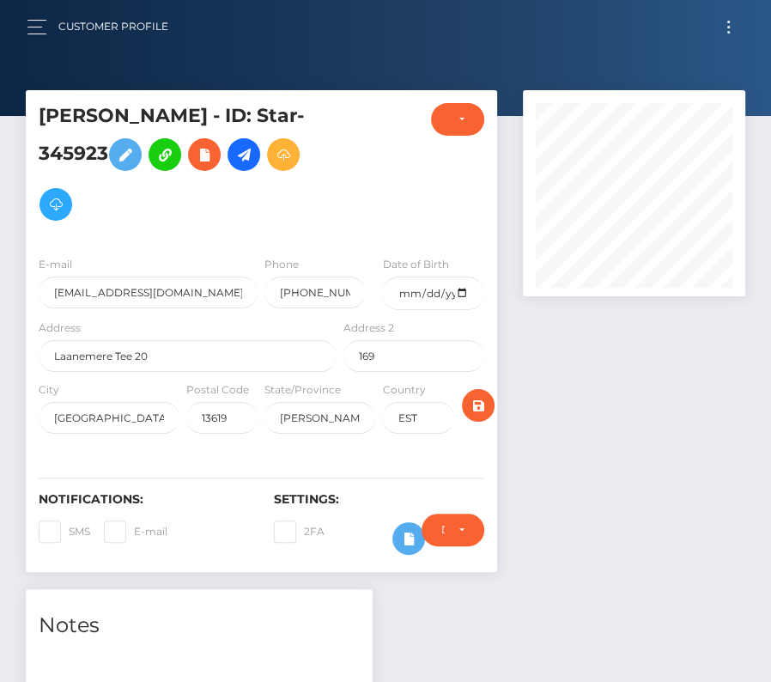
click at [37, 10] on div "Customer Profile" at bounding box center [104, 27] width 155 height 36
click at [27, 15] on div at bounding box center [43, 26] width 32 height 23
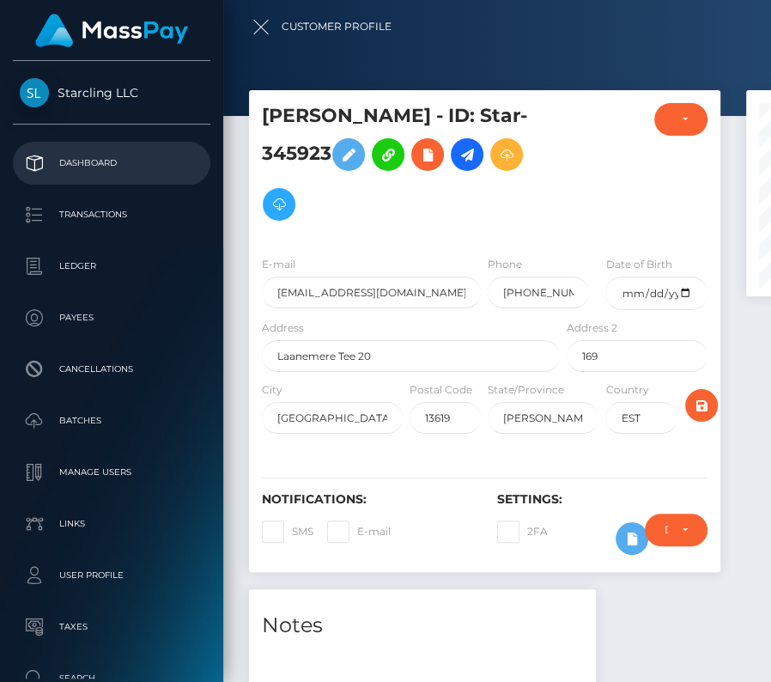
click at [119, 166] on p "Dashboard" at bounding box center [112, 163] width 184 height 26
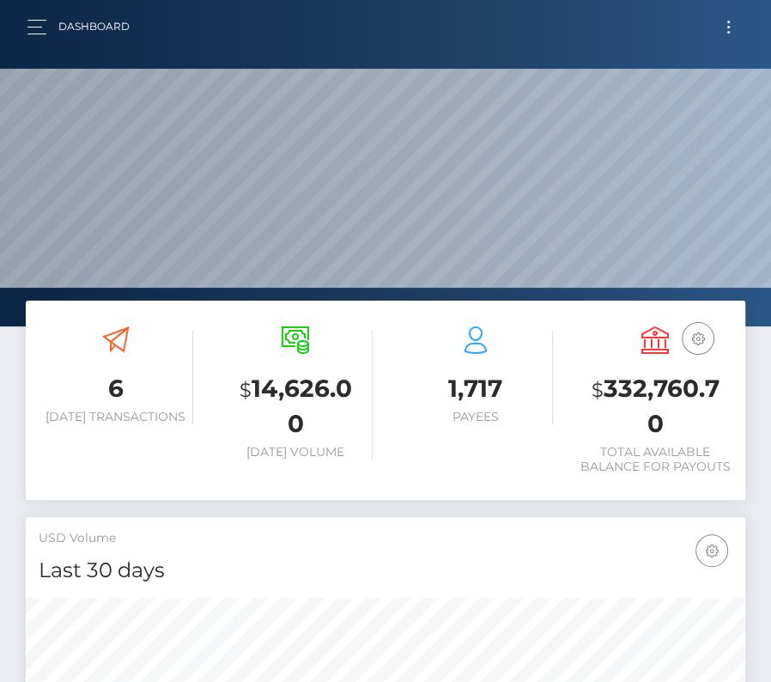
scroll to position [304, 346]
